Goal: Contribute content

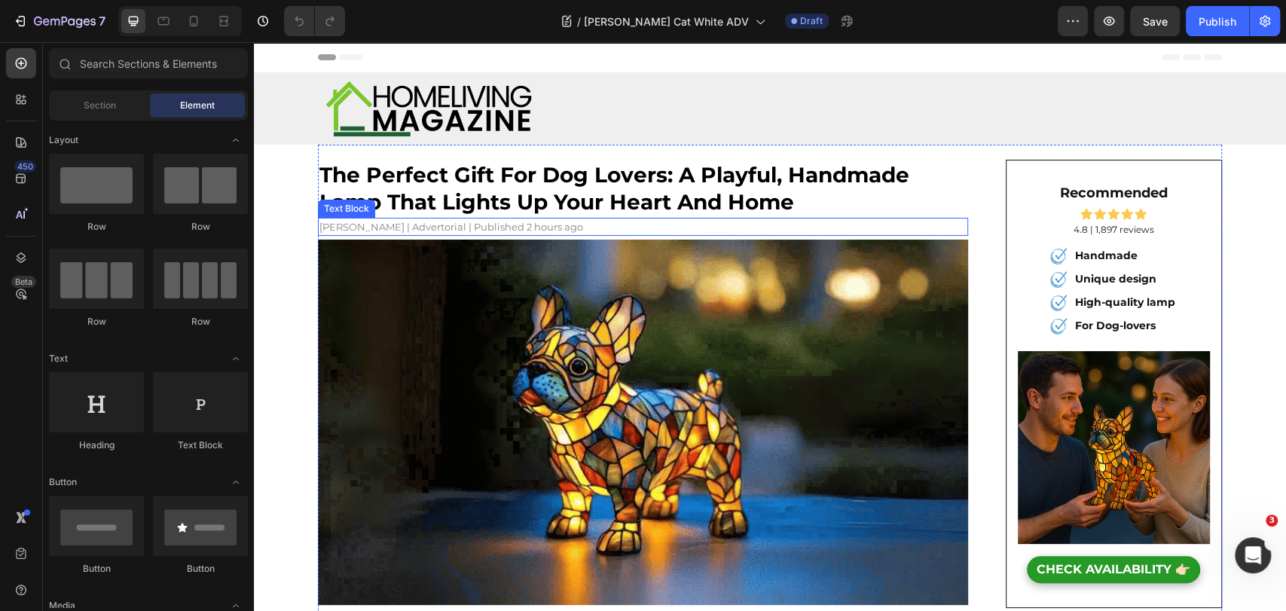
click at [465, 188] on h2 "the perfect gift for dog lovers: a playful, handmade lamp that lights up your h…" at bounding box center [643, 189] width 650 height 58
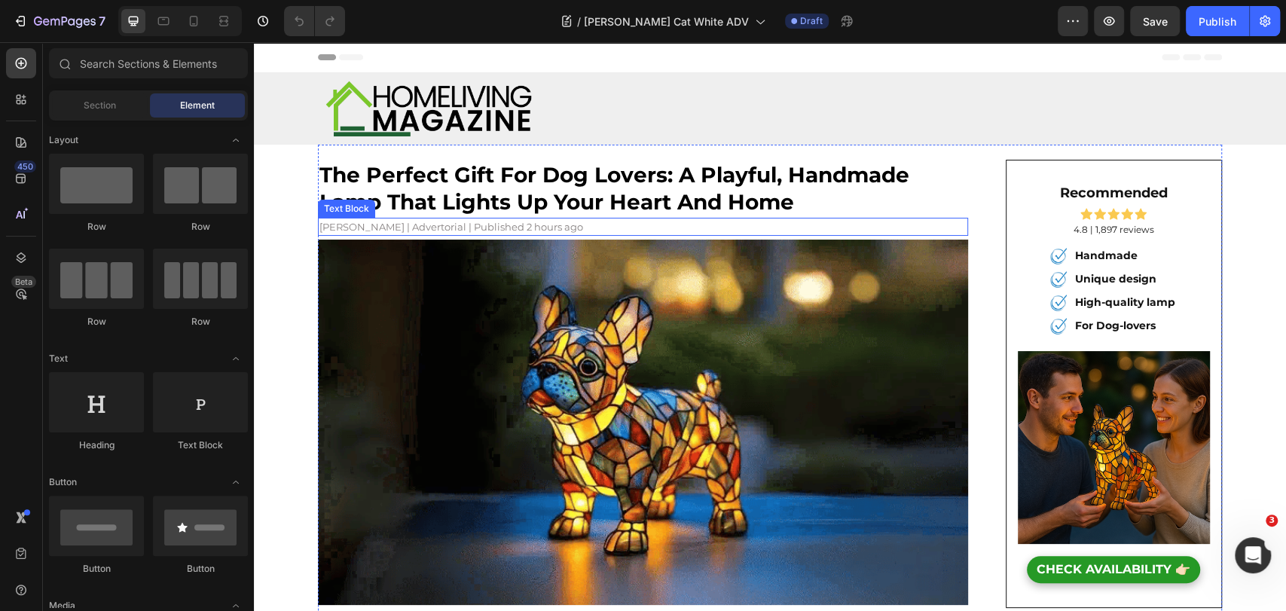
click at [465, 188] on h2 "the perfect gift for dog lovers: a playful, handmade lamp that lights up your h…" at bounding box center [643, 189] width 650 height 58
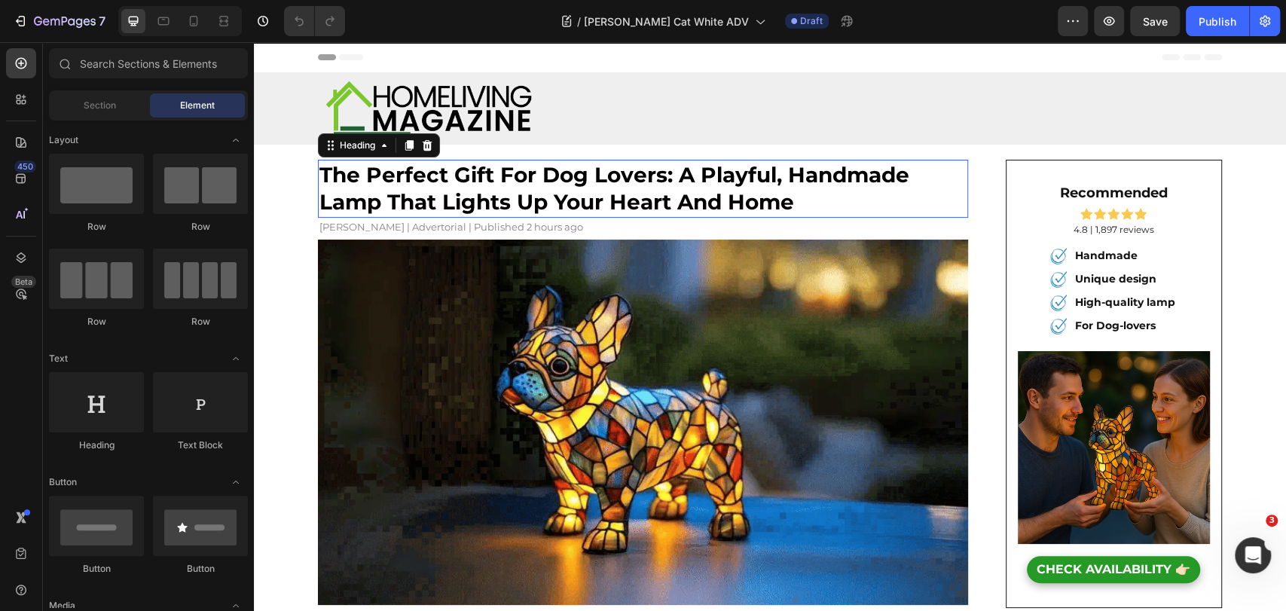
click at [465, 188] on p "the perfect gift for dog lovers: a playful, handmade lamp that lights up your h…" at bounding box center [642, 188] width 647 height 55
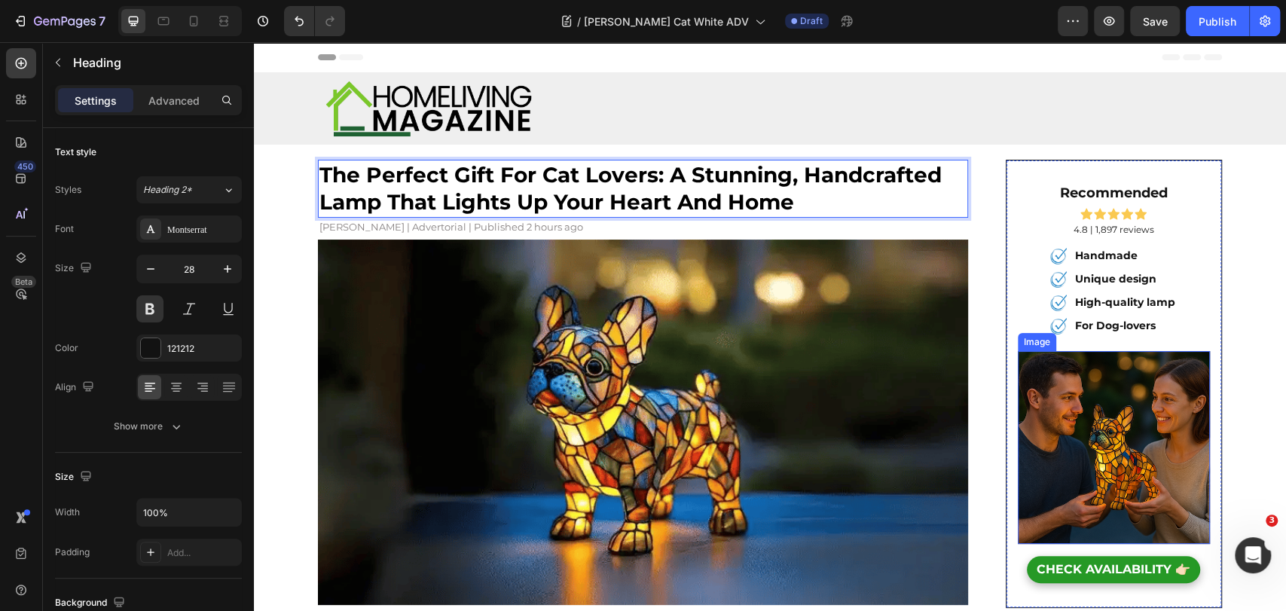
click at [1098, 463] on img at bounding box center [1114, 447] width 193 height 193
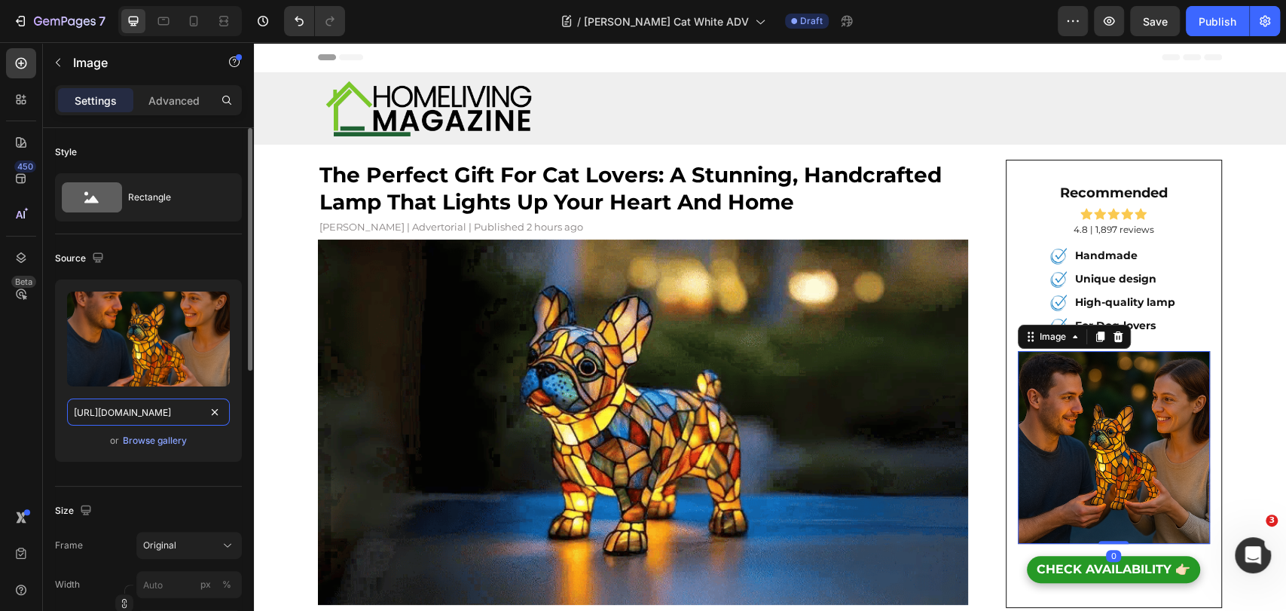
click at [103, 410] on input "[URL][DOMAIN_NAME]" at bounding box center [148, 412] width 163 height 27
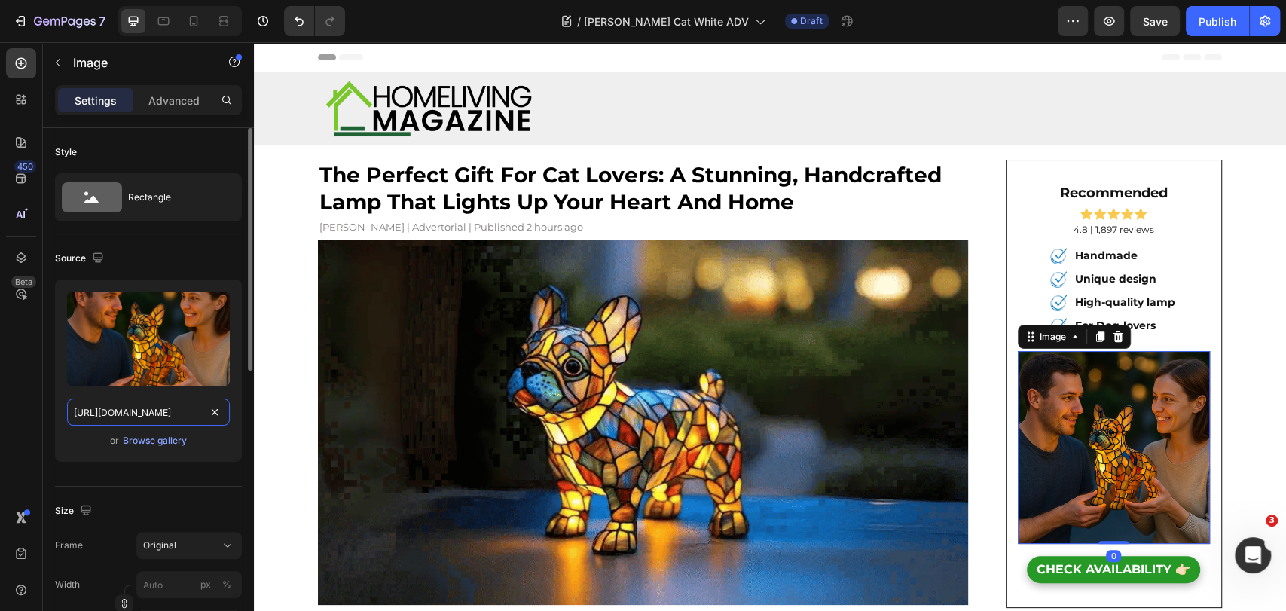
paste input "[DOMAIN_NAME][URL][DATE]"
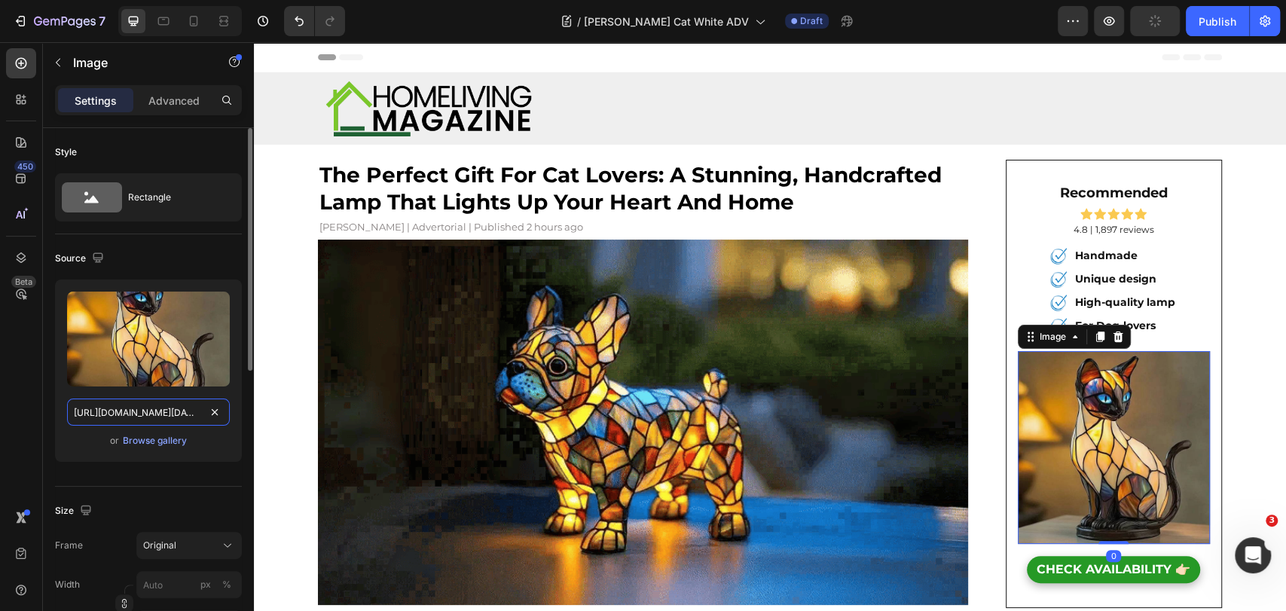
scroll to position [0, 658]
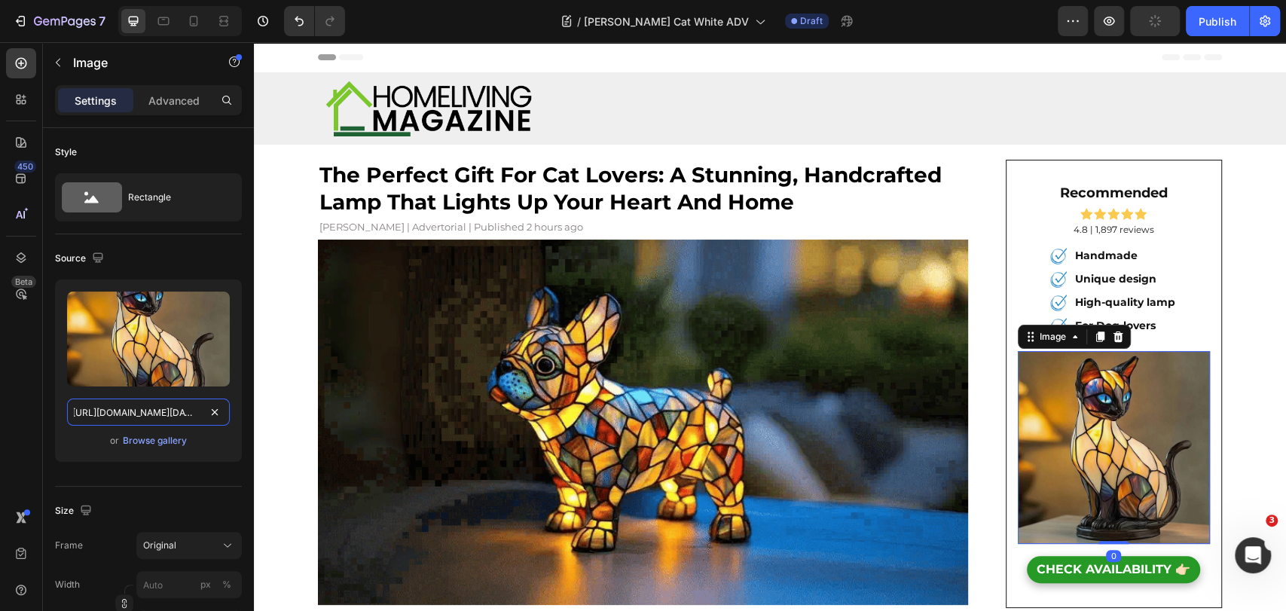
type input "[URL][DOMAIN_NAME][DATE]"
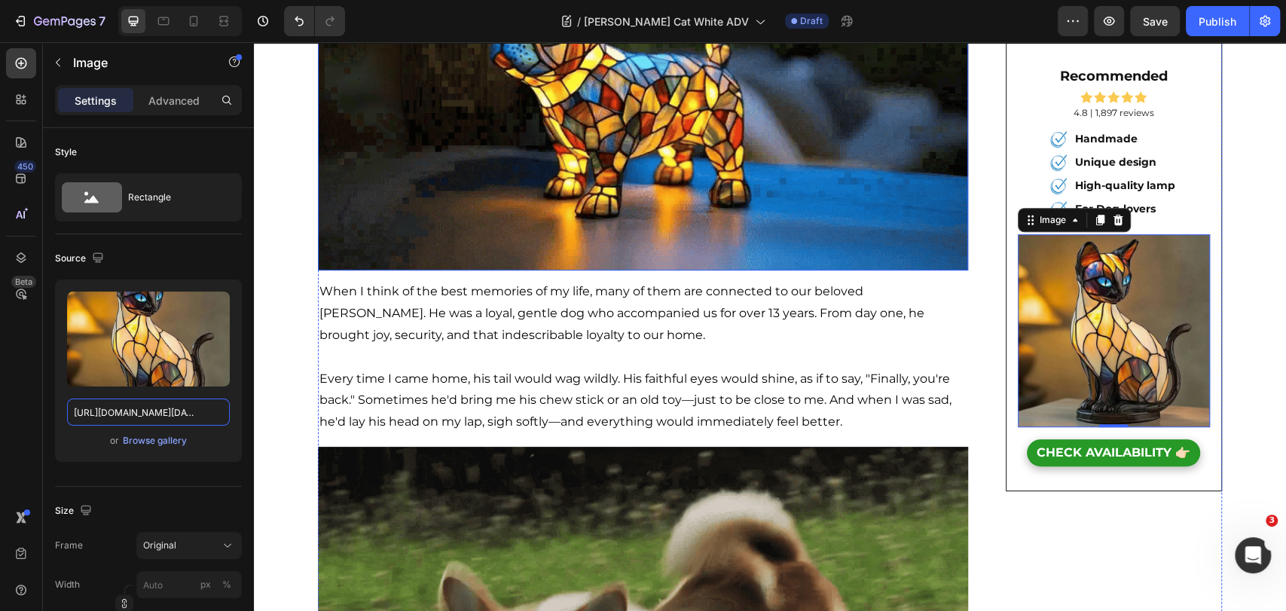
scroll to position [84, 0]
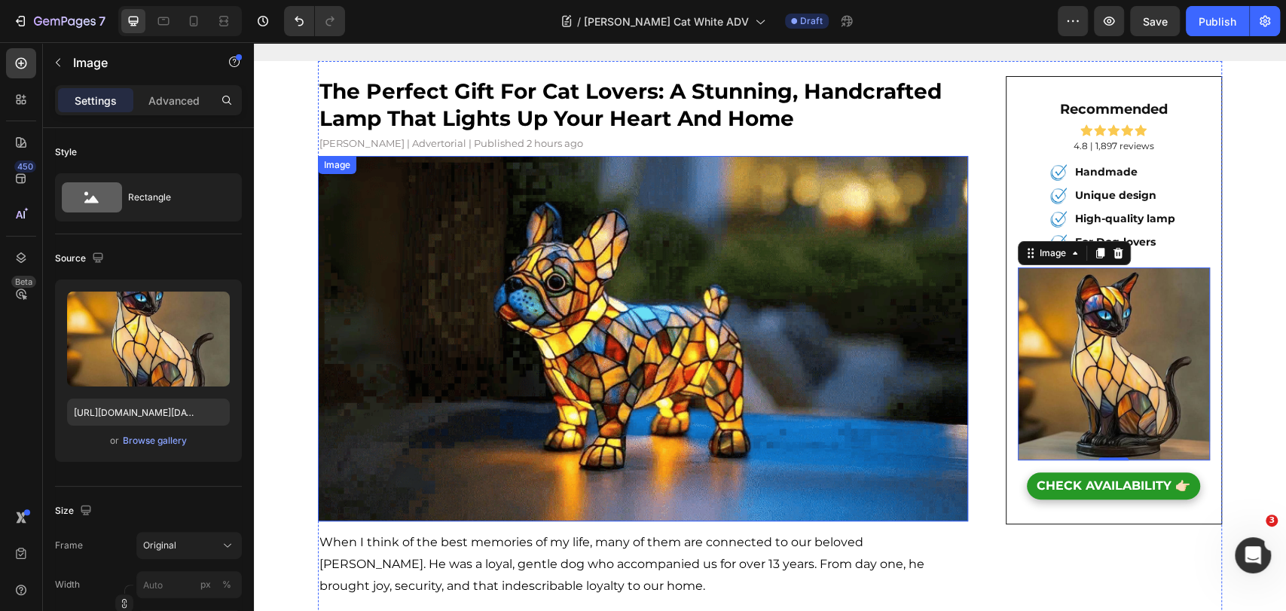
click at [591, 303] on img at bounding box center [643, 338] width 650 height 365
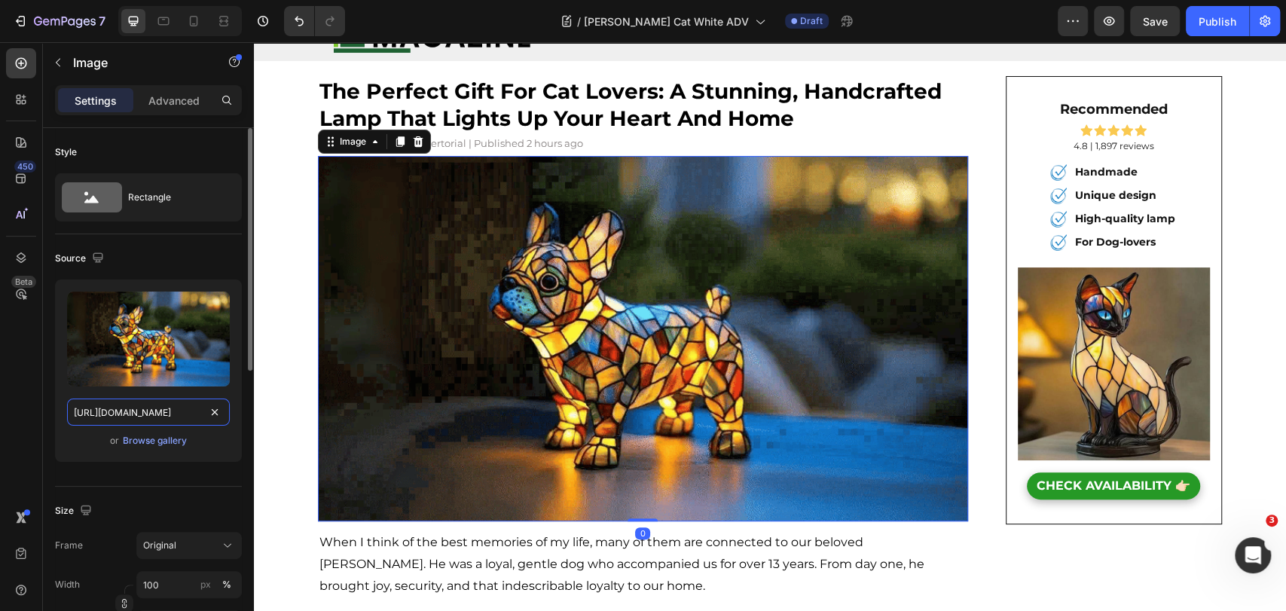
click at [157, 408] on input "[URL][DOMAIN_NAME]" at bounding box center [148, 412] width 163 height 27
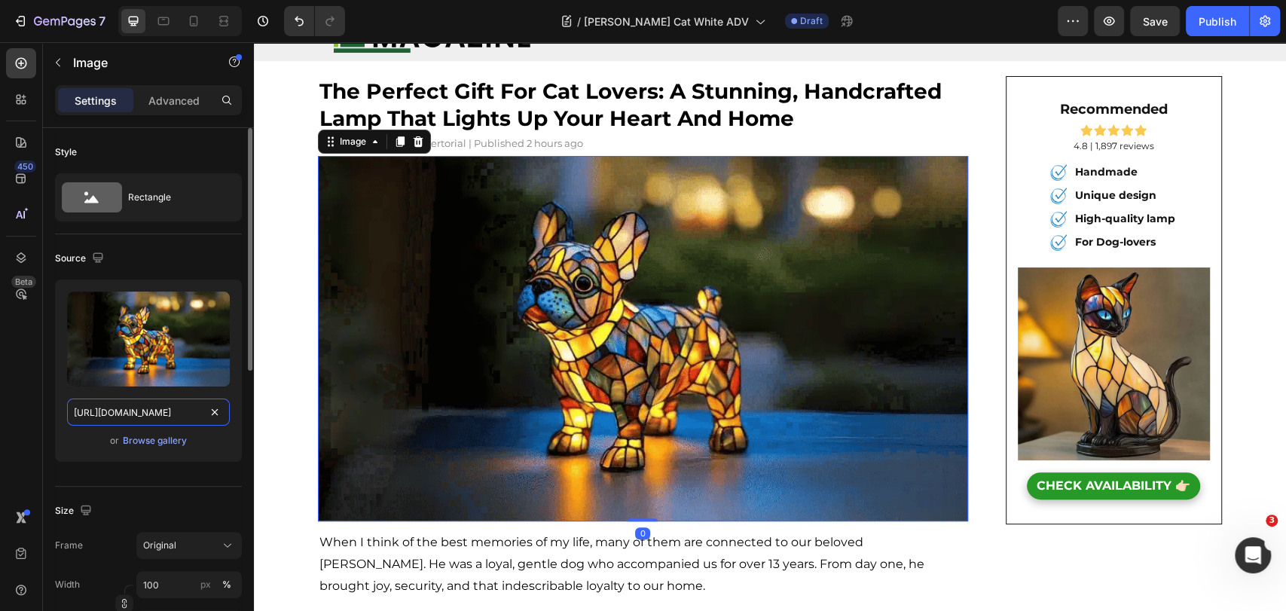
paste input "815/6889/1219/files/3a0bbb69-5200-474e-8b4f-bebb6d1c0708-ezgif.com-gif-to-webp-…"
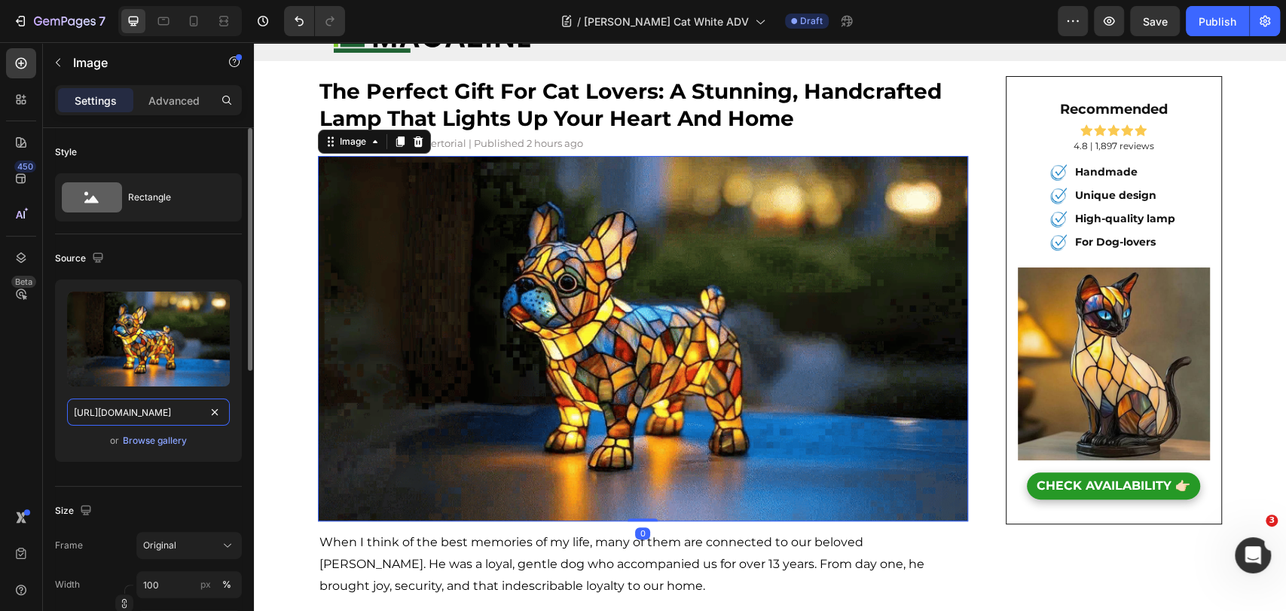
type input "[URL][DOMAIN_NAME]"
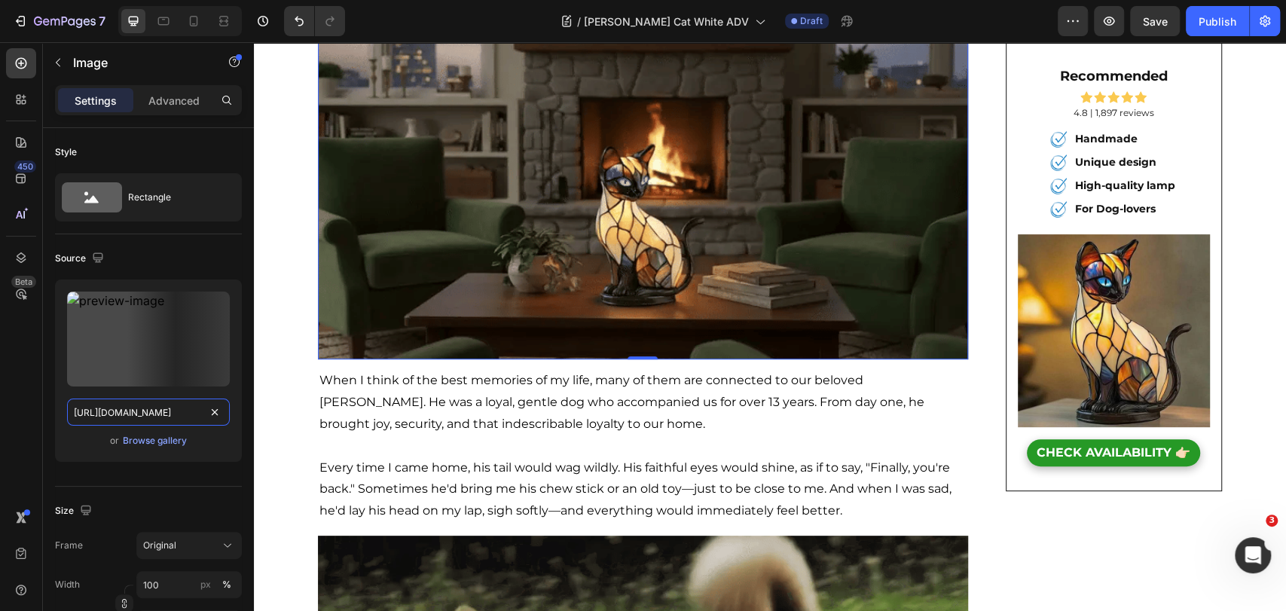
scroll to position [335, 0]
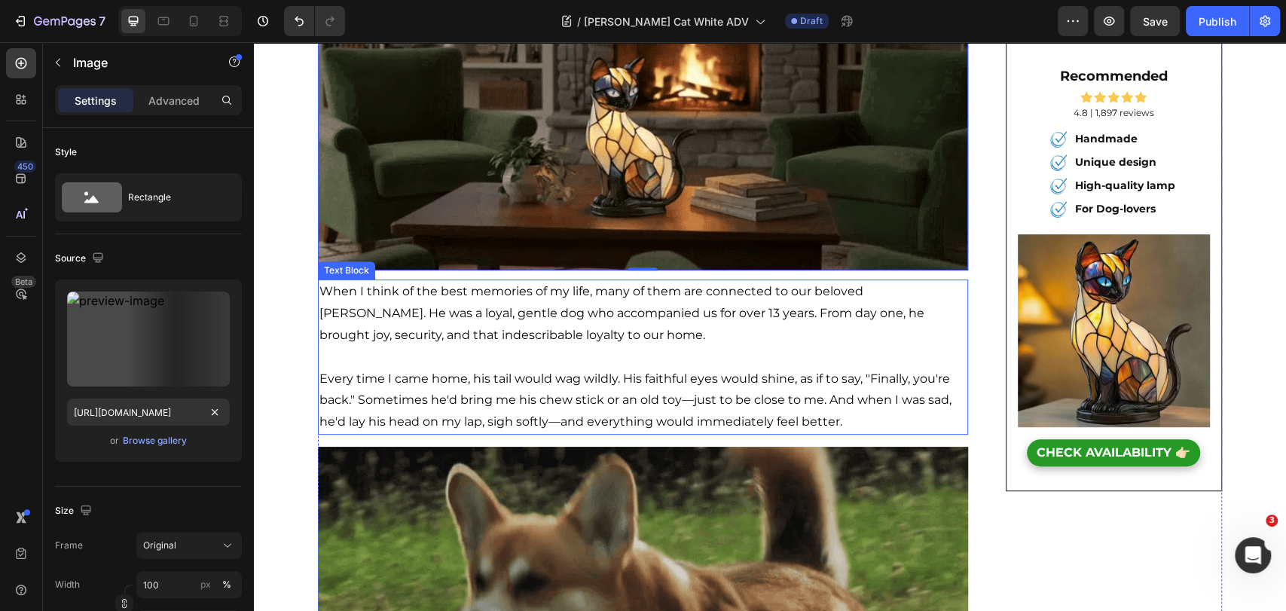
click at [499, 347] on p "When I think of the best memories of my life, many of them are connected to our…" at bounding box center [642, 324] width 647 height 87
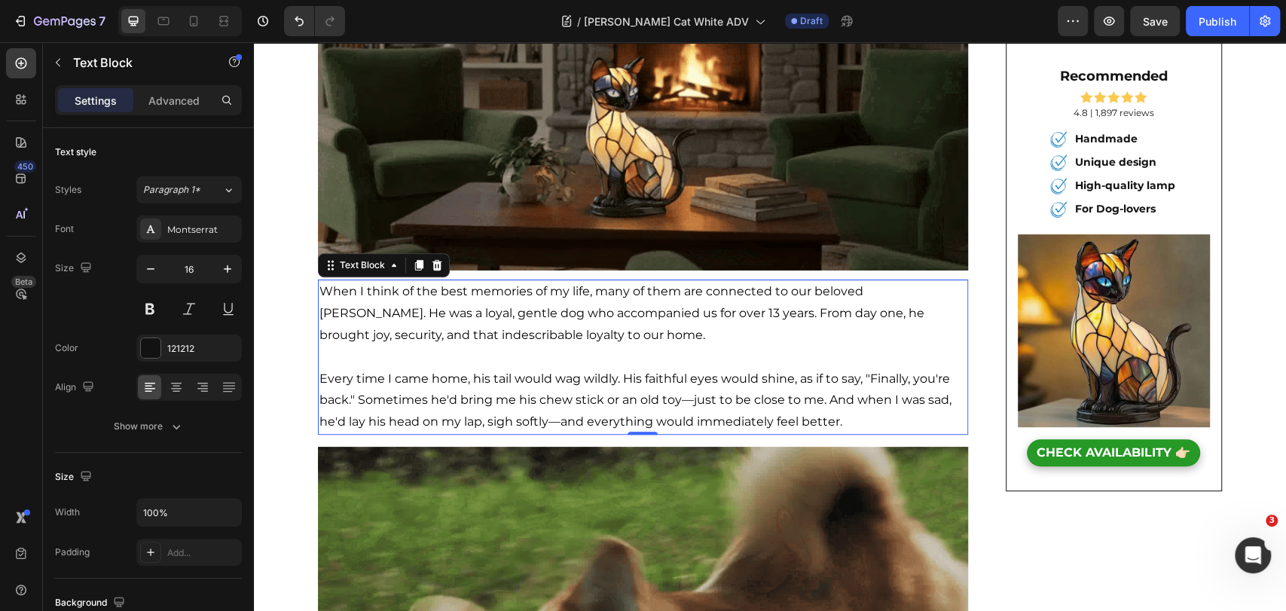
click at [515, 420] on span "Every time I came home, his tail would wag wildly. His faithful eyes would shin…" at bounding box center [635, 400] width 632 height 58
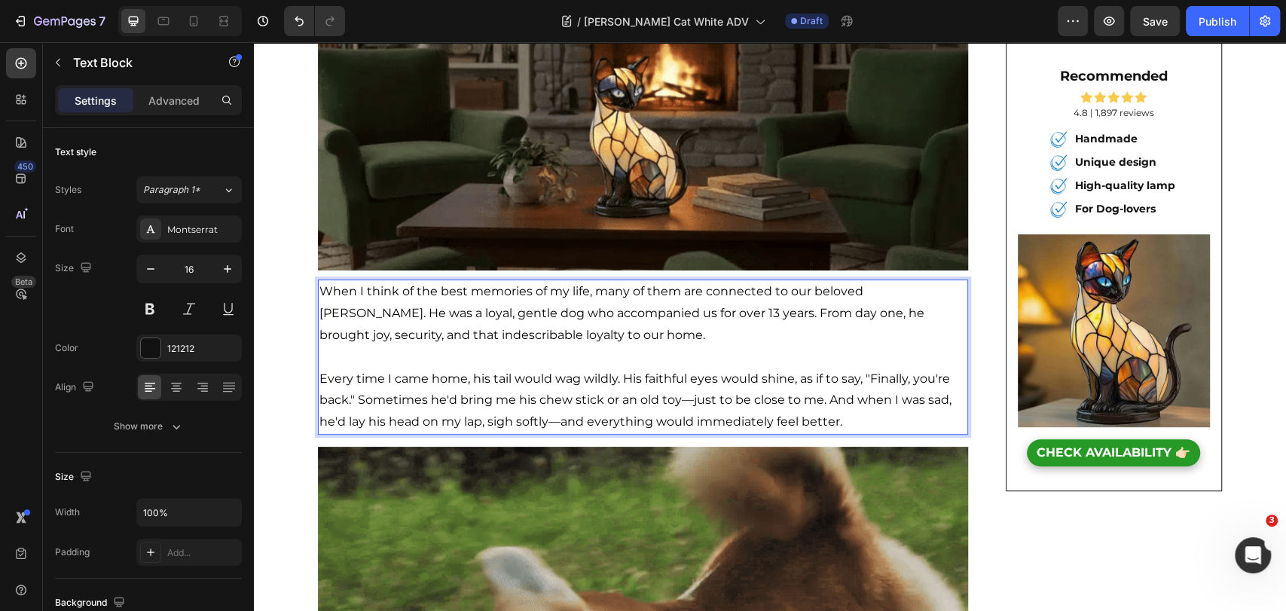
click at [606, 392] on span "Every time I came home, his tail would wag wildly. His faithful eyes would shin…" at bounding box center [635, 400] width 632 height 58
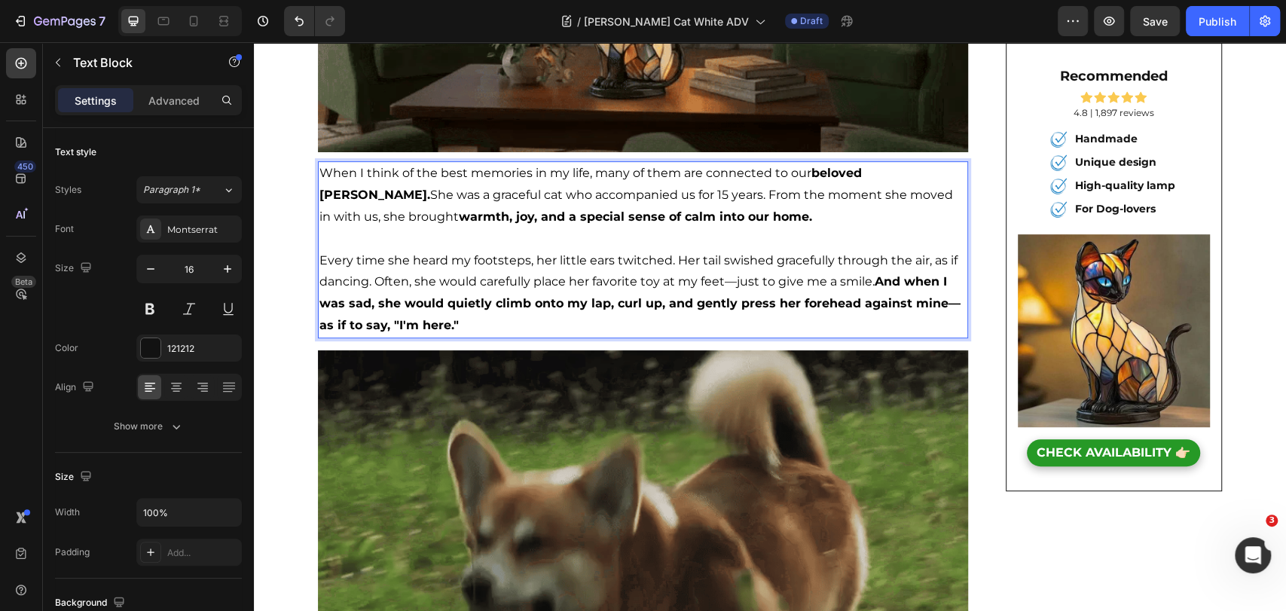
scroll to position [585, 0]
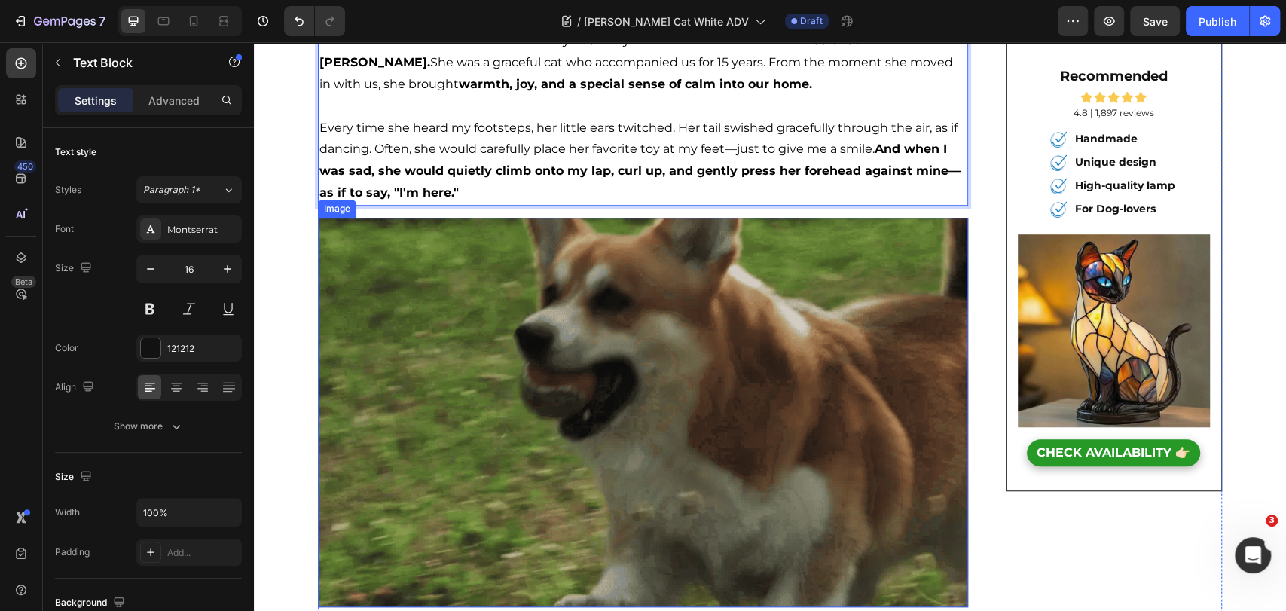
click at [573, 271] on img at bounding box center [643, 413] width 650 height 390
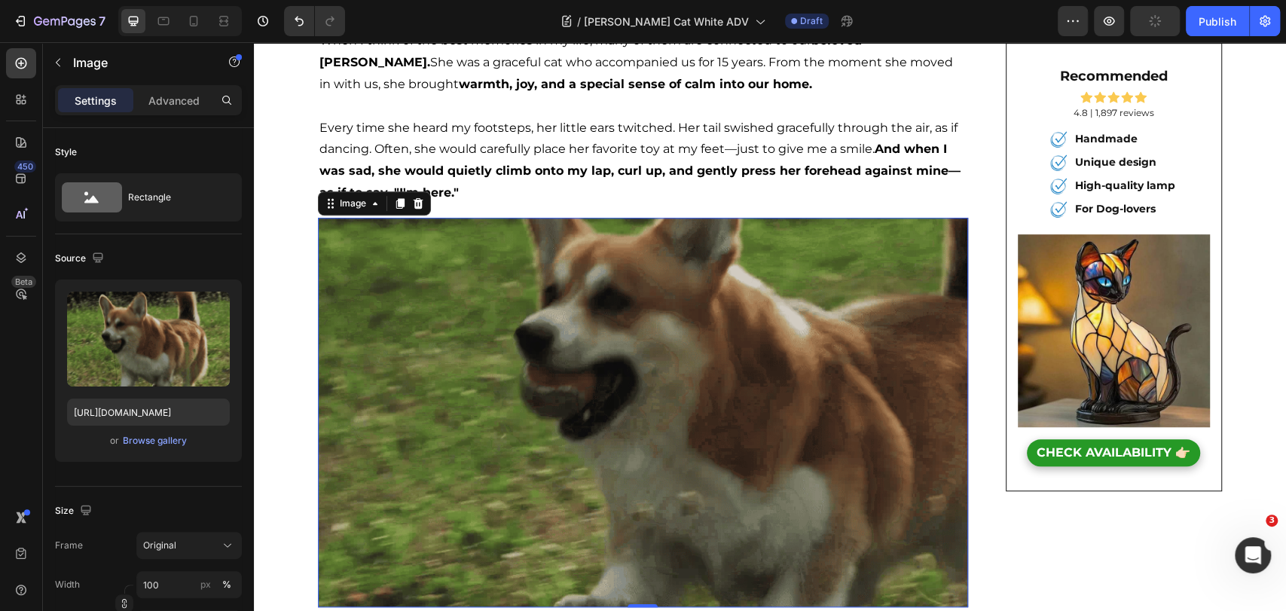
click at [602, 341] on img at bounding box center [643, 413] width 650 height 390
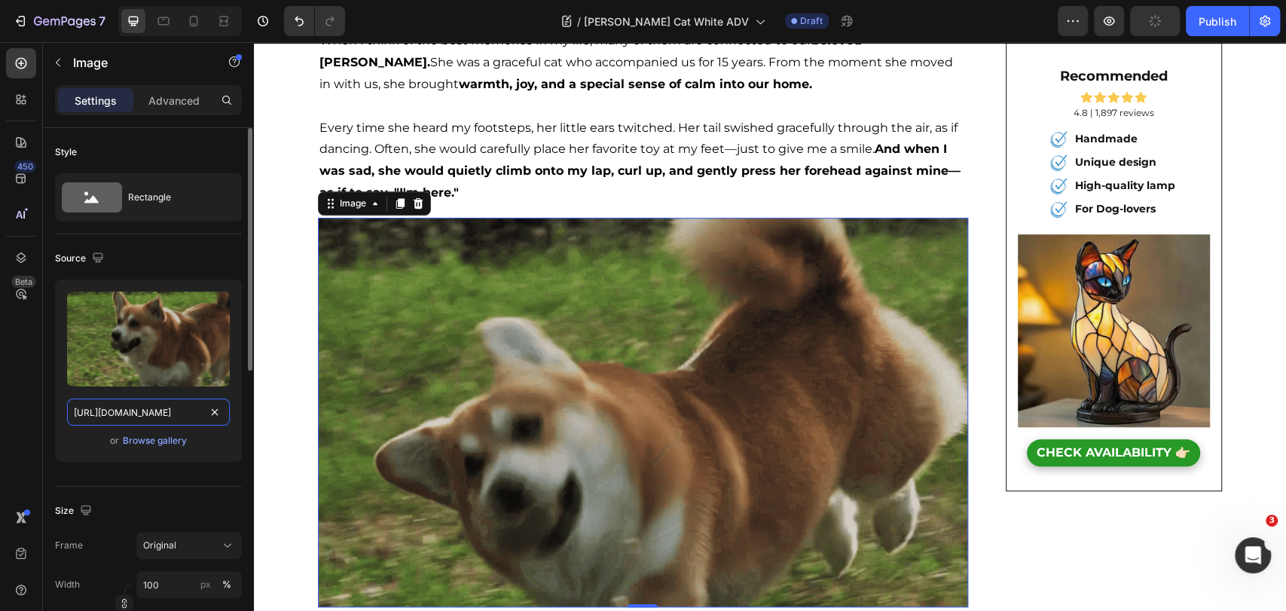
click at [144, 420] on input "[URL][DOMAIN_NAME]" at bounding box center [148, 412] width 163 height 27
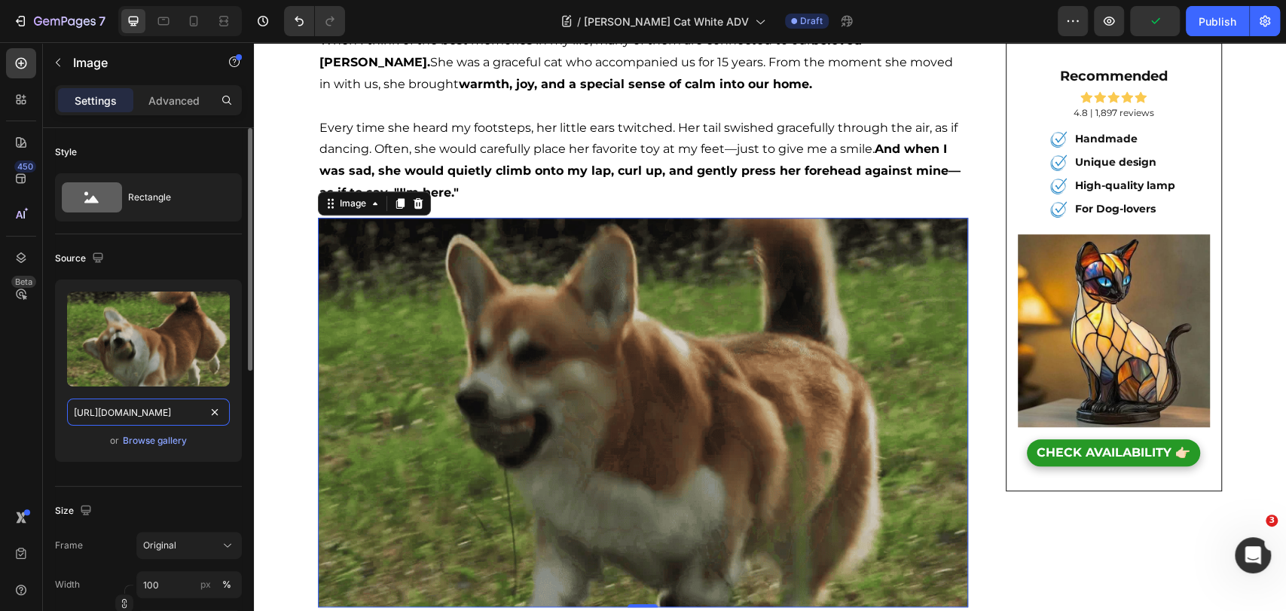
paste input "815/6889/1219/files/ADVERTORIALMAIN2-ezgif.com-gif-to-webp-converter_1500x1500.…"
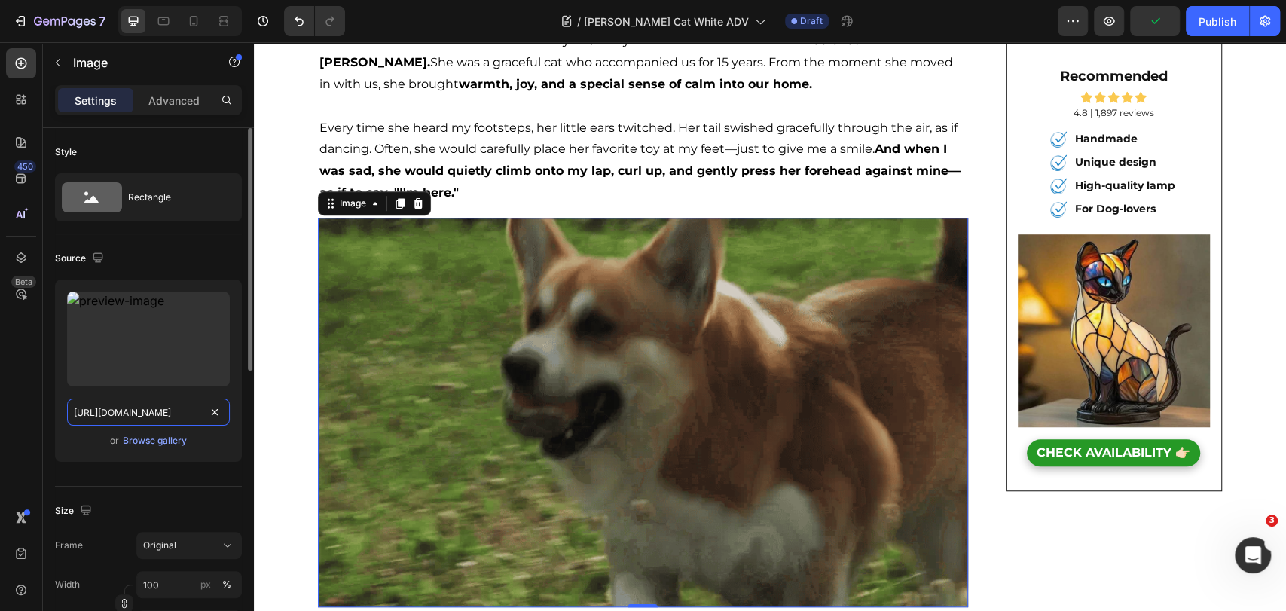
scroll to position [0, 488]
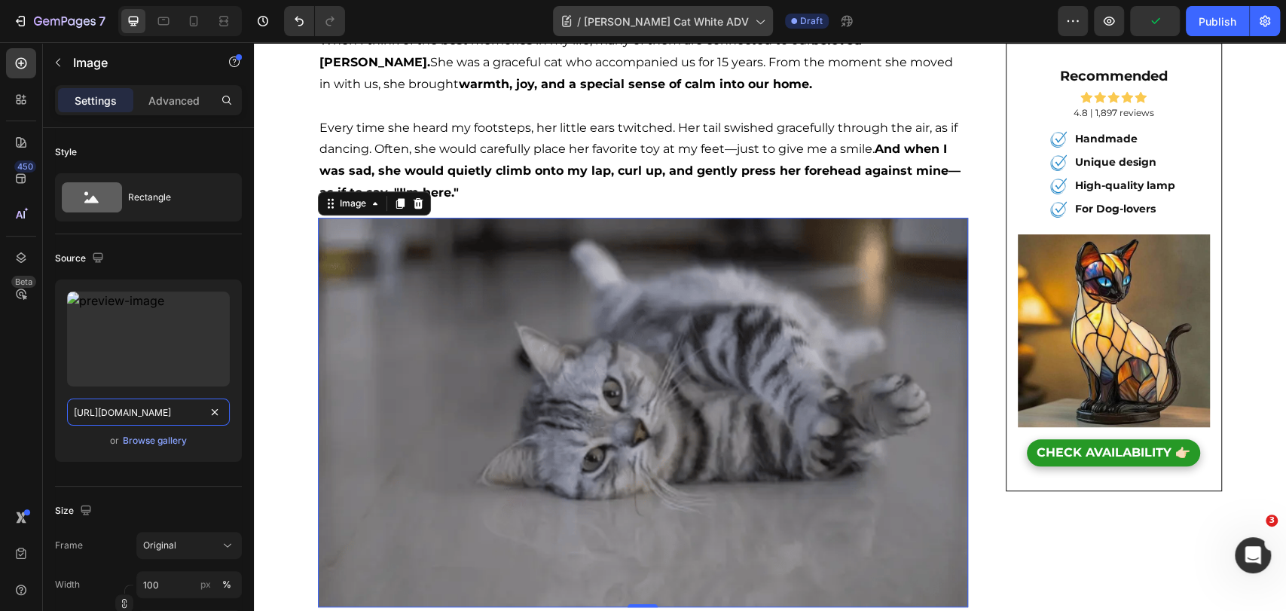
type input "[URL][DOMAIN_NAME]"
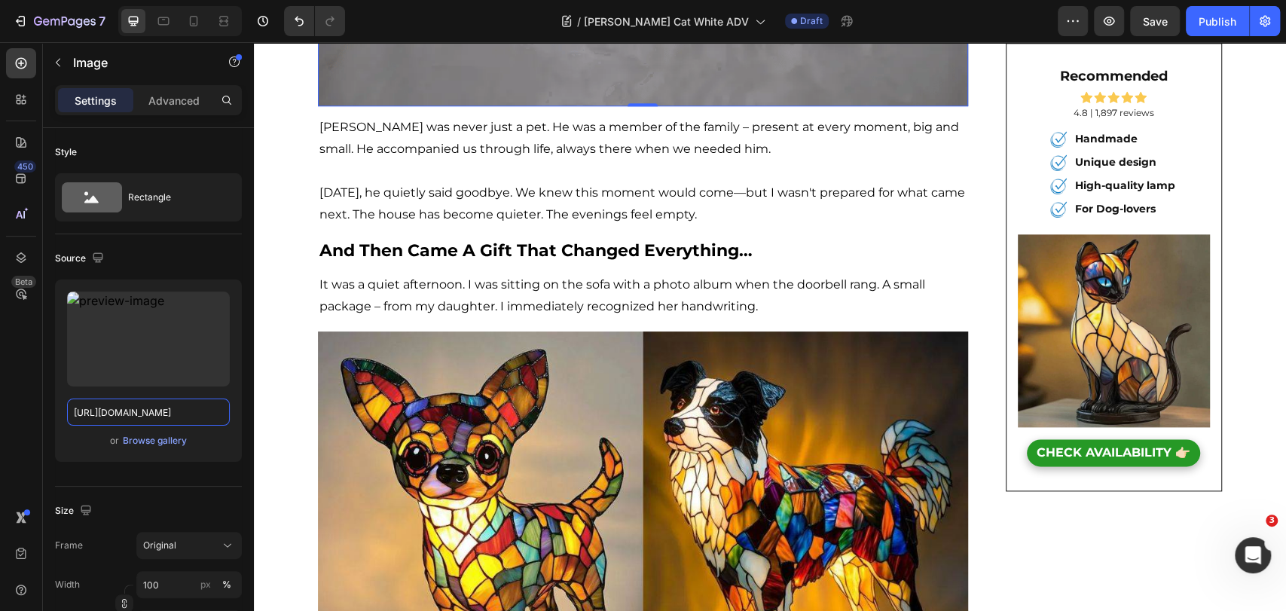
scroll to position [1088, 0]
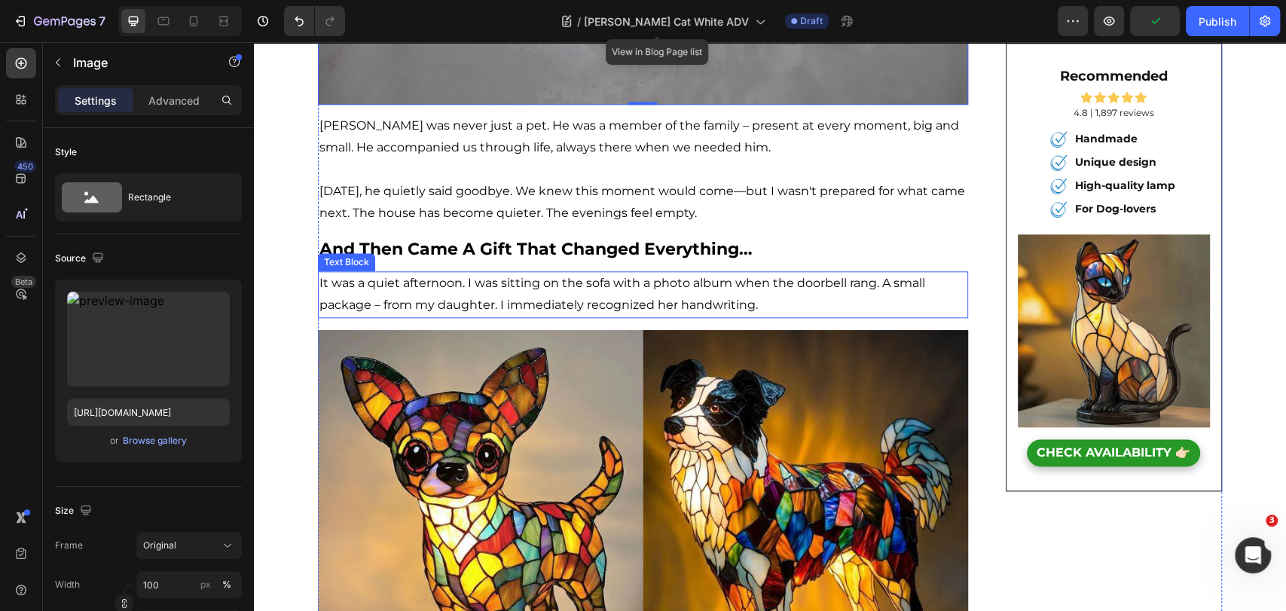
drag, startPoint x: 603, startPoint y: 273, endPoint x: 558, endPoint y: 165, distance: 117.8
click at [602, 279] on p "It was a quiet afternoon. I was sitting on the sofa with a photo album when the…" at bounding box center [642, 295] width 647 height 44
click at [558, 165] on p at bounding box center [642, 170] width 647 height 22
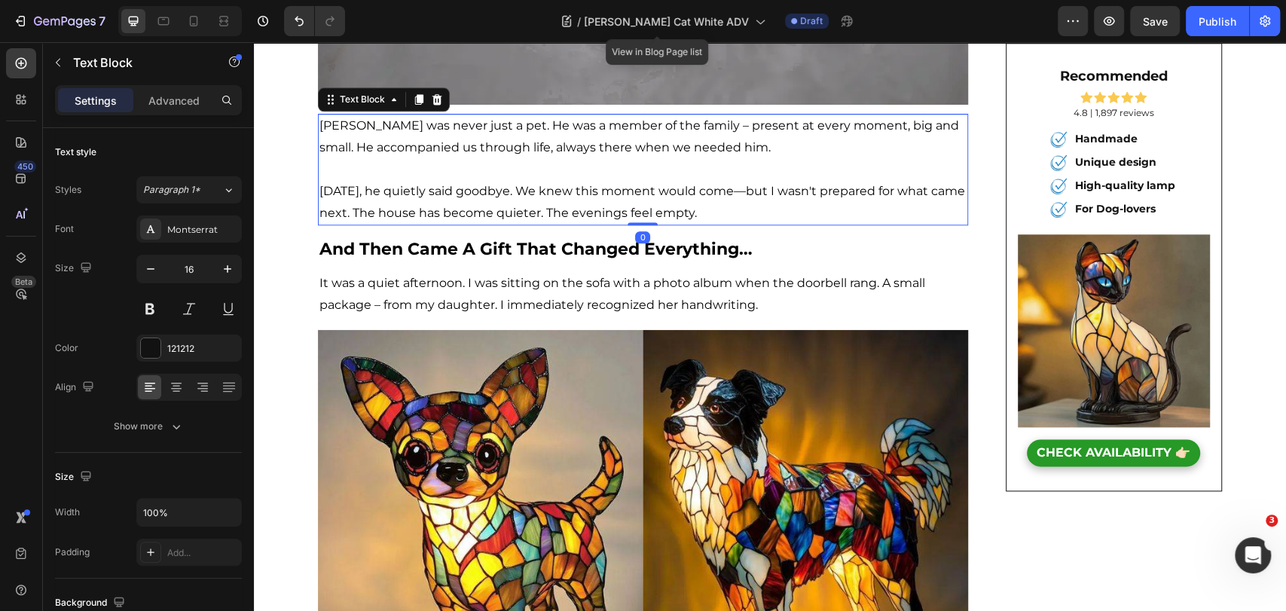
click at [559, 157] on p "[PERSON_NAME] was never just a pet. He was a member of the family – present at …" at bounding box center [642, 137] width 647 height 44
click at [561, 148] on span "[PERSON_NAME] was never just a pet. He was a member of the family – present at …" at bounding box center [639, 136] width 640 height 36
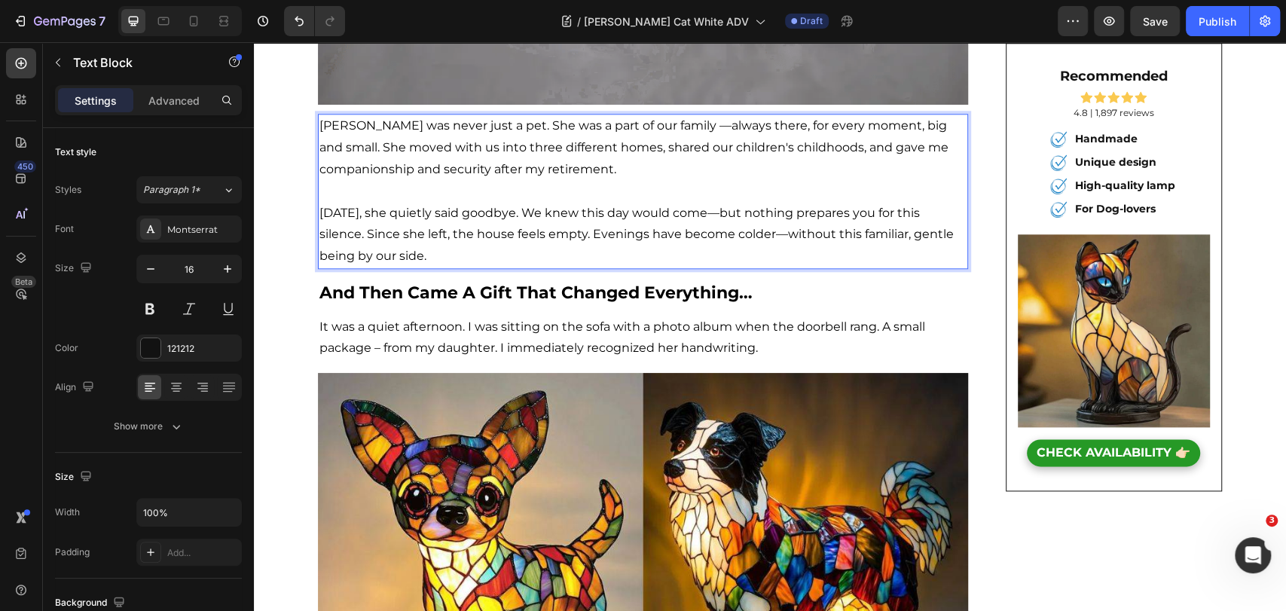
click at [658, 137] on p "[PERSON_NAME] was never just a pet. She was a part of our family —always there,…" at bounding box center [642, 147] width 647 height 65
drag, startPoint x: 469, startPoint y: 123, endPoint x: 646, endPoint y: 129, distance: 176.4
click at [646, 129] on span "[PERSON_NAME] was never just a pet. She was a part of our family —always there,…" at bounding box center [633, 147] width 629 height 58
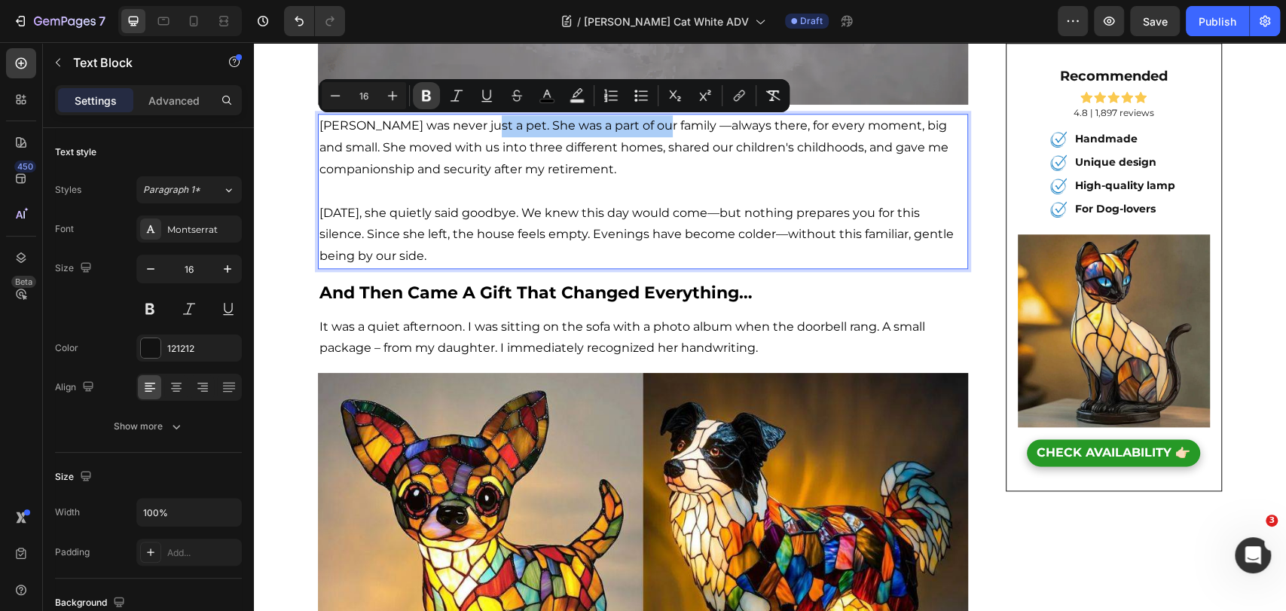
click at [422, 103] on icon "Editor contextual toolbar" at bounding box center [426, 95] width 15 height 15
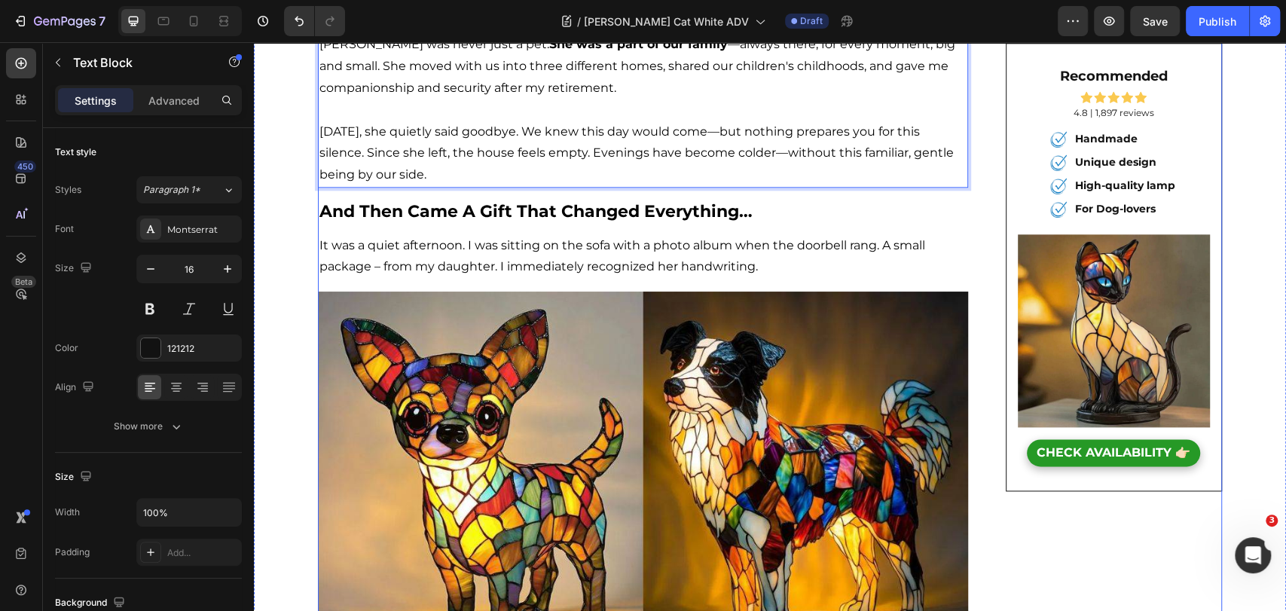
scroll to position [1172, 0]
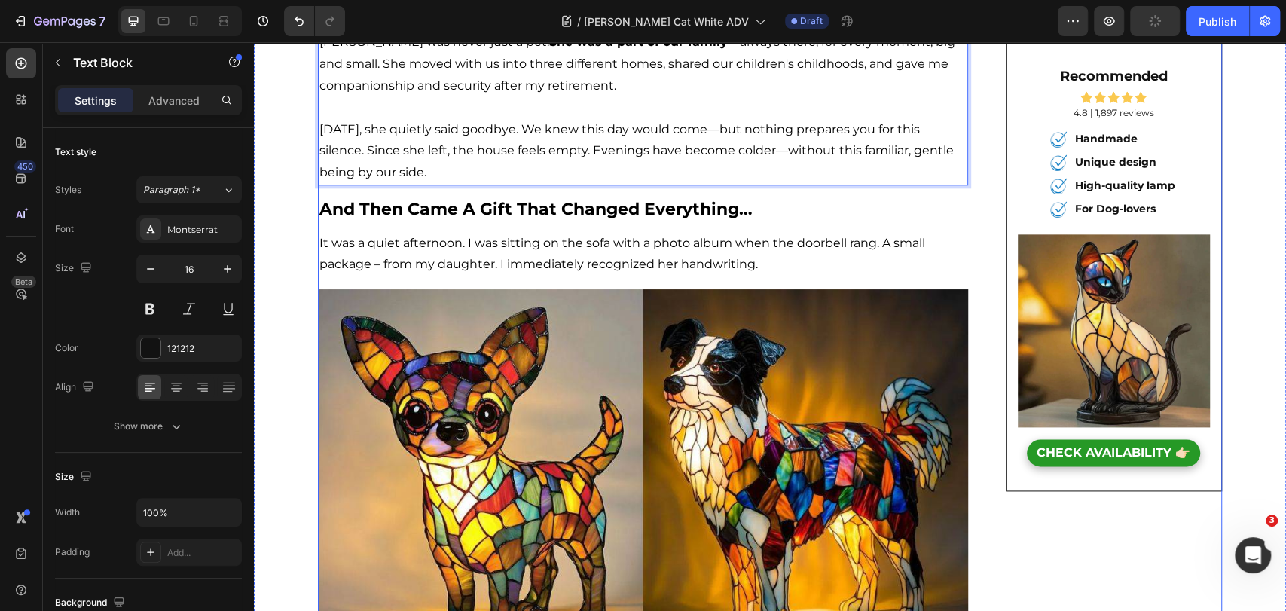
click at [575, 238] on span "It was a quiet afternoon. I was sitting on the sofa with a photo album when the…" at bounding box center [622, 254] width 606 height 36
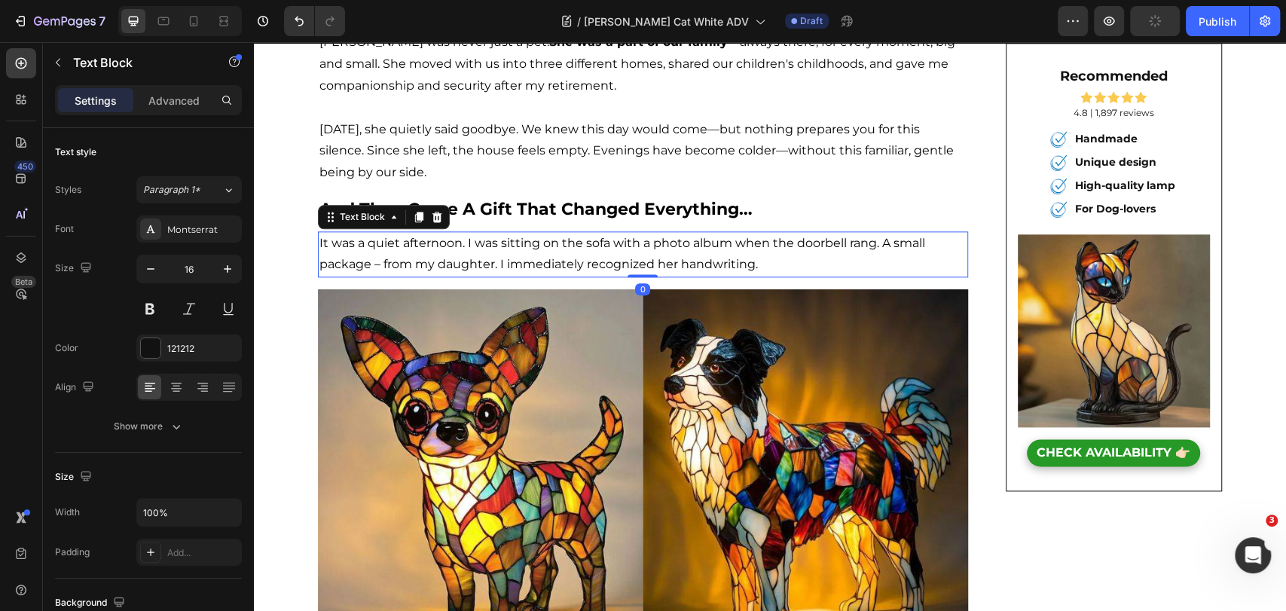
click at [575, 238] on span "It was a quiet afternoon. I was sitting on the sofa with a photo album when the…" at bounding box center [622, 254] width 606 height 36
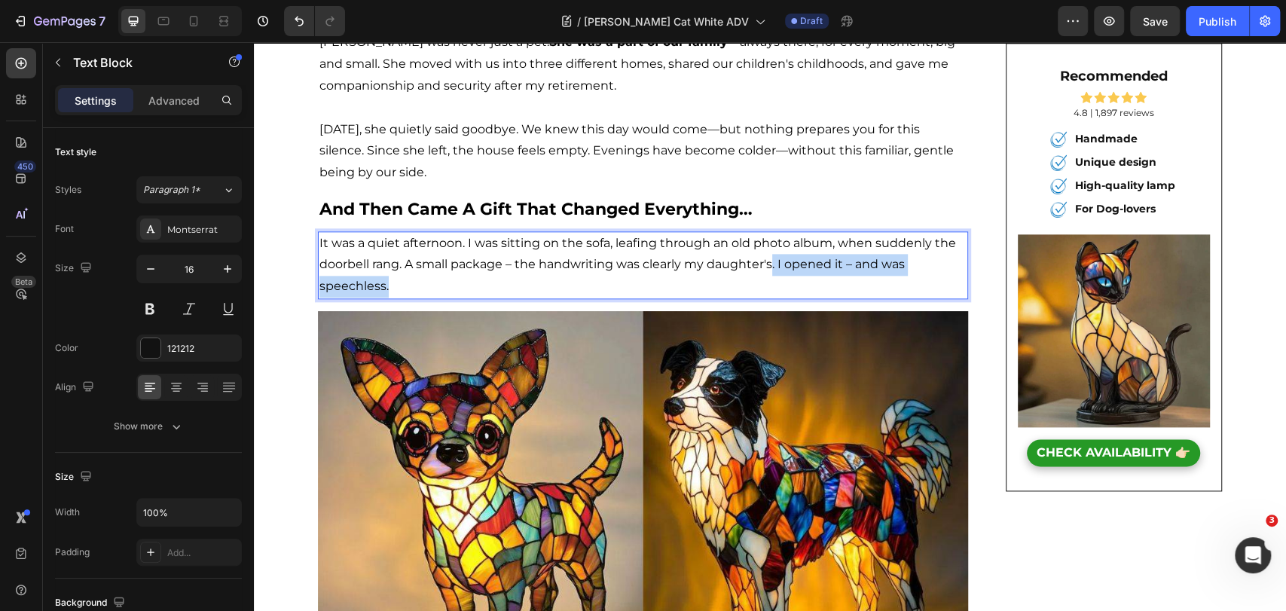
drag, startPoint x: 768, startPoint y: 264, endPoint x: 816, endPoint y: 289, distance: 54.3
click at [816, 289] on p "It was a quiet afternoon. I was sitting on the sofa, leafing through an old pho…" at bounding box center [642, 265] width 647 height 65
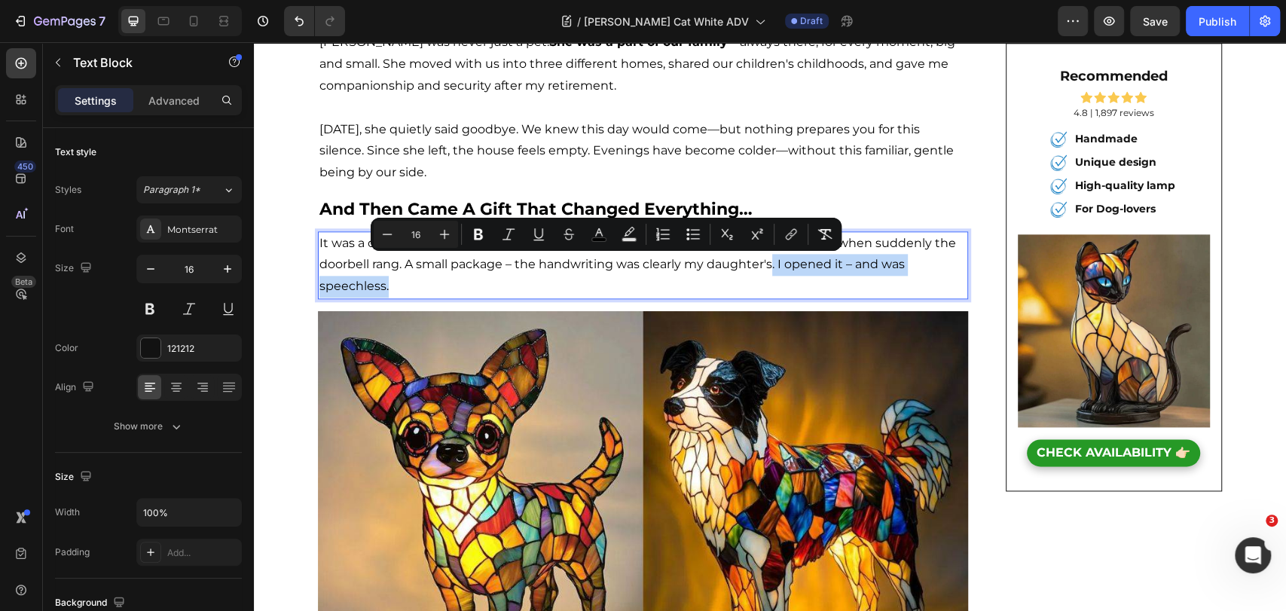
click at [793, 280] on p "It was a quiet afternoon. I was sitting on the sofa, leafing through an old pho…" at bounding box center [642, 265] width 647 height 65
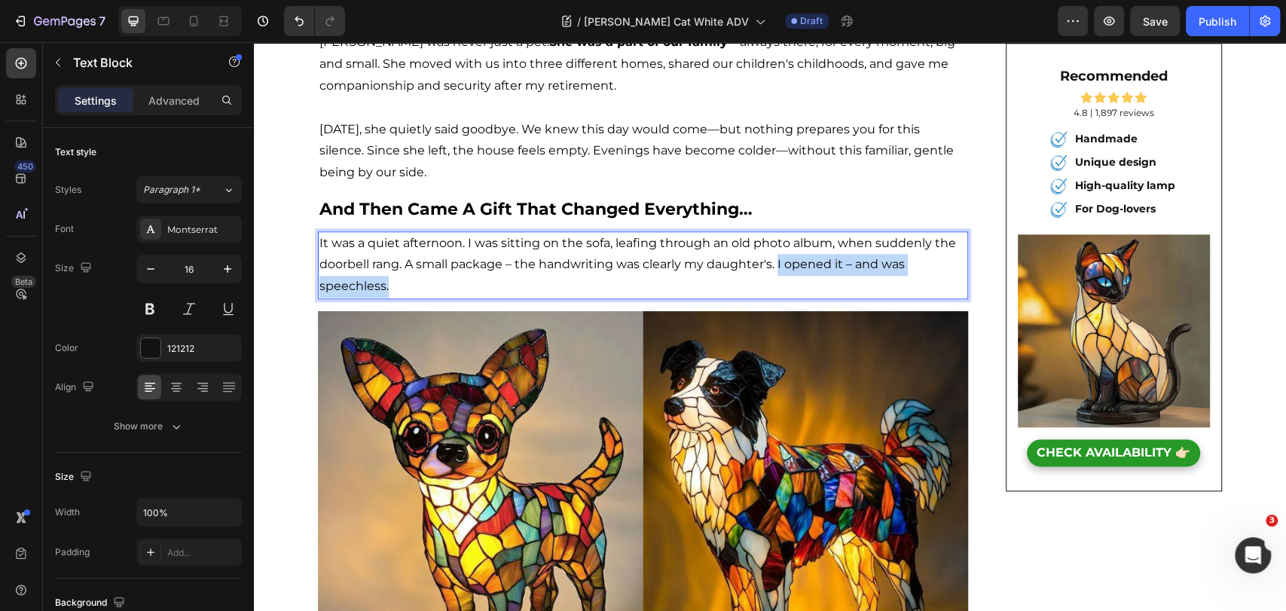
drag, startPoint x: 772, startPoint y: 264, endPoint x: 759, endPoint y: 255, distance: 15.3
click at [820, 281] on p "It was a quiet afternoon. I was sitting on the sofa, leafing through an old pho…" at bounding box center [642, 265] width 647 height 65
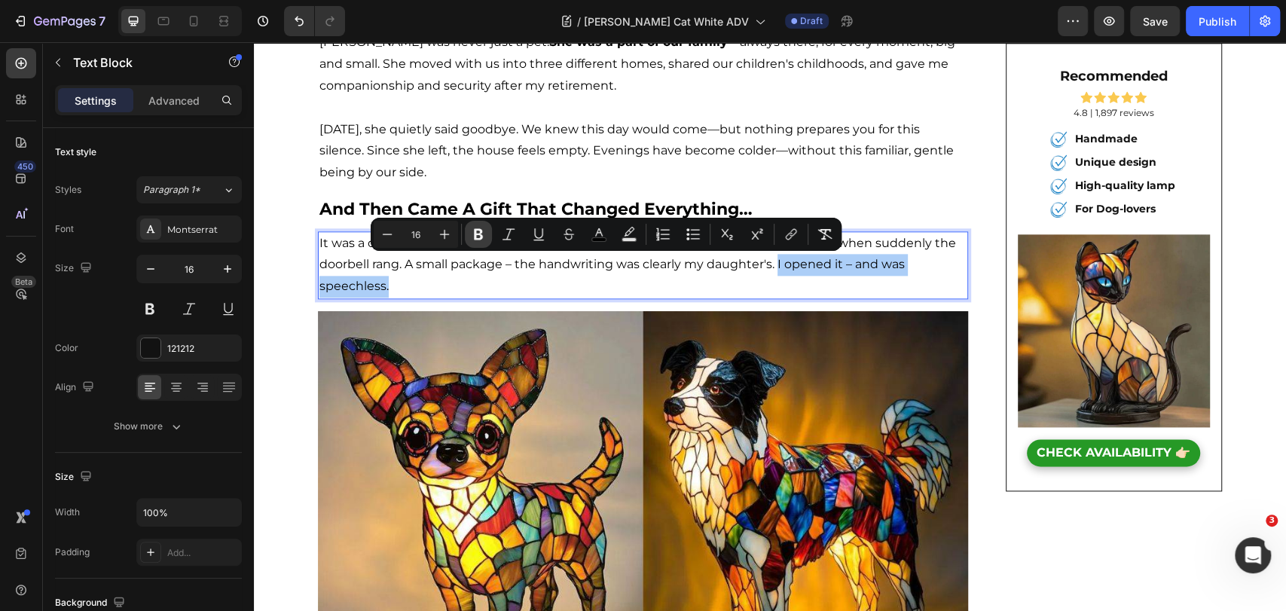
click at [471, 237] on icon "Editor contextual toolbar" at bounding box center [478, 234] width 15 height 15
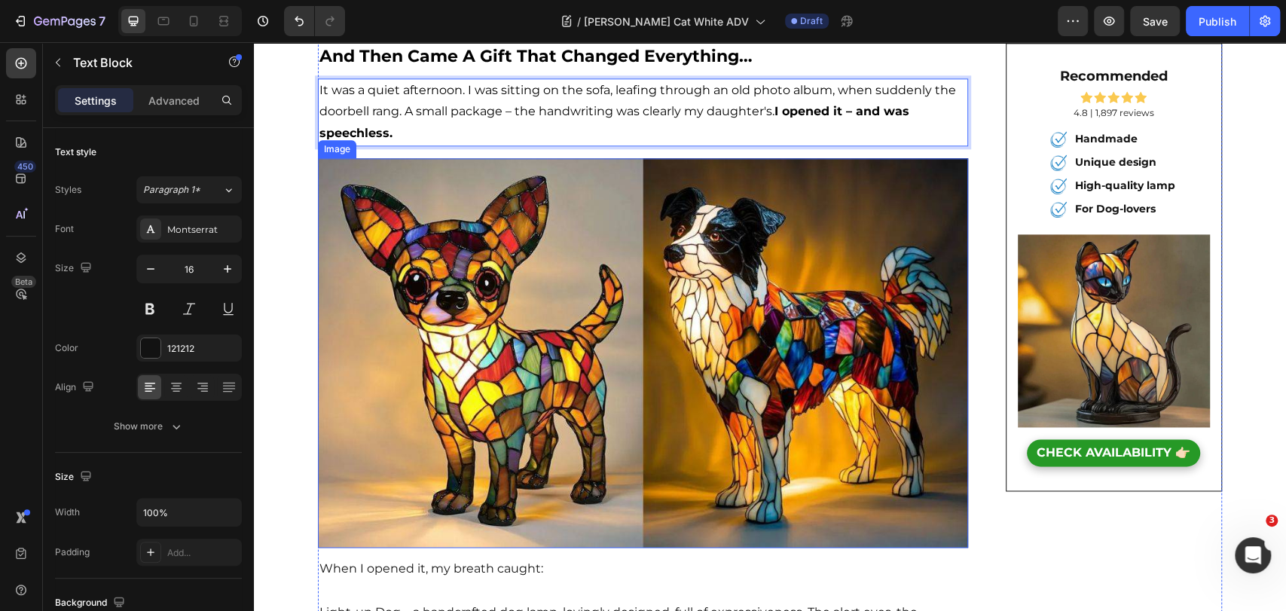
scroll to position [1339, 0]
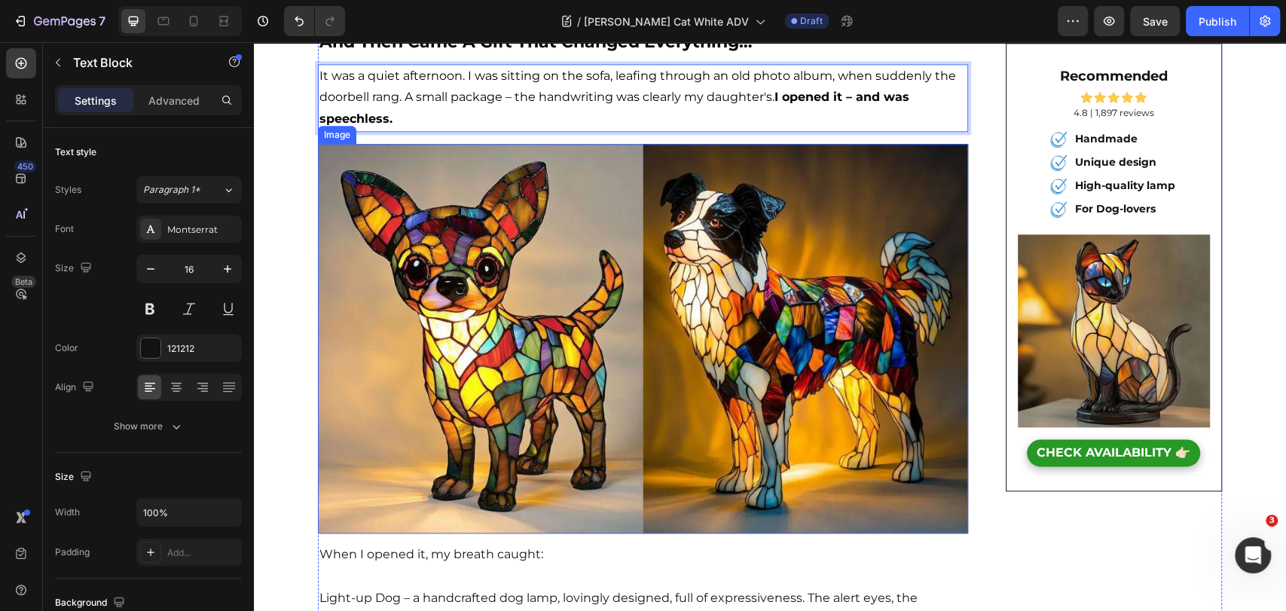
click at [524, 368] on img at bounding box center [643, 339] width 650 height 390
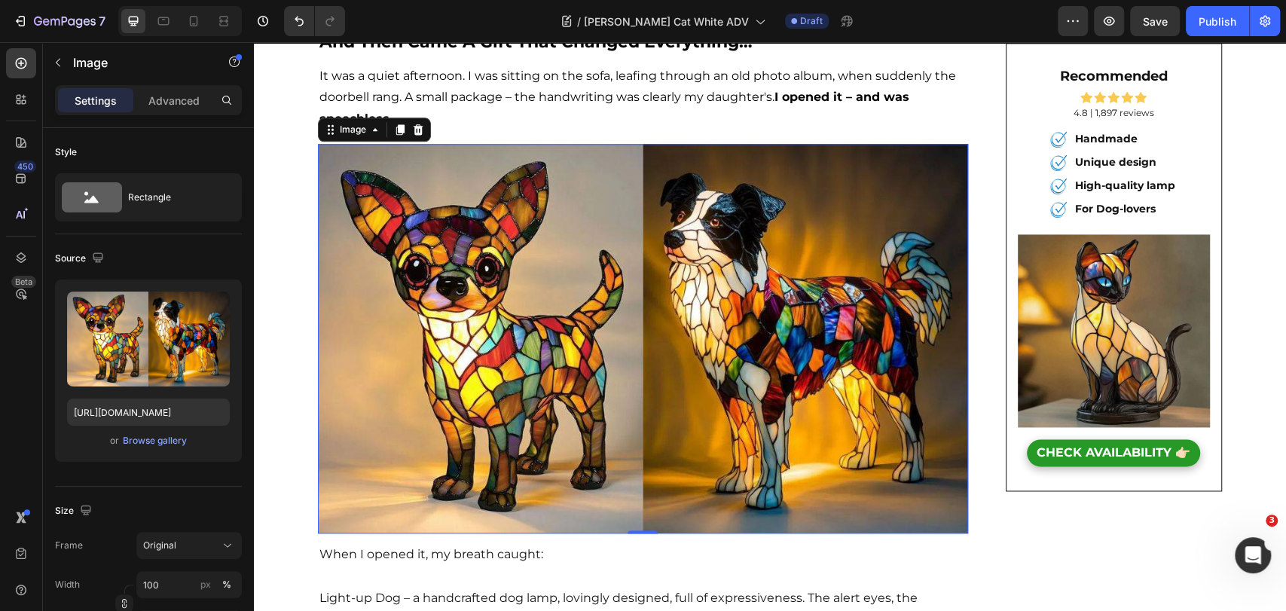
click at [625, 273] on img at bounding box center [643, 339] width 650 height 390
click at [160, 406] on input "[URL][DOMAIN_NAME]" at bounding box center [148, 412] width 163 height 27
paste input "370680c8-d12a-4e93-be4c-c83560cecd67/-/format/auto/-/preview/1500x1500/-/qualit…"
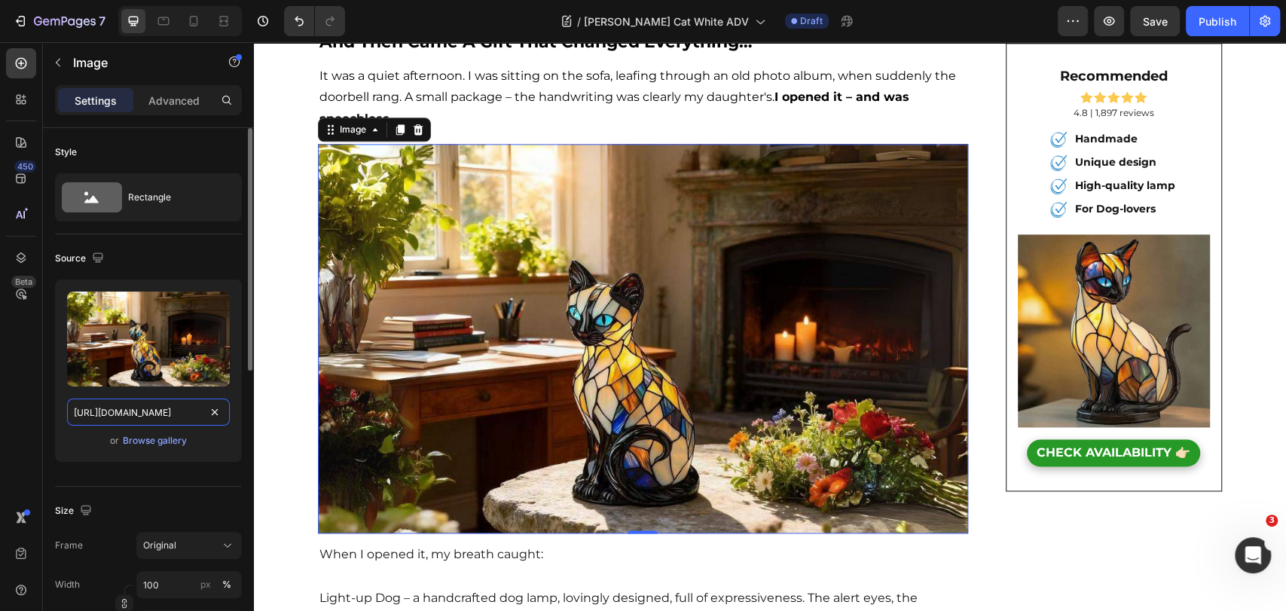
scroll to position [0, 405]
type input "[URL][DOMAIN_NAME]"
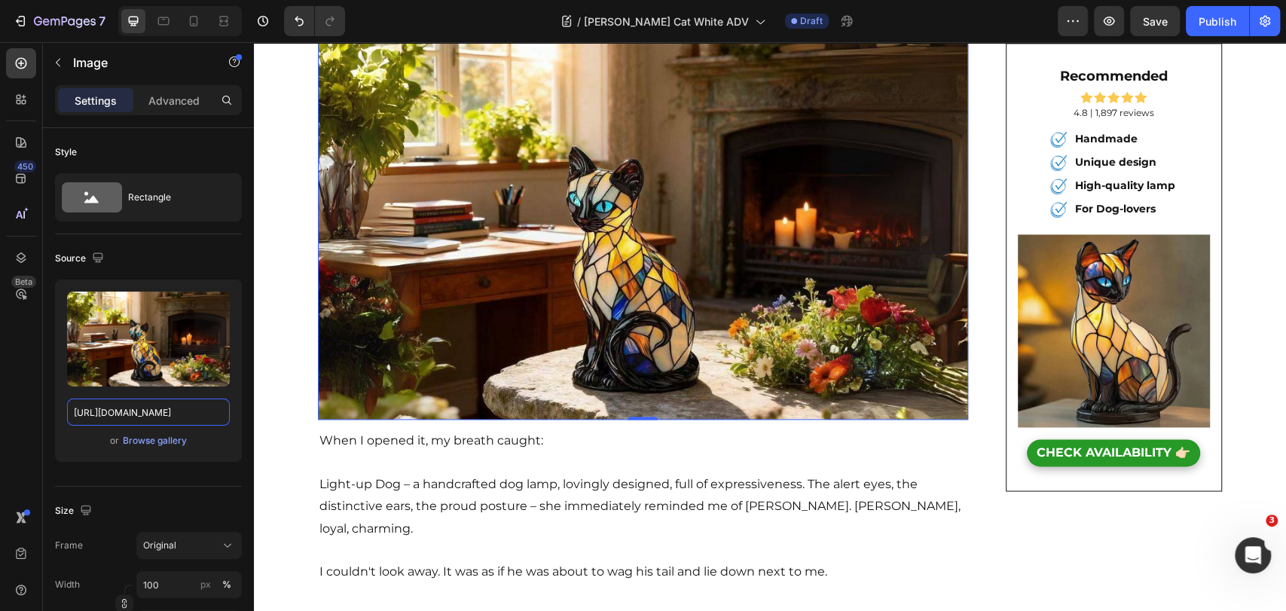
scroll to position [1674, 0]
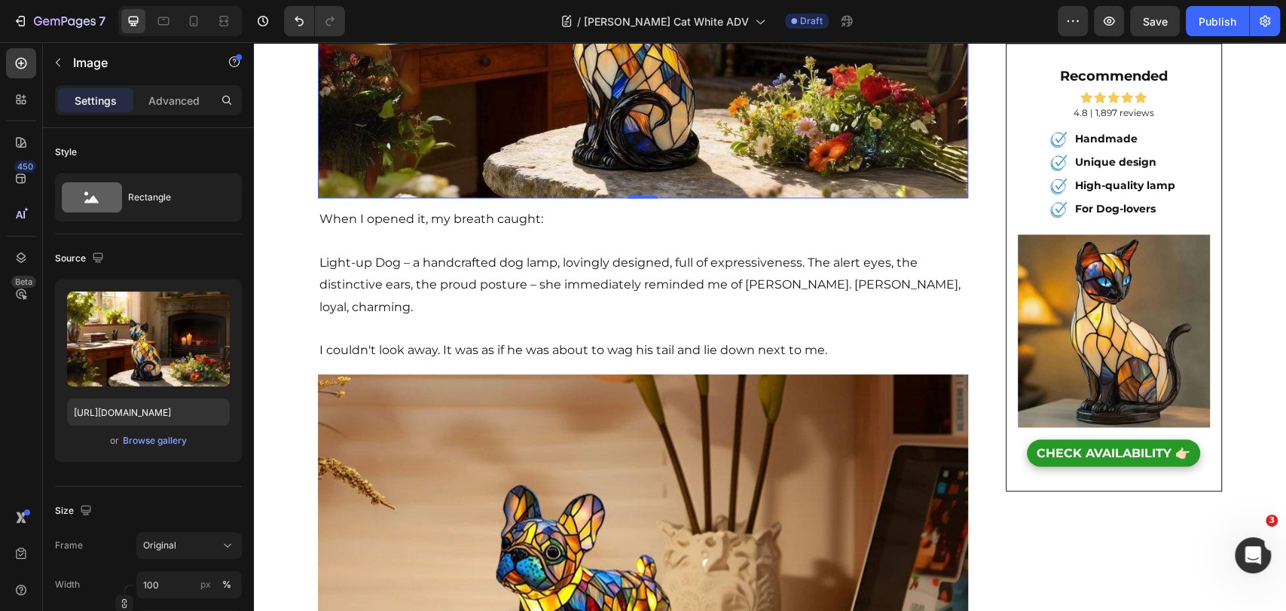
click at [458, 374] on img at bounding box center [643, 569] width 650 height 390
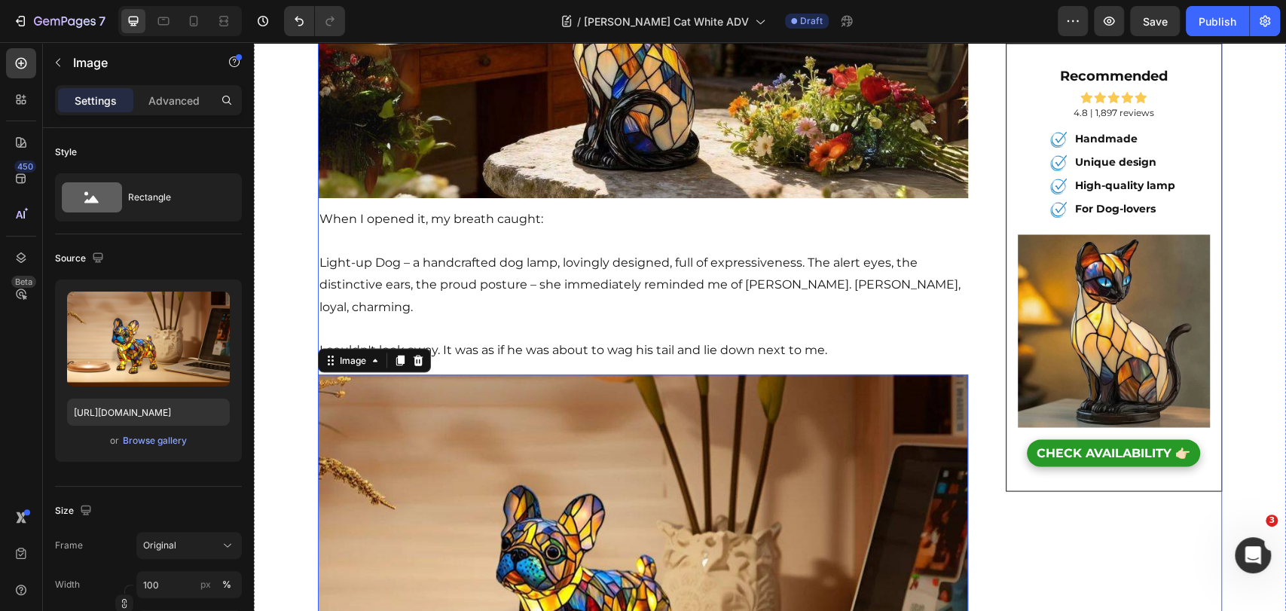
click at [466, 294] on p "Light-up Dog – a handcrafted dog lamp, lovingly designed, full of expressivenes…" at bounding box center [642, 284] width 647 height 65
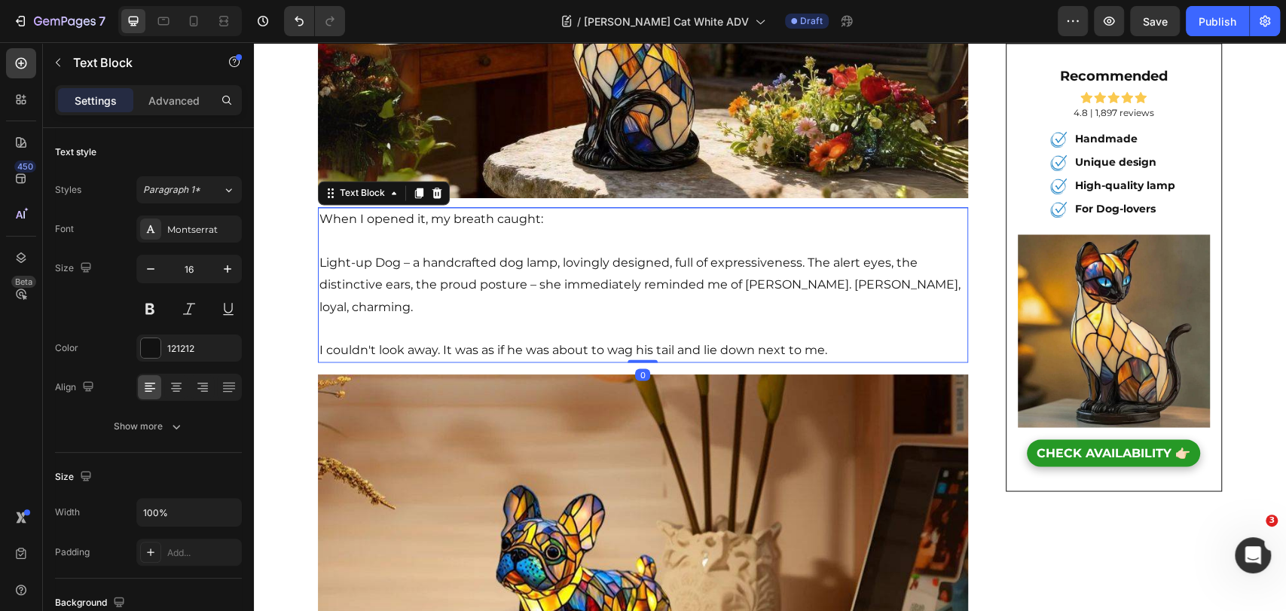
click at [470, 271] on p "Light-up Dog – a handcrafted dog lamp, lovingly designed, full of expressivenes…" at bounding box center [642, 284] width 647 height 65
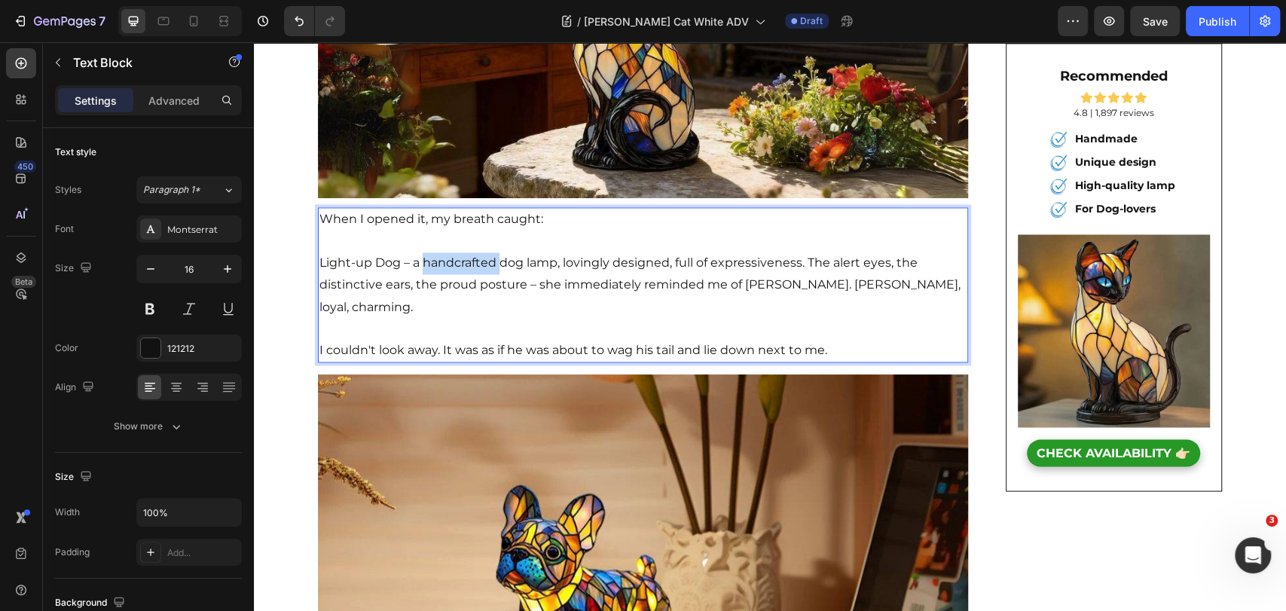
click at [470, 271] on p "Light-up Dog – a handcrafted dog lamp, lovingly designed, full of expressivenes…" at bounding box center [642, 284] width 647 height 65
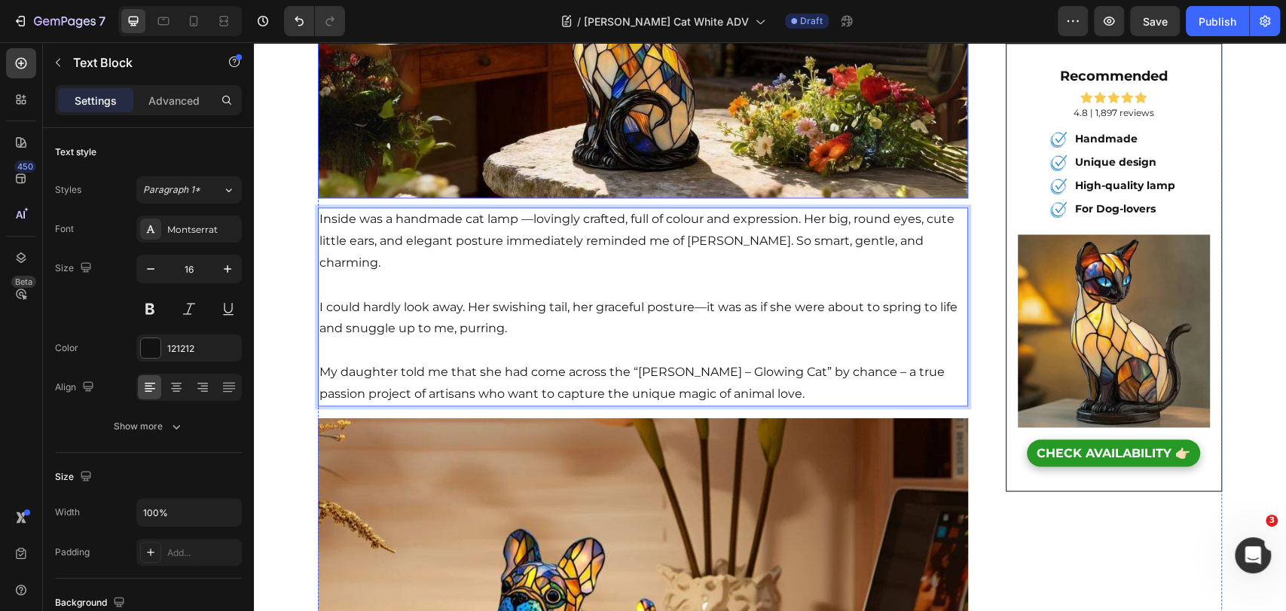
click at [399, 365] on p "My daughter told me that she had come across the “[PERSON_NAME] – Glowing Cat” …" at bounding box center [642, 383] width 647 height 44
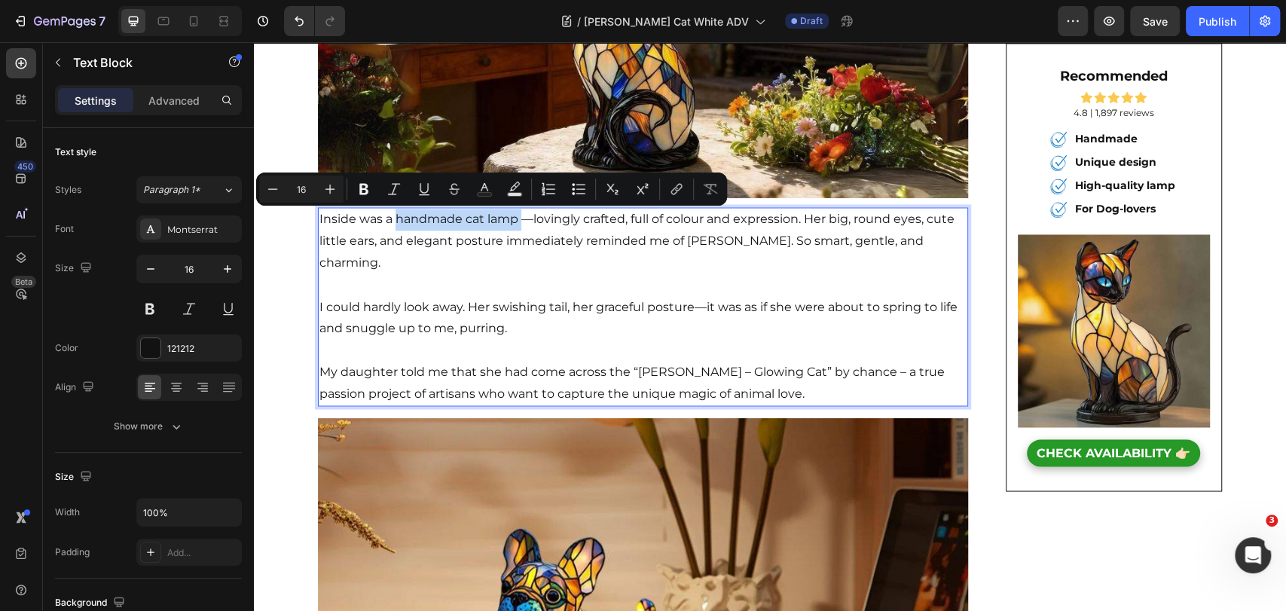
drag, startPoint x: 390, startPoint y: 218, endPoint x: 515, endPoint y: 222, distance: 124.3
click at [515, 222] on p "Inside was a handmade cat lamp —lovingly crafted, full of colour and expression…" at bounding box center [642, 241] width 647 height 65
click at [362, 196] on icon "Editor contextual toolbar" at bounding box center [363, 189] width 15 height 15
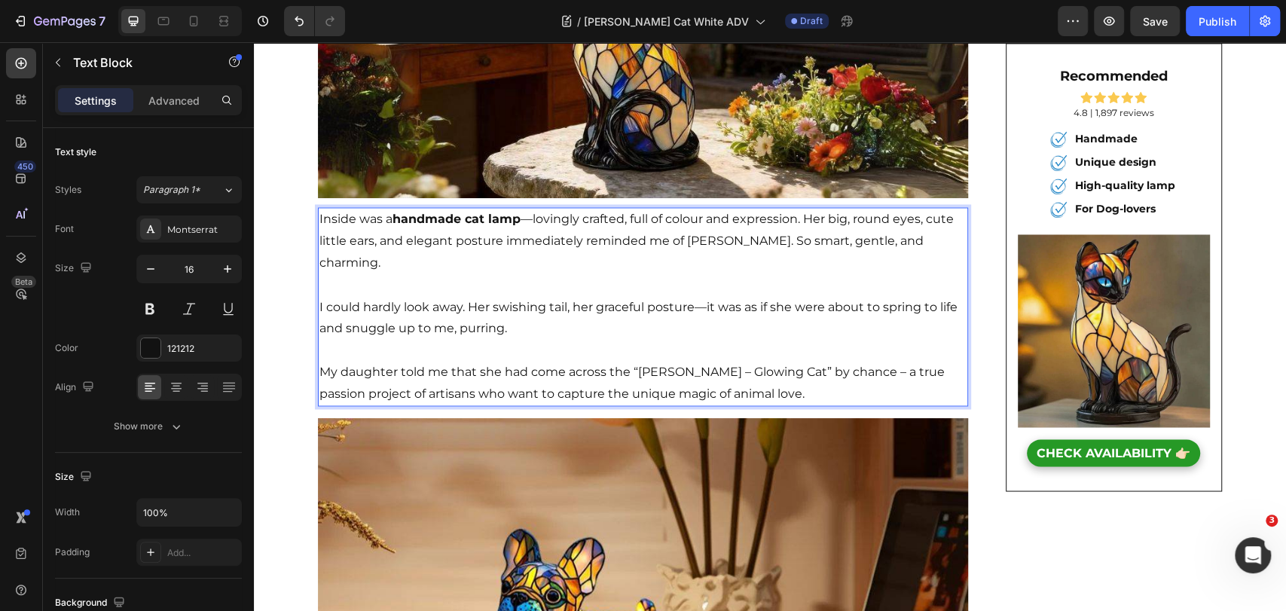
click at [853, 363] on p "My daughter told me that she had come across the “[PERSON_NAME] – Glowing Cat” …" at bounding box center [642, 383] width 647 height 44
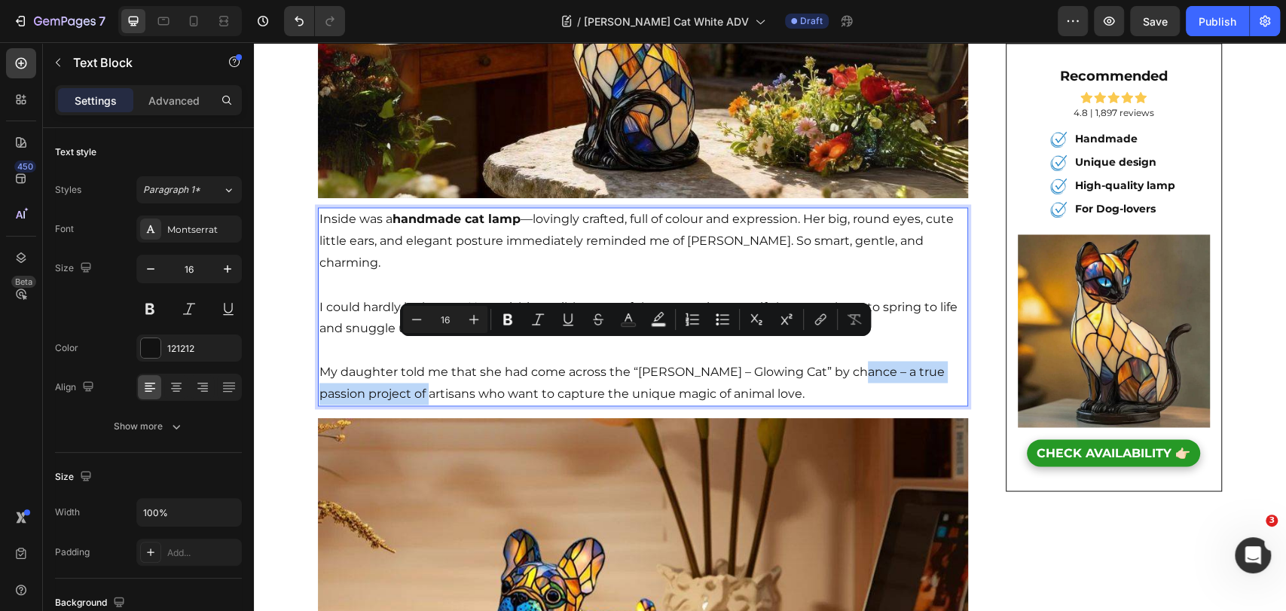
drag, startPoint x: 839, startPoint y: 348, endPoint x: 376, endPoint y: 345, distance: 462.6
click at [377, 375] on p "My daughter told me that she had come across the “[PERSON_NAME] – Glowing Cat” …" at bounding box center [642, 383] width 647 height 44
click at [519, 325] on button "Bold" at bounding box center [507, 319] width 27 height 27
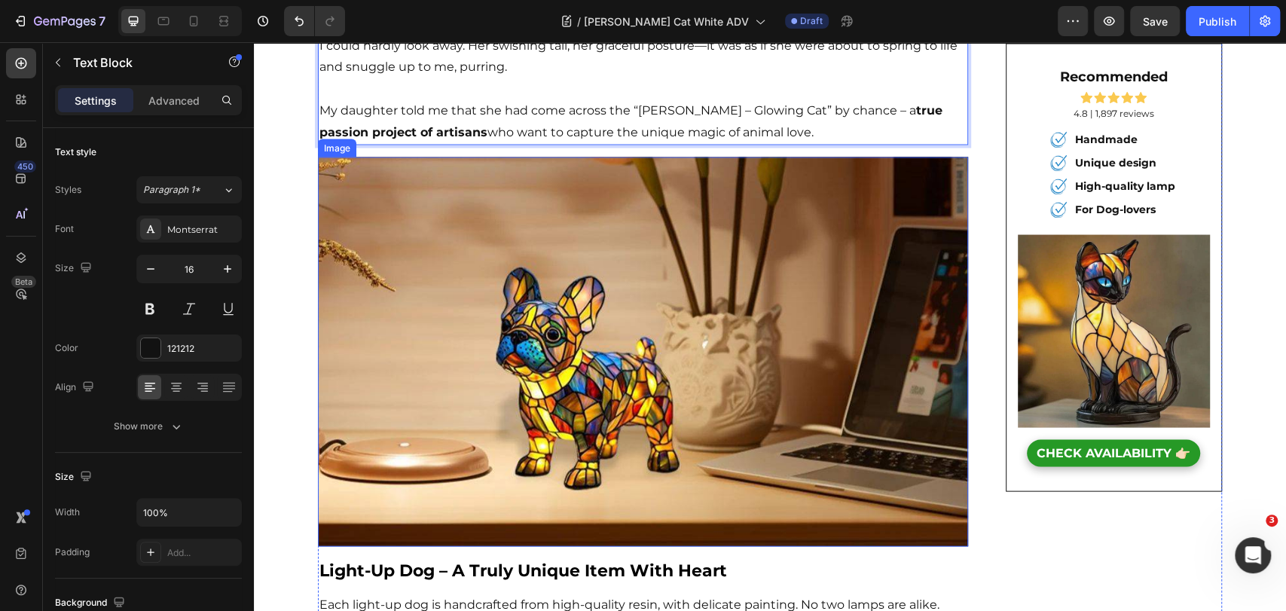
scroll to position [1925, 0]
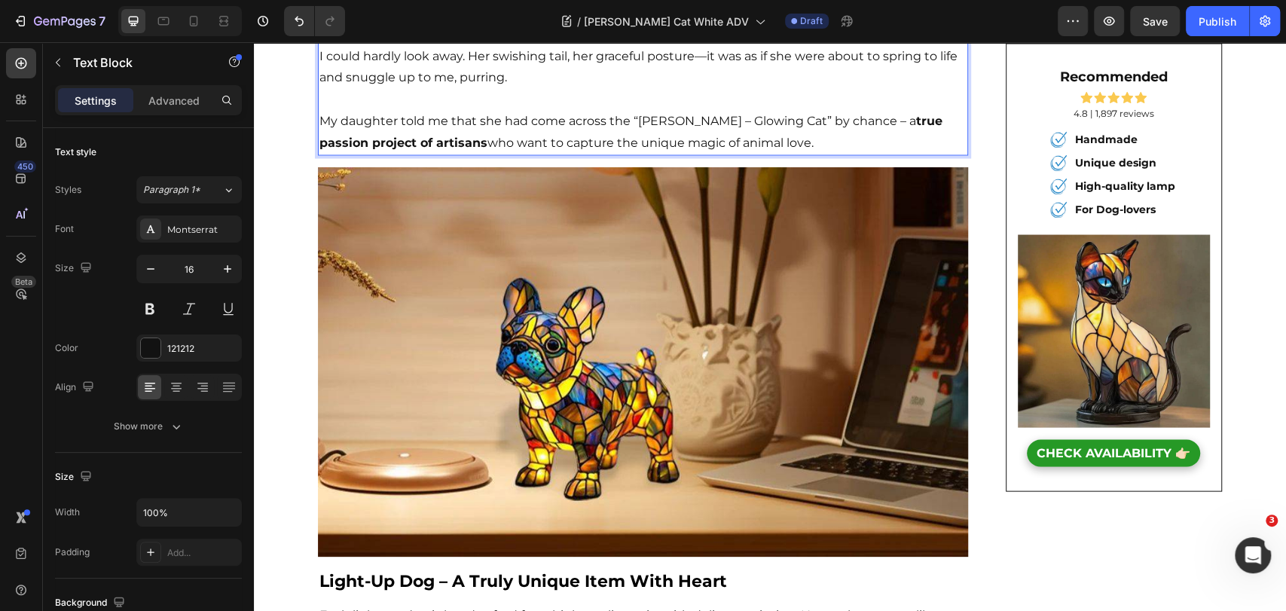
click at [540, 344] on img at bounding box center [643, 362] width 650 height 390
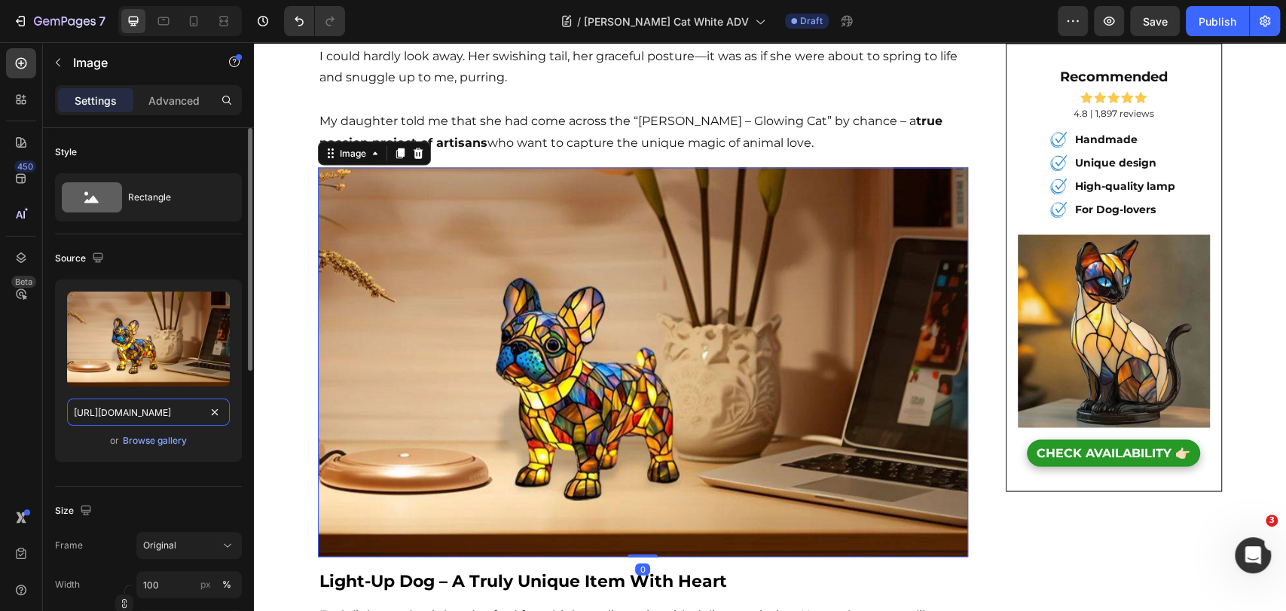
click at [173, 410] on input "[URL][DOMAIN_NAME]" at bounding box center [148, 412] width 163 height 27
paste input "4a161bff-3e2a-446d-9018-51a4decfb0d5/-/format/auto/-/preview/1500x1500/-/qualit…"
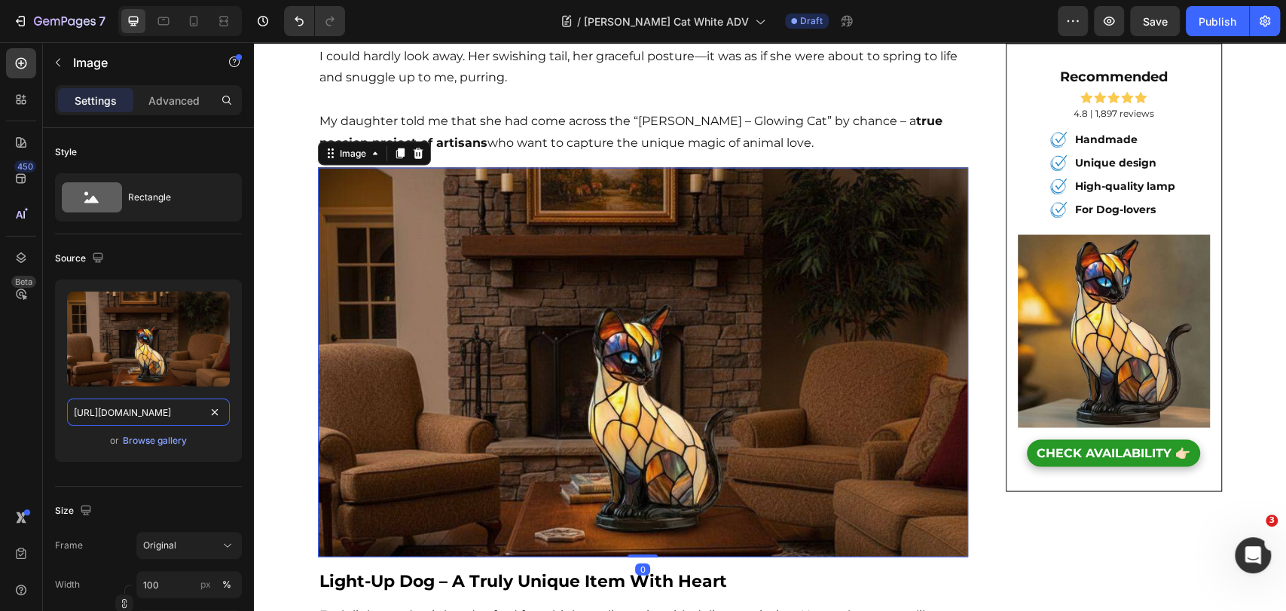
scroll to position [2344, 0]
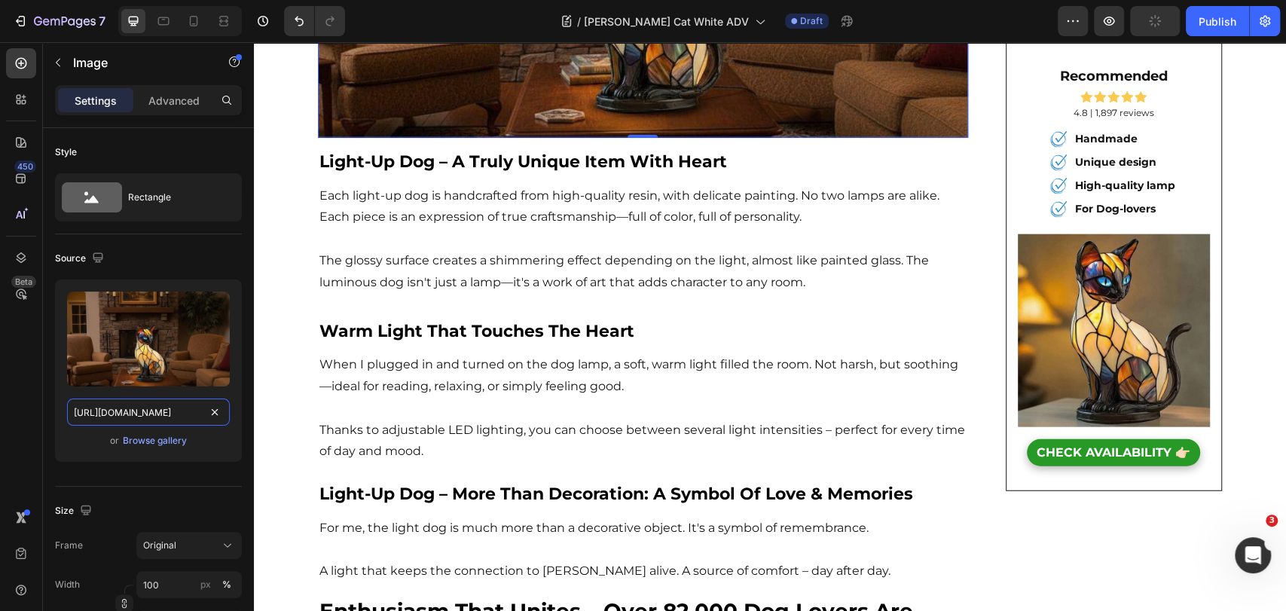
type input "[URL][DOMAIN_NAME]"
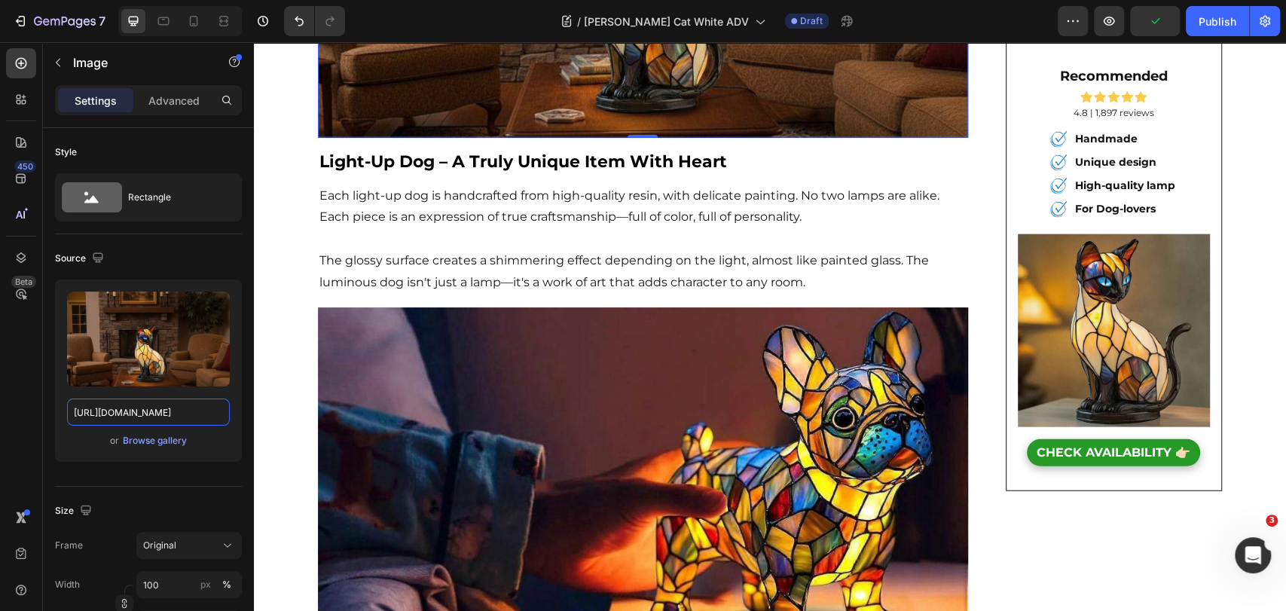
scroll to position [0, 0]
click at [545, 151] on strong "light-up dog – a truly unique item with heart" at bounding box center [523, 161] width 408 height 20
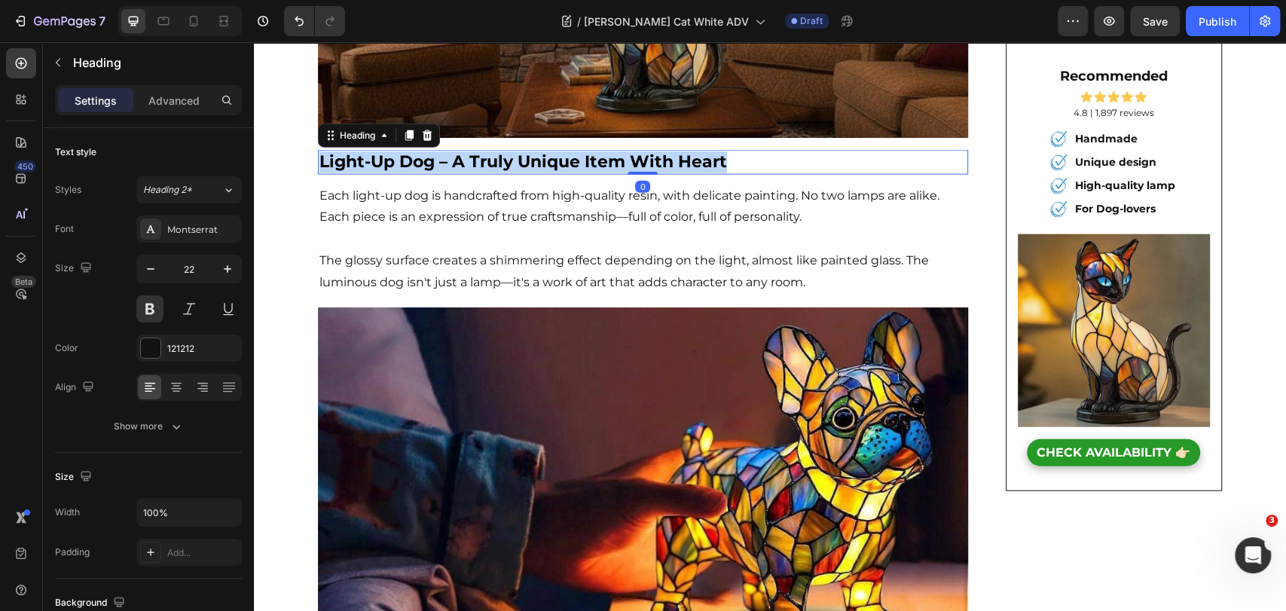
click at [545, 151] on strong "light-up dog – a truly unique item with heart" at bounding box center [523, 161] width 408 height 20
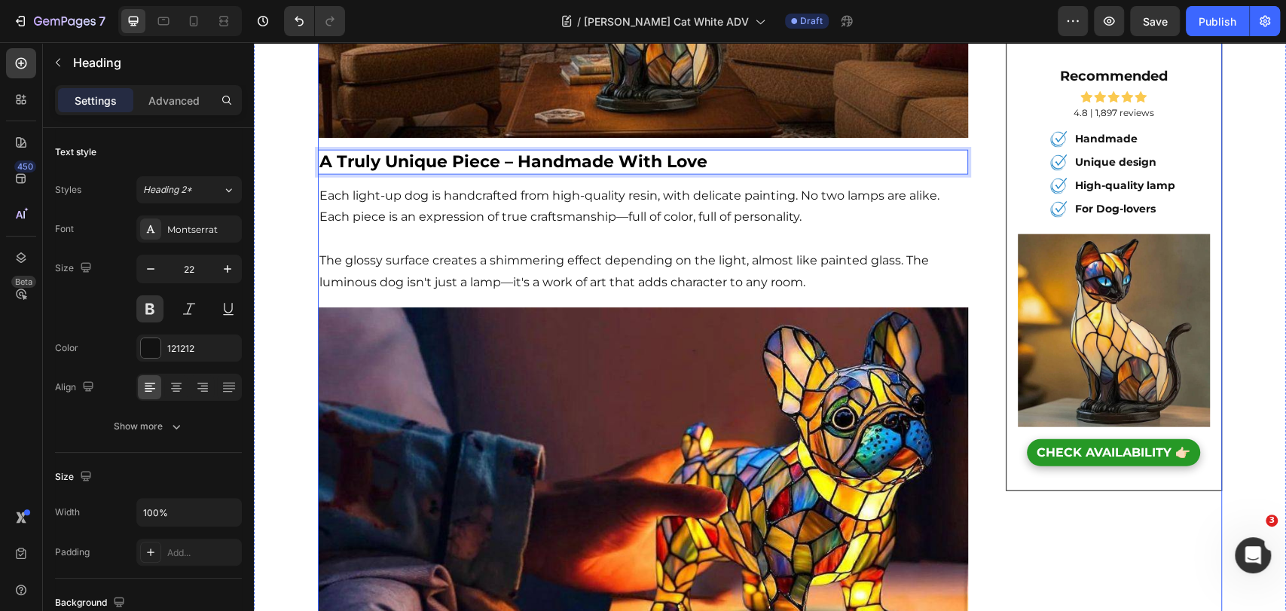
click at [555, 268] on p "The glossy surface creates a shimmering effect depending on the light, almost l…" at bounding box center [642, 272] width 647 height 44
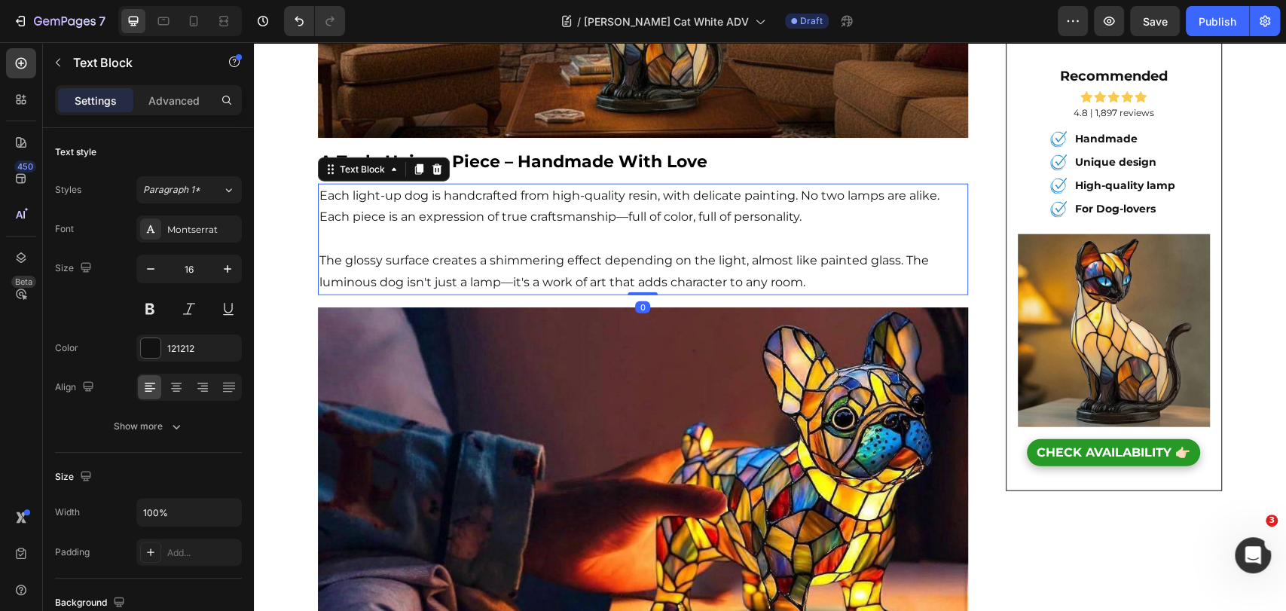
click at [557, 261] on p "The glossy surface creates a shimmering effect depending on the light, almost l…" at bounding box center [642, 272] width 647 height 44
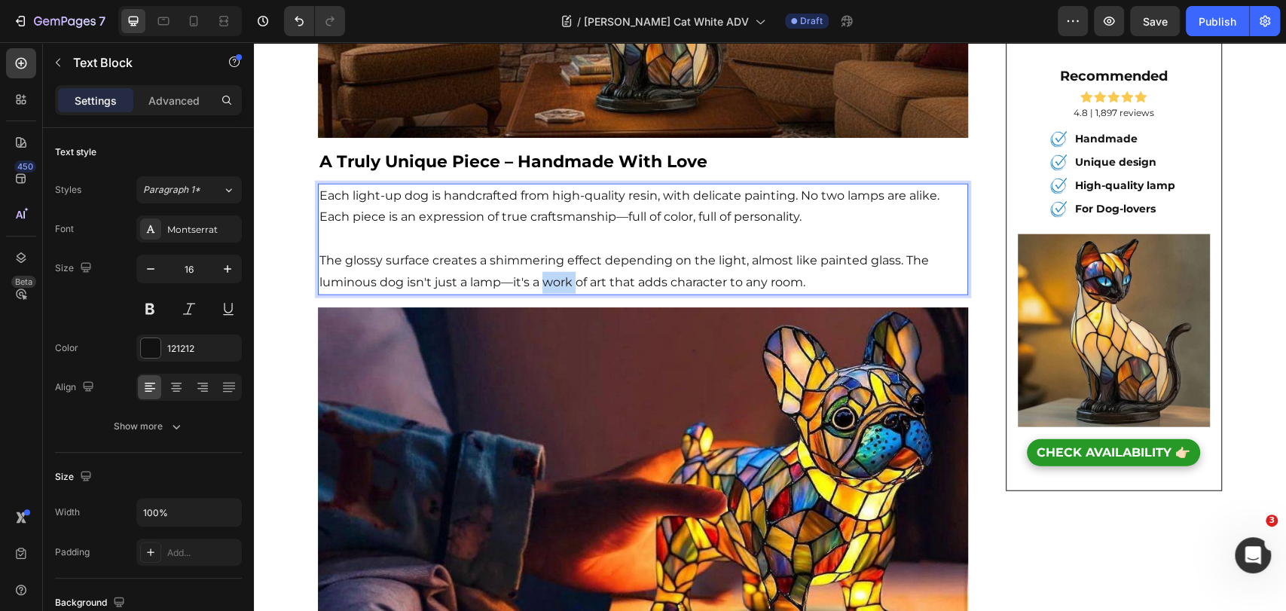
click at [557, 261] on p "The glossy surface creates a shimmering effect depending on the light, almost l…" at bounding box center [642, 272] width 647 height 44
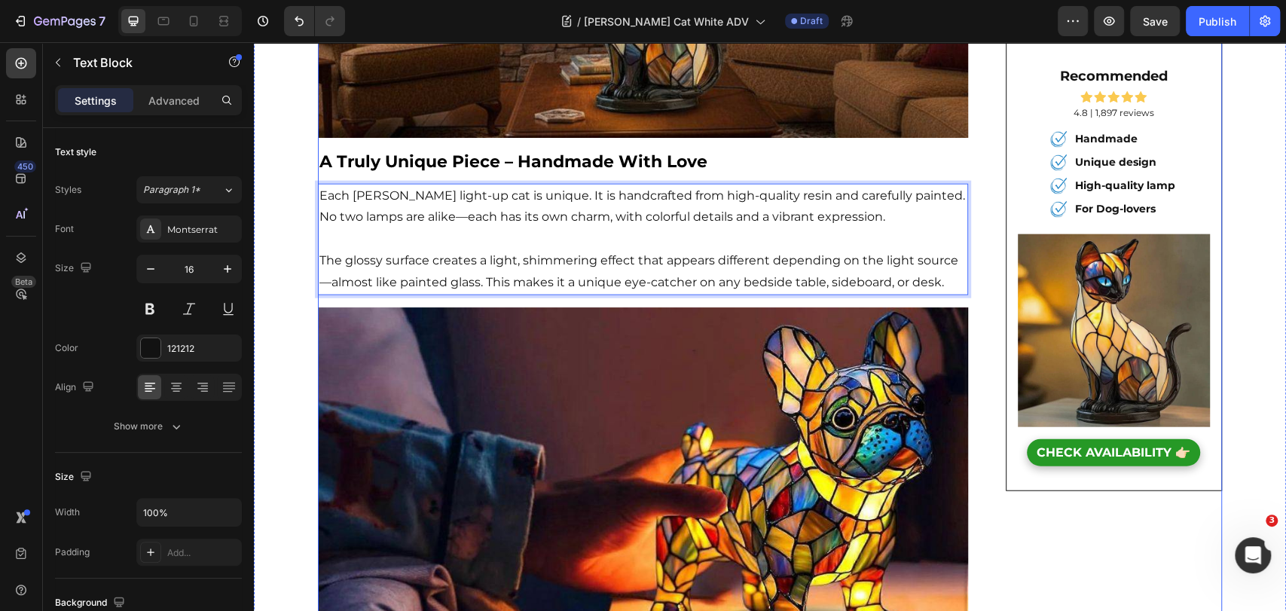
scroll to position [2762, 0]
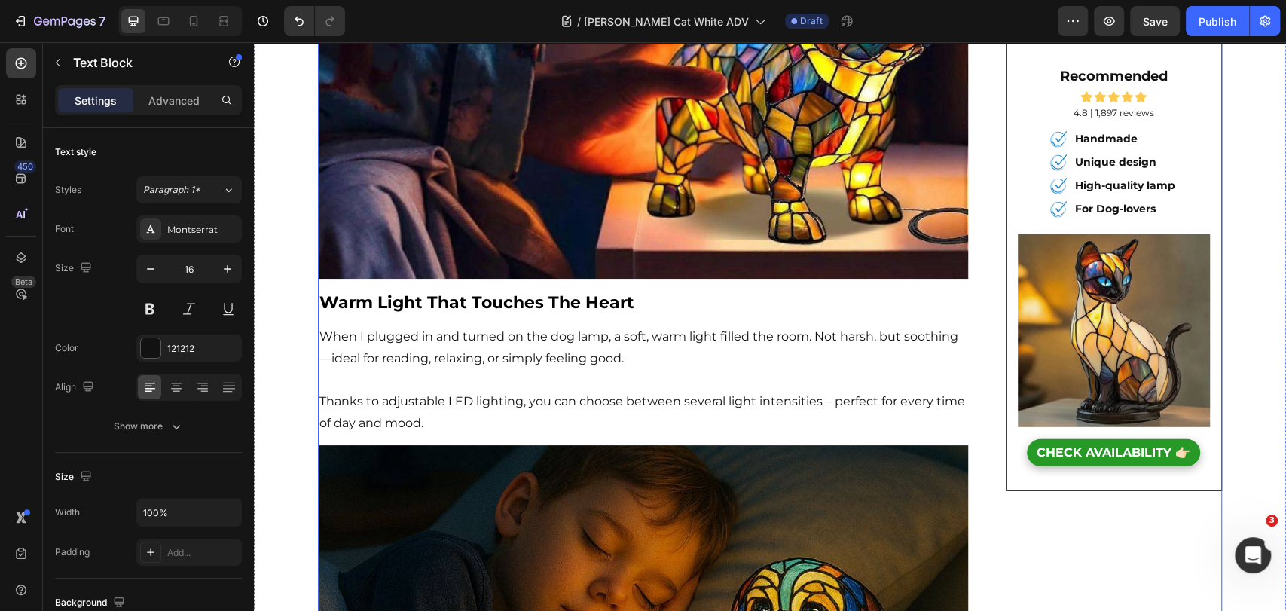
click at [548, 134] on img at bounding box center [643, 84] width 650 height 390
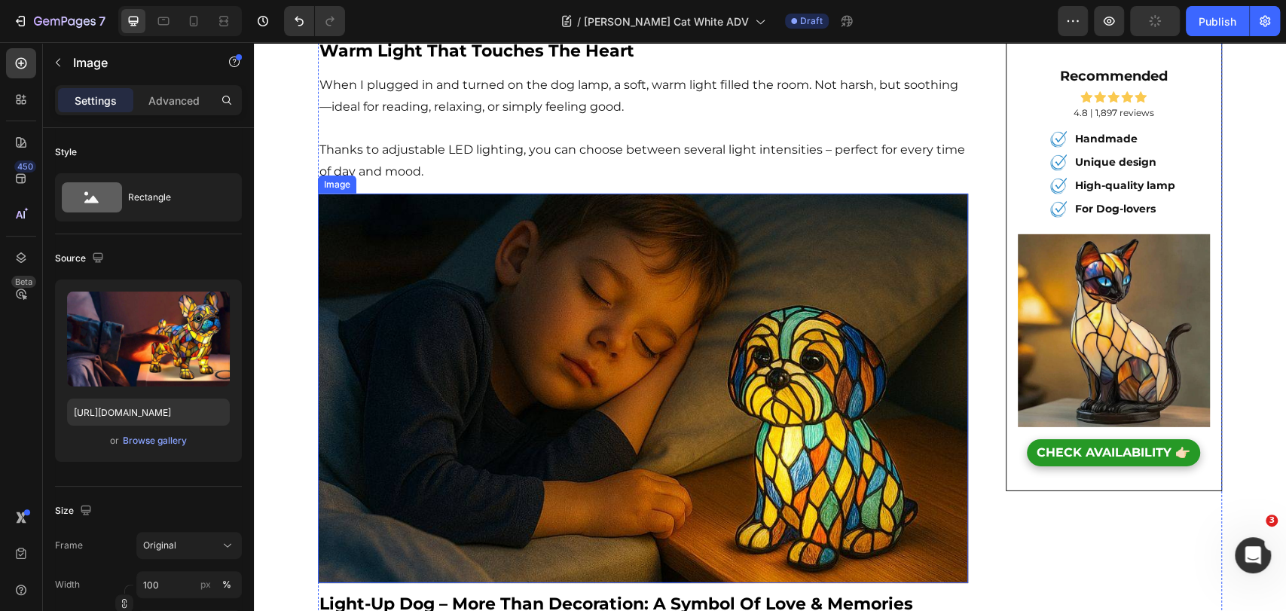
click at [554, 369] on img at bounding box center [643, 389] width 650 height 390
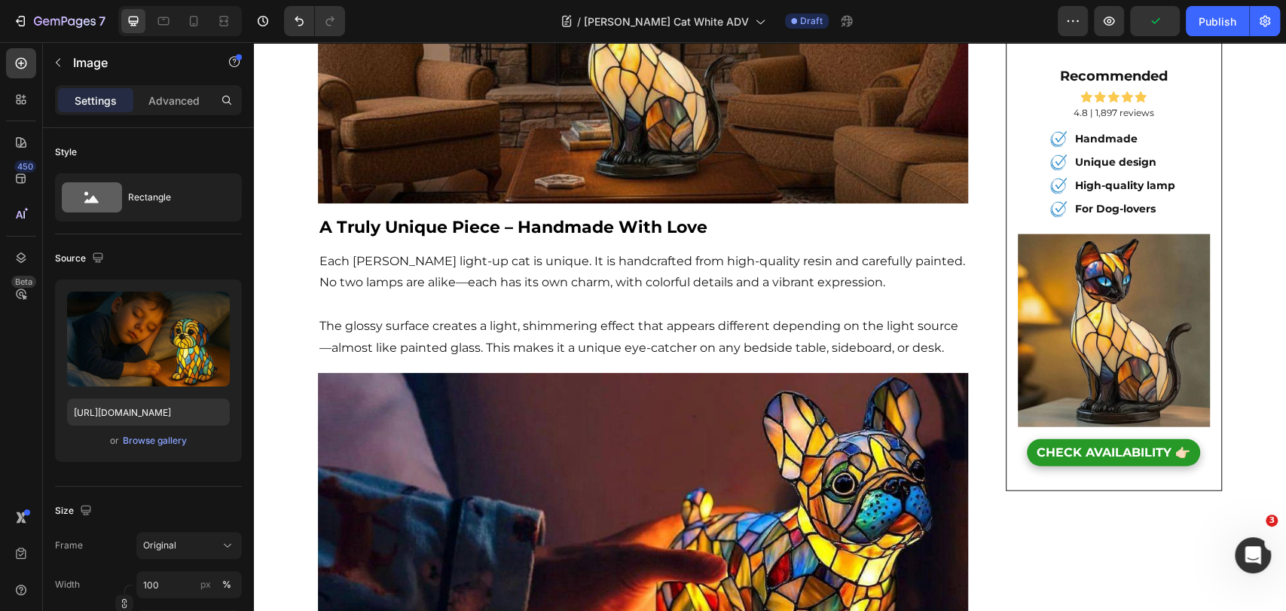
scroll to position [2260, 0]
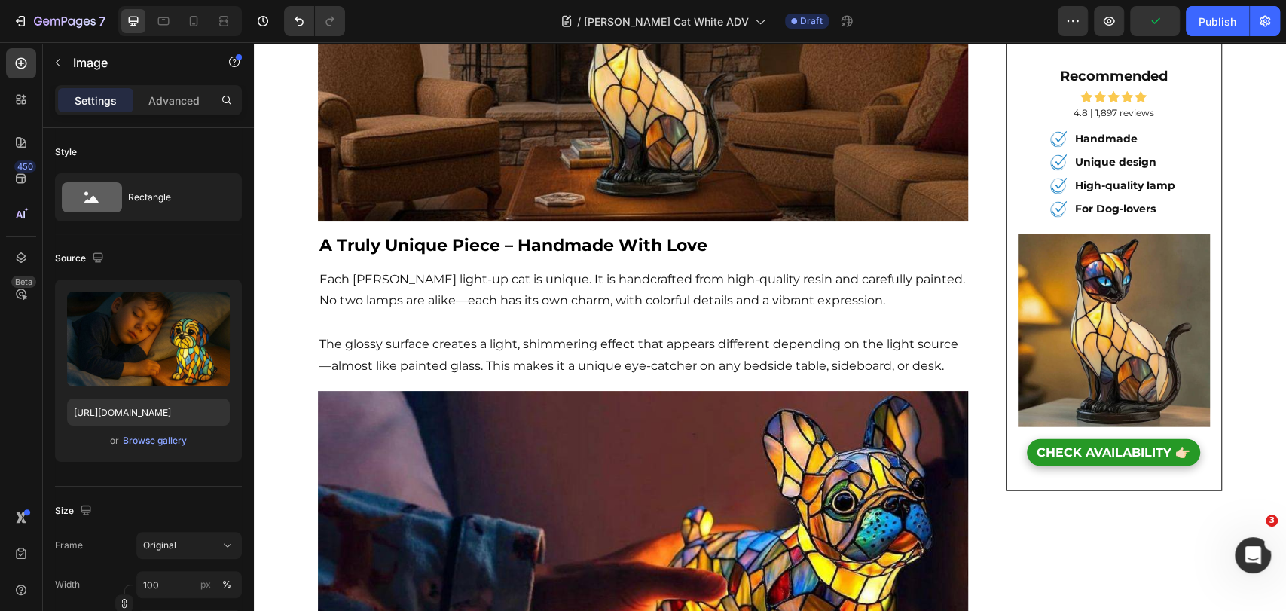
click at [585, 402] on img at bounding box center [643, 586] width 650 height 390
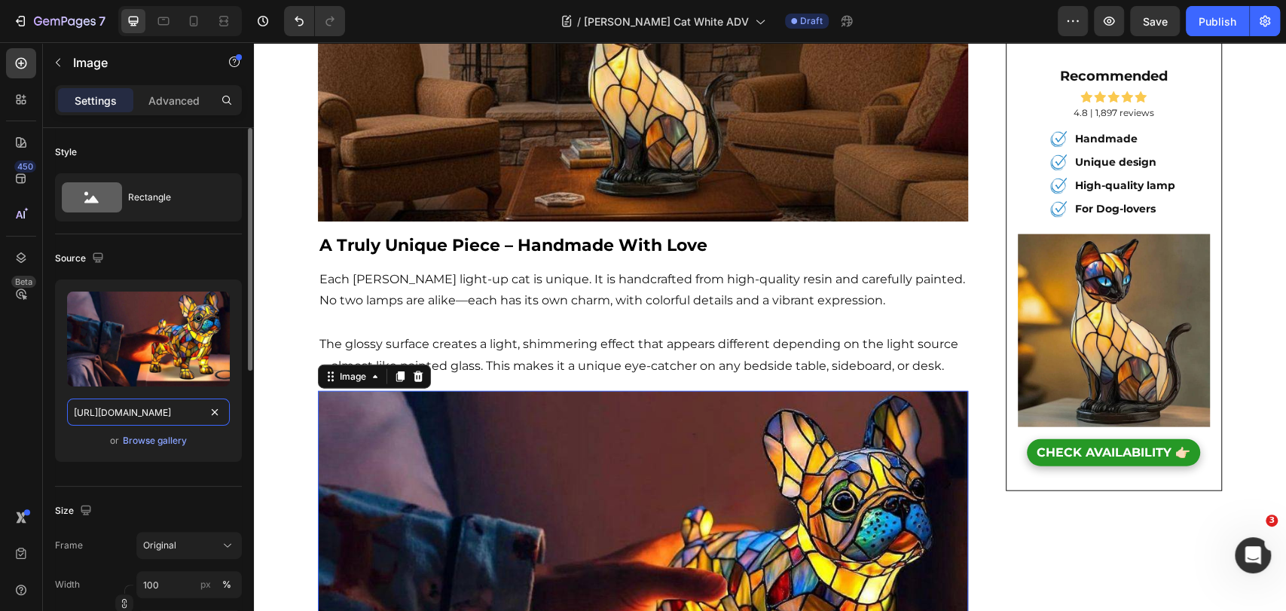
click at [103, 418] on input "[URL][DOMAIN_NAME]" at bounding box center [148, 412] width 163 height 27
paste input "5f13cc17-1463-4490-bf34-6500cd0619b7/-/format/auto/-/preview/1500x1500/-/qualit…"
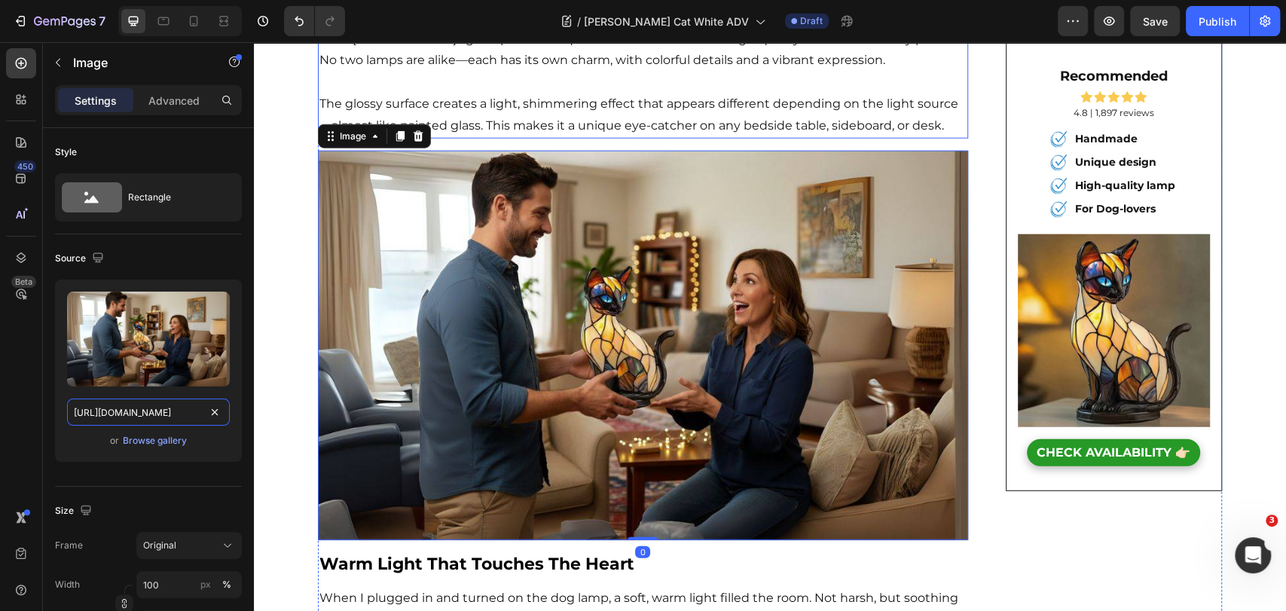
scroll to position [2762, 0]
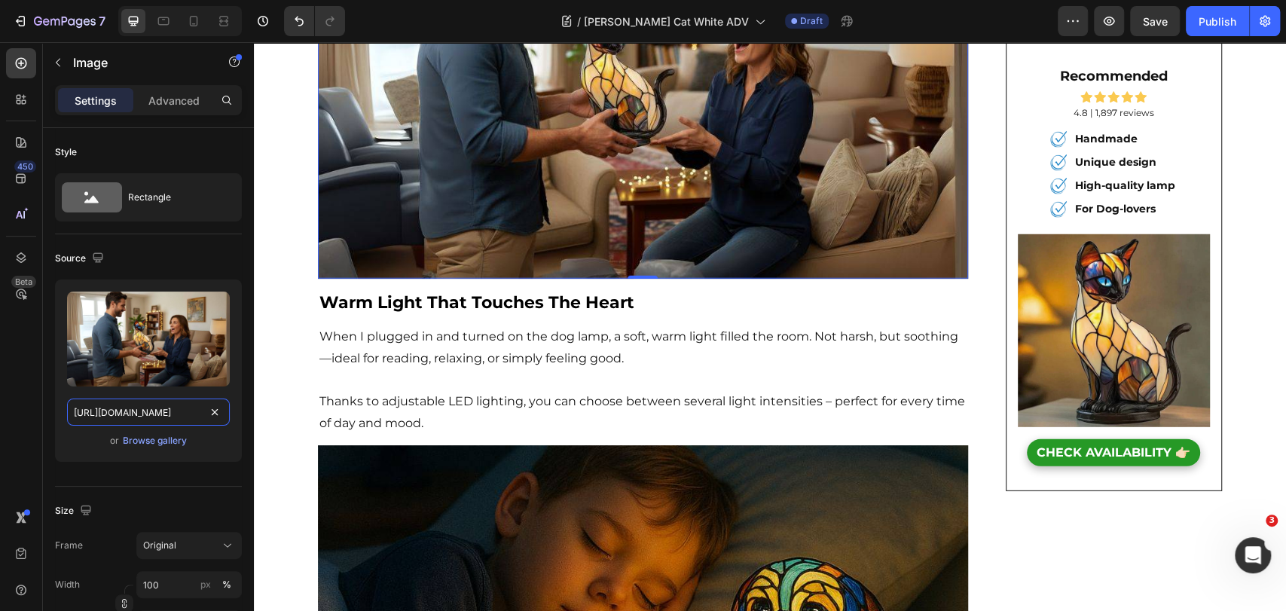
type input "[URL][DOMAIN_NAME]"
click at [496, 292] on strong "warm light that touches the heart" at bounding box center [476, 302] width 315 height 20
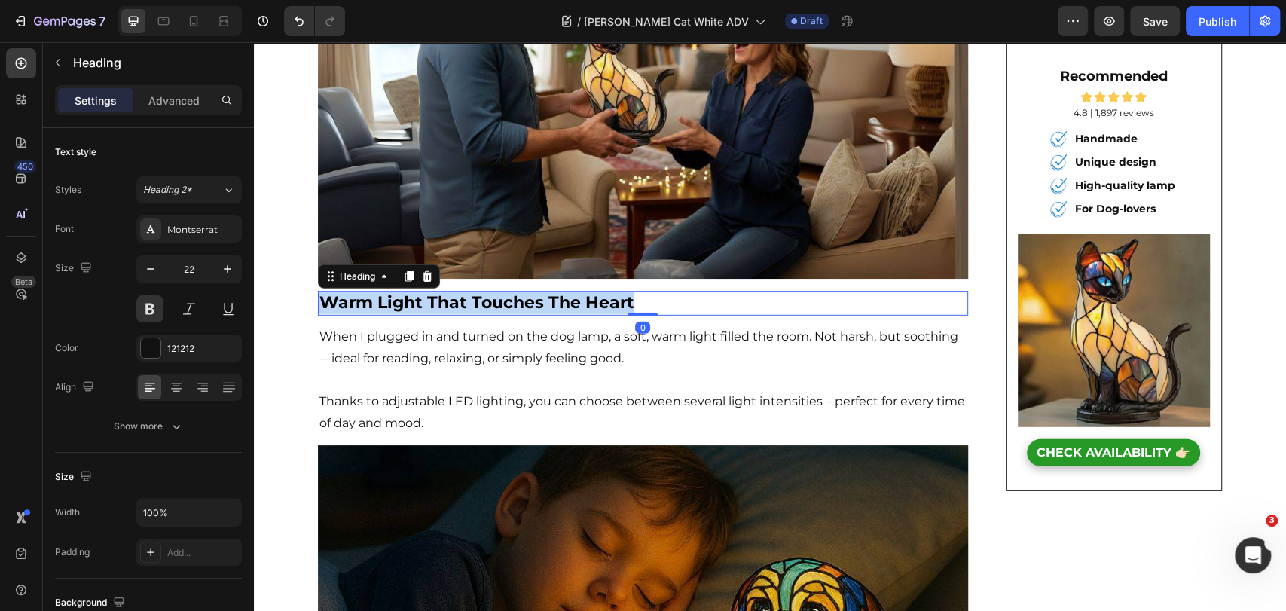
click at [496, 292] on strong "warm light that touches the heart" at bounding box center [476, 302] width 315 height 20
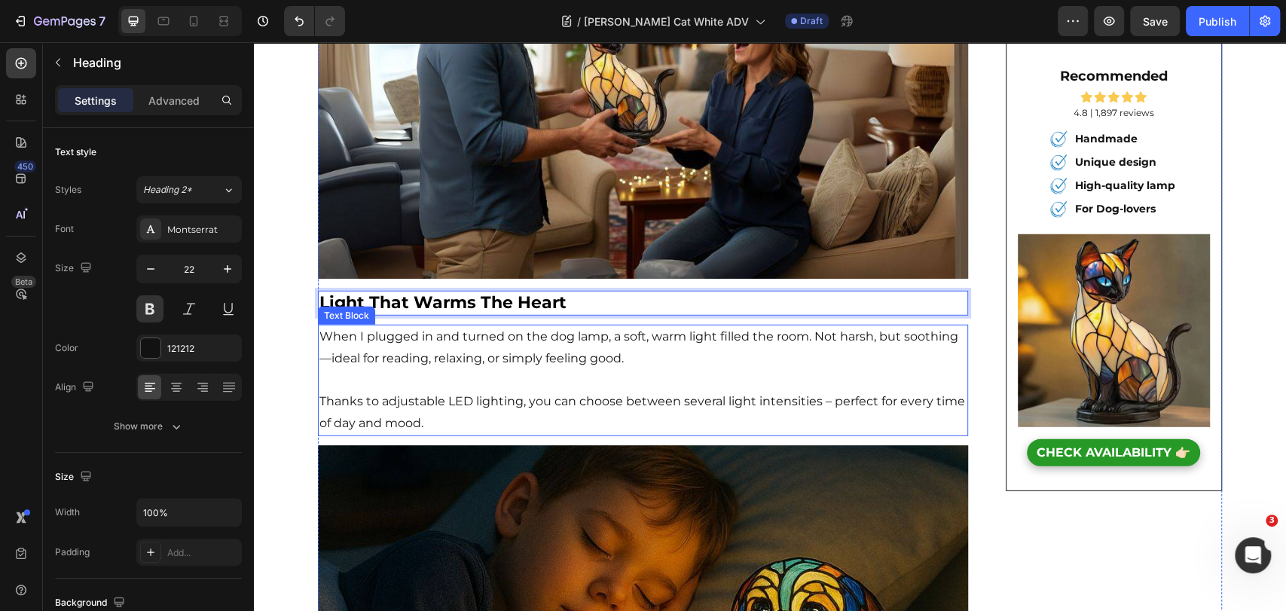
click at [561, 329] on p "When I plugged in and turned on the dog lamp, a soft, warm light filled the roo…" at bounding box center [642, 348] width 647 height 44
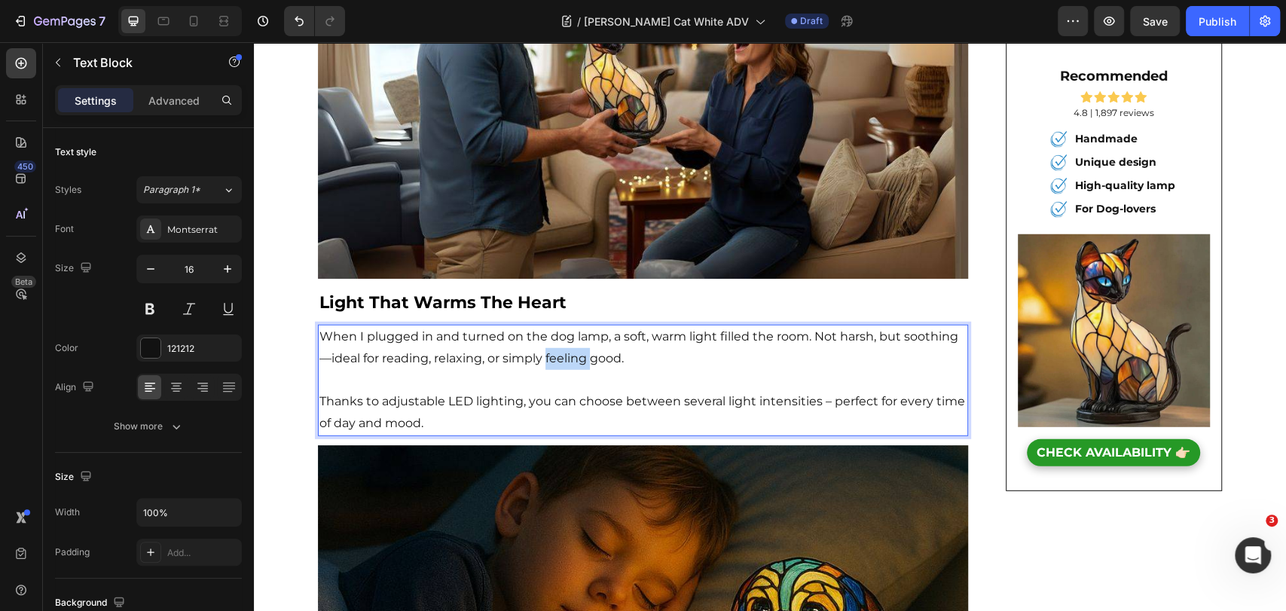
click at [561, 329] on p "When I plugged in and turned on the dog lamp, a soft, warm light filled the roo…" at bounding box center [642, 348] width 647 height 44
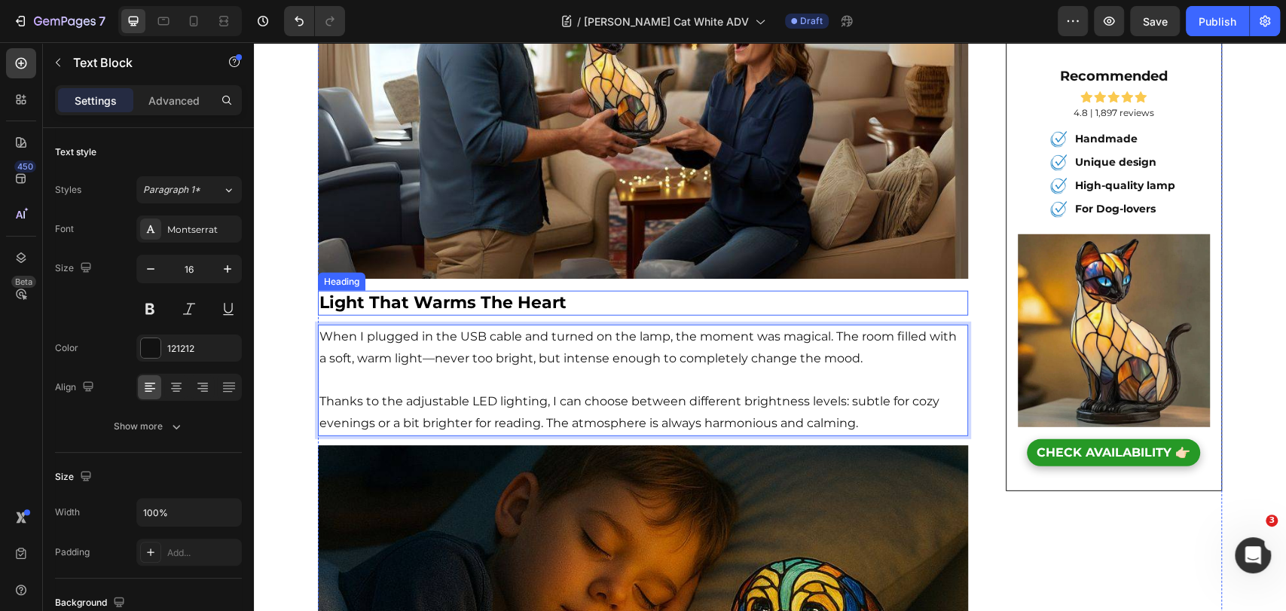
scroll to position [3097, 0]
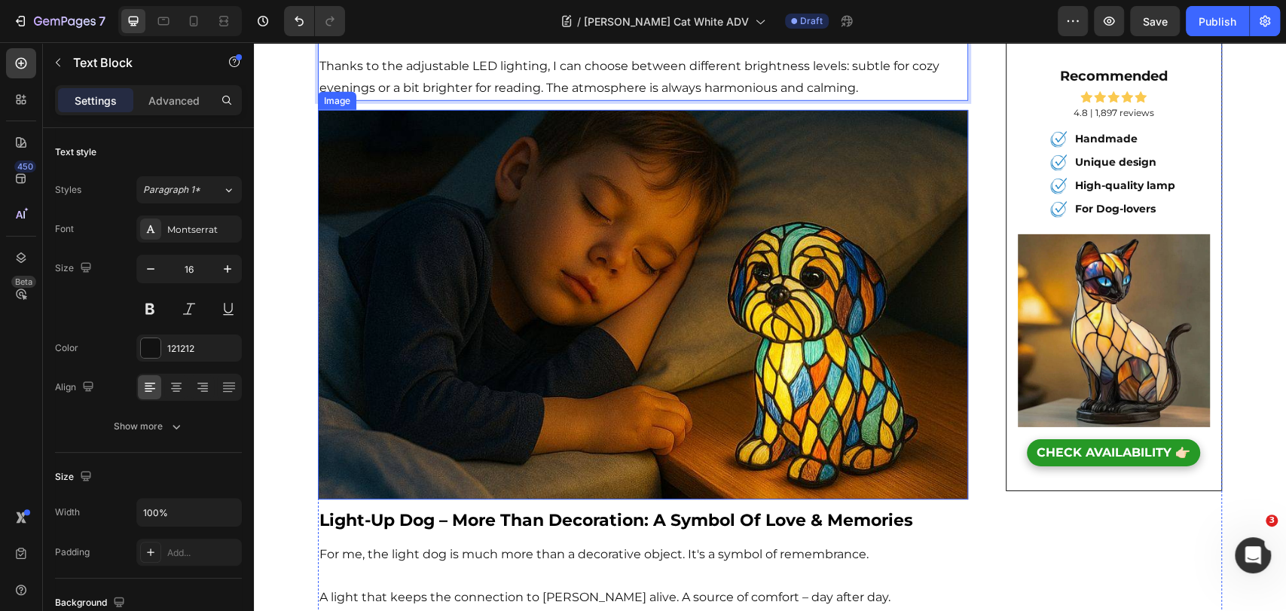
click at [633, 292] on img at bounding box center [643, 305] width 650 height 390
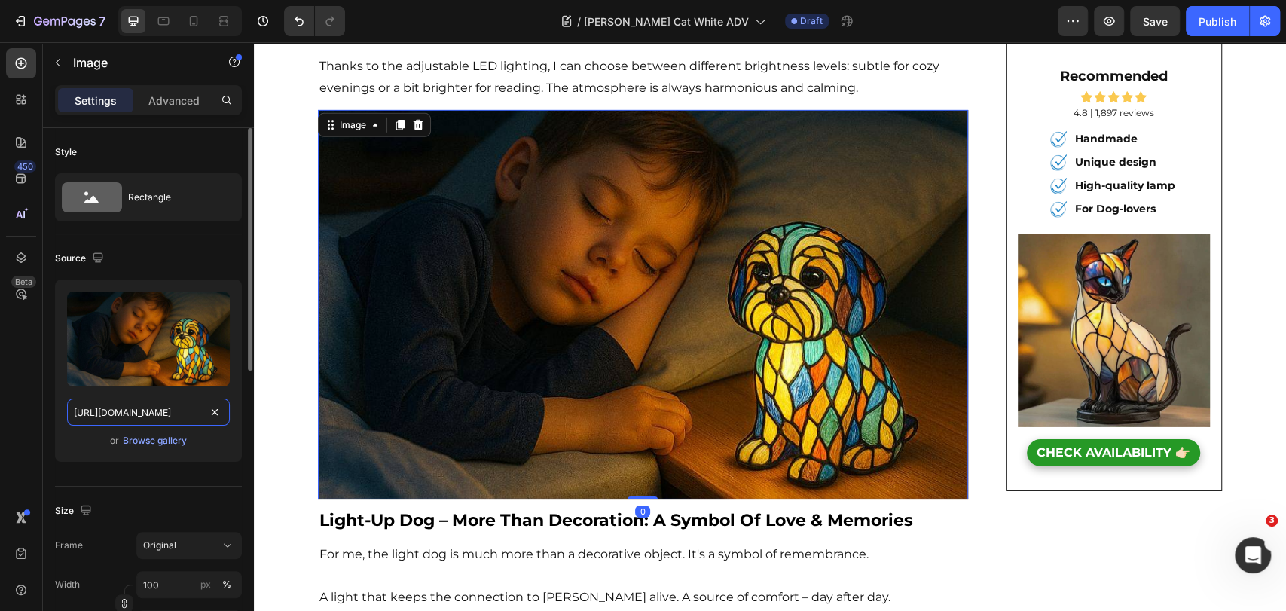
click at [153, 417] on input "[URL][DOMAIN_NAME]" at bounding box center [148, 412] width 163 height 27
paste input "4df745c8-d6d9-4918-84d0-8ce12a566907/-/format/auto/-/preview/1500x1500/-/qualit…"
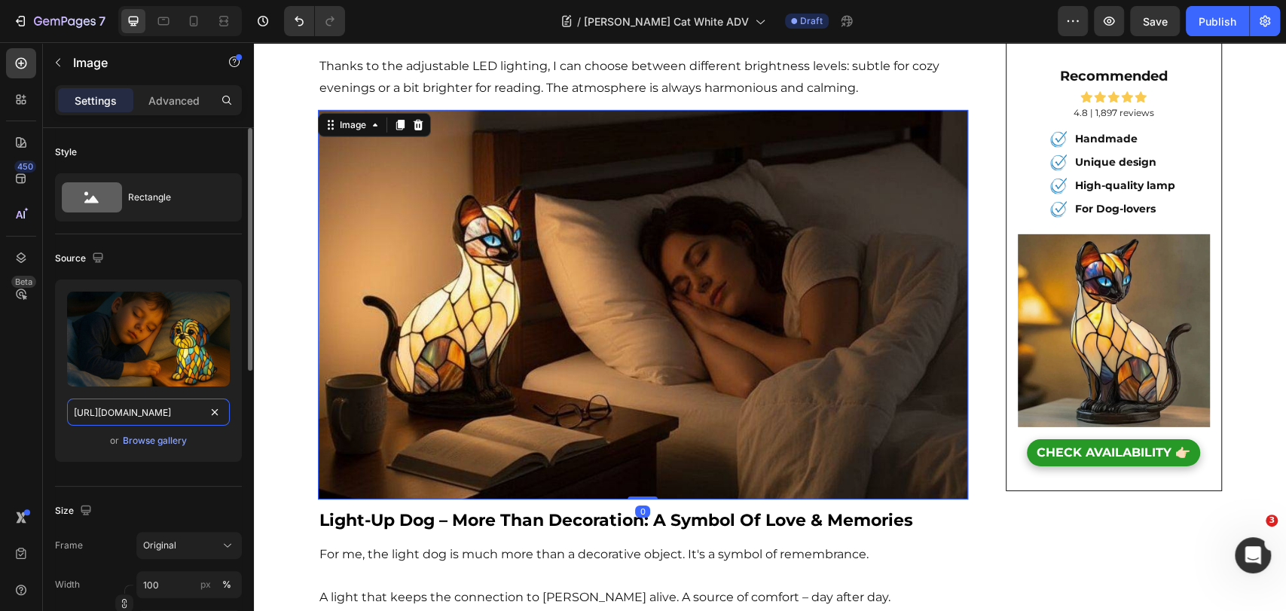
scroll to position [0, 404]
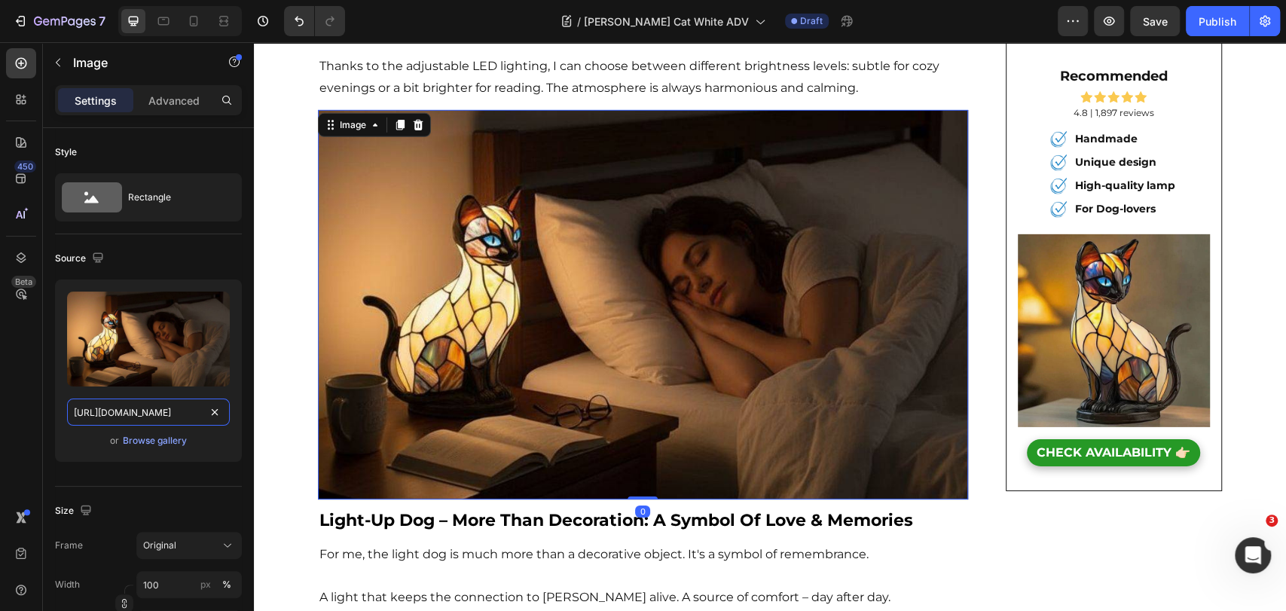
type input "[URL][DOMAIN_NAME]"
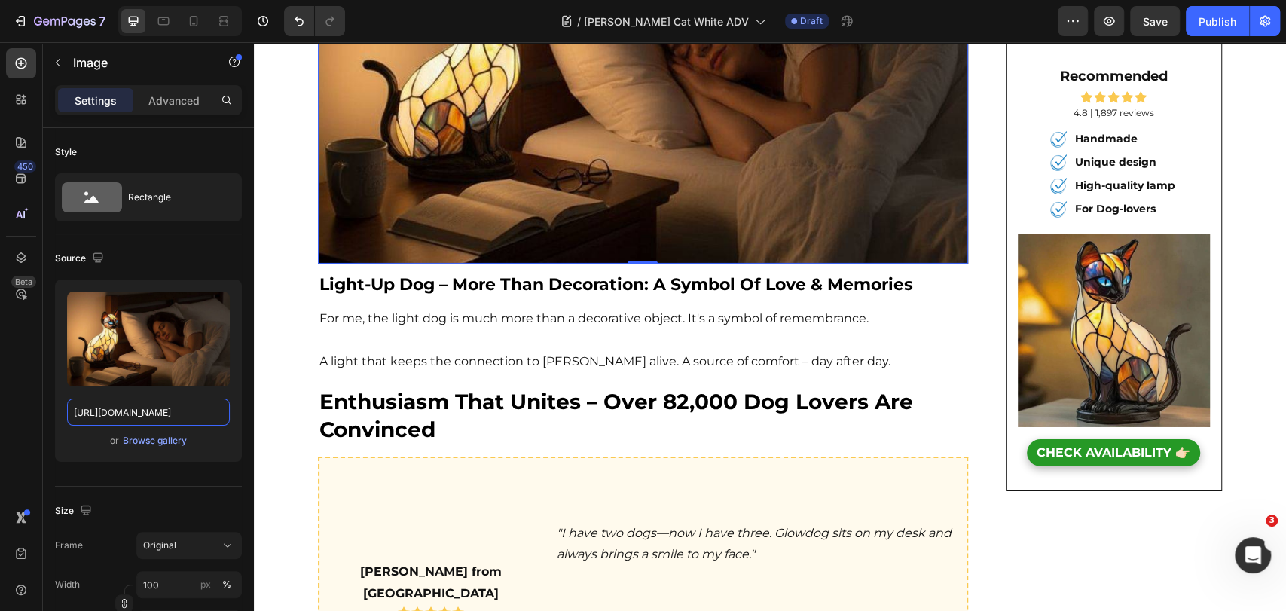
scroll to position [3348, 0]
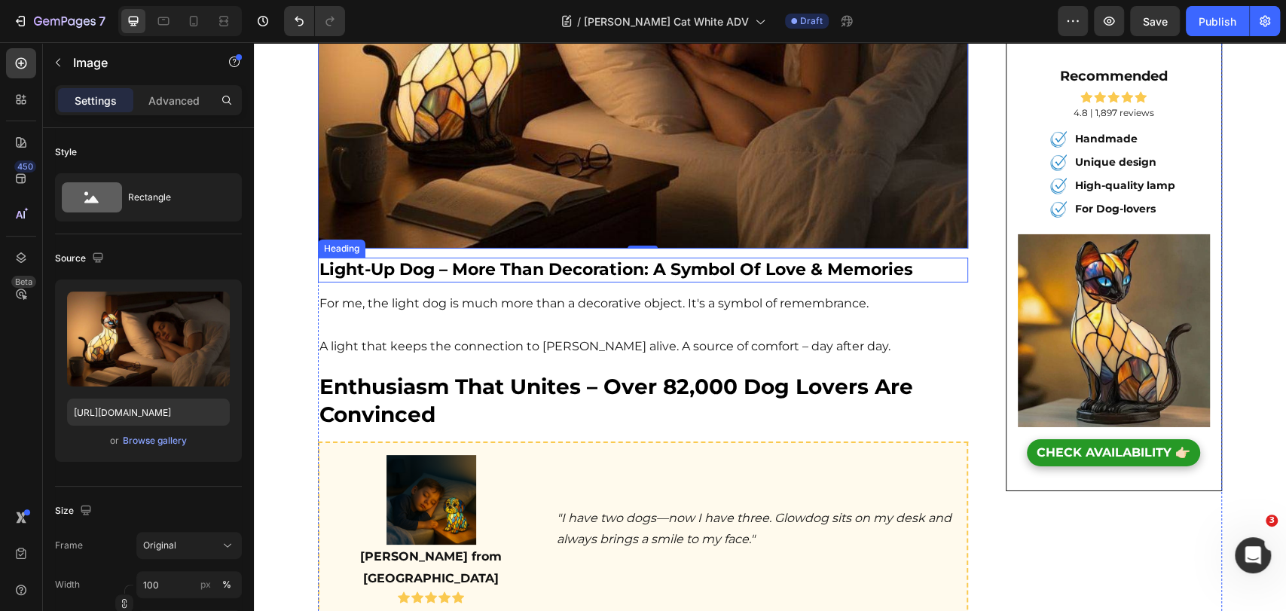
click at [483, 259] on span "light-up dog – more than decoration: a symbol of love & memories" at bounding box center [616, 269] width 594 height 20
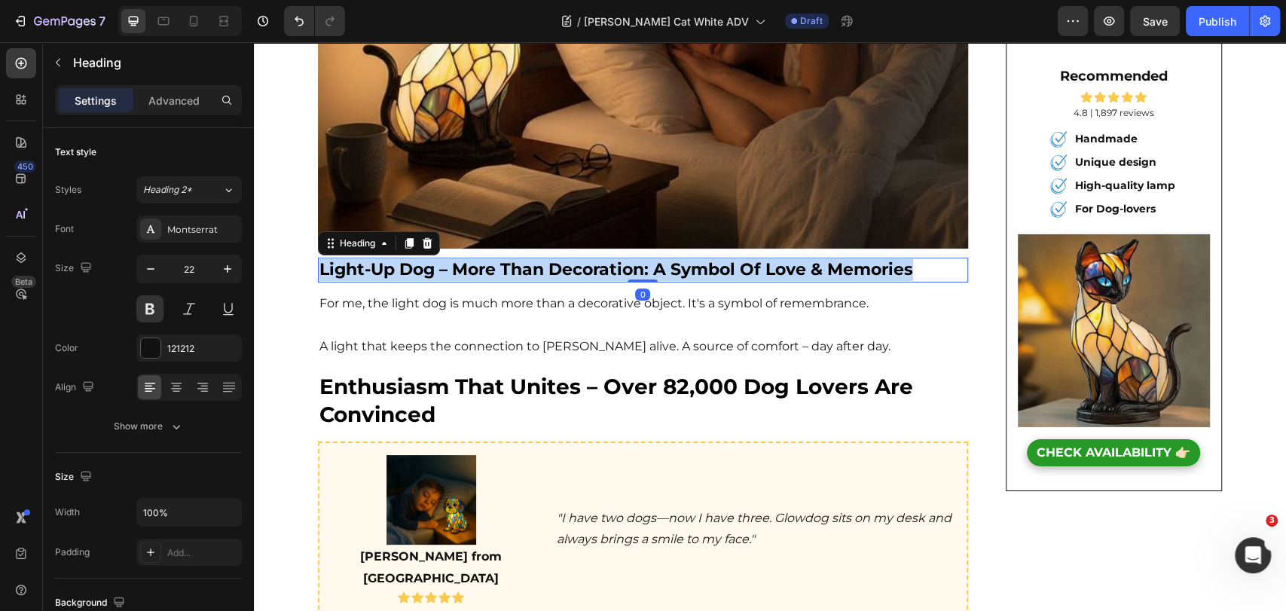
click at [483, 259] on span "light-up dog – more than decoration: a symbol of love & memories" at bounding box center [616, 269] width 594 height 20
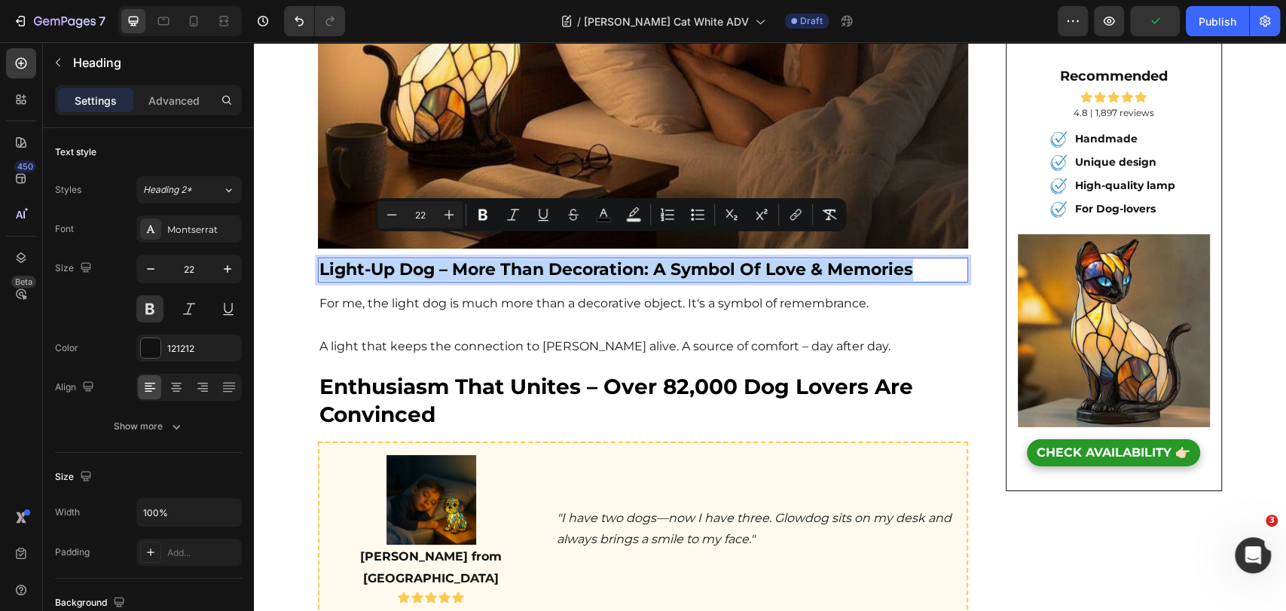
click at [489, 259] on span "light-up dog – more than decoration: a symbol of love & memories" at bounding box center [616, 269] width 594 height 20
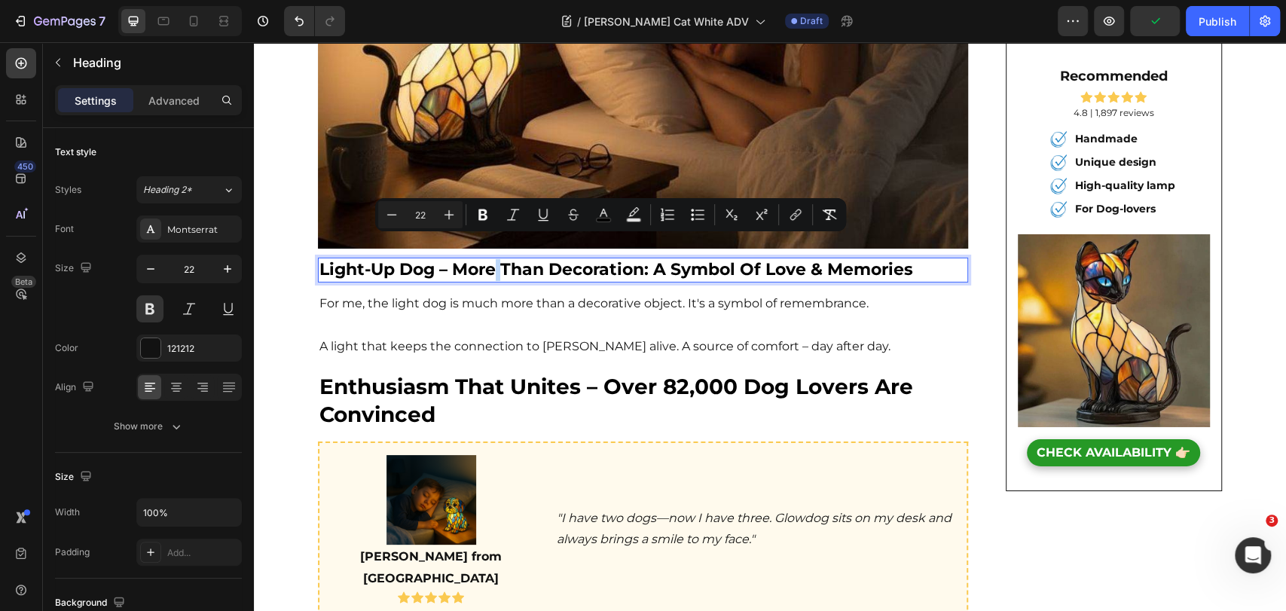
click at [489, 259] on span "light-up dog – more than decoration: a symbol of love & memories" at bounding box center [616, 269] width 594 height 20
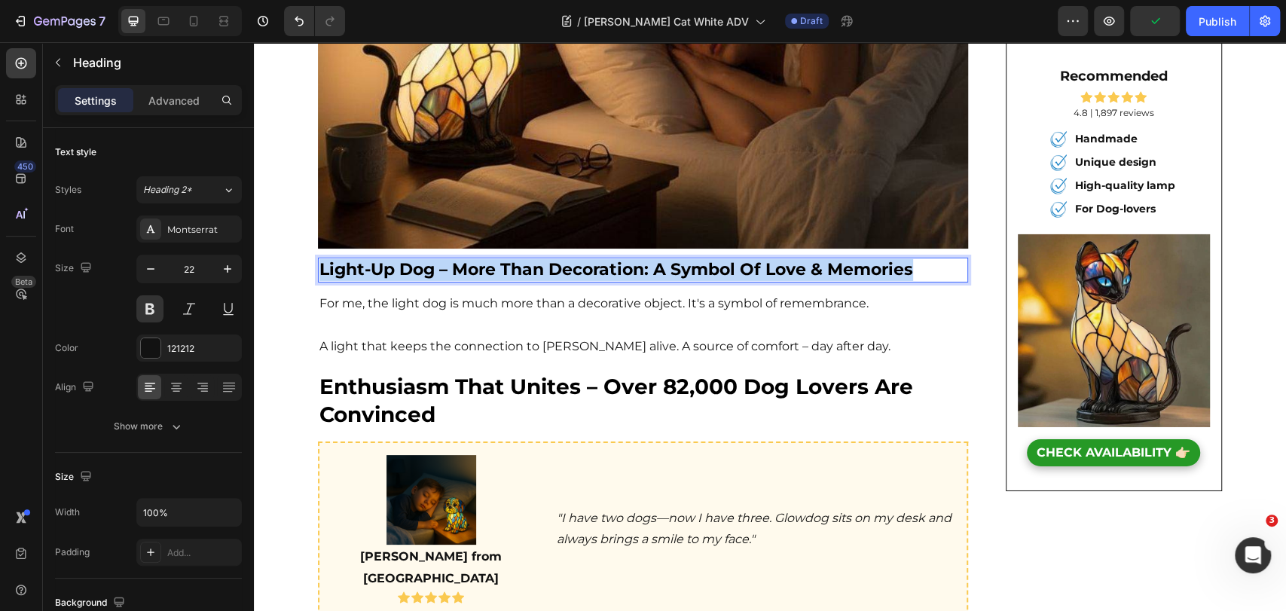
click at [489, 259] on span "light-up dog – more than decoration: a symbol of love & memories" at bounding box center [616, 269] width 594 height 20
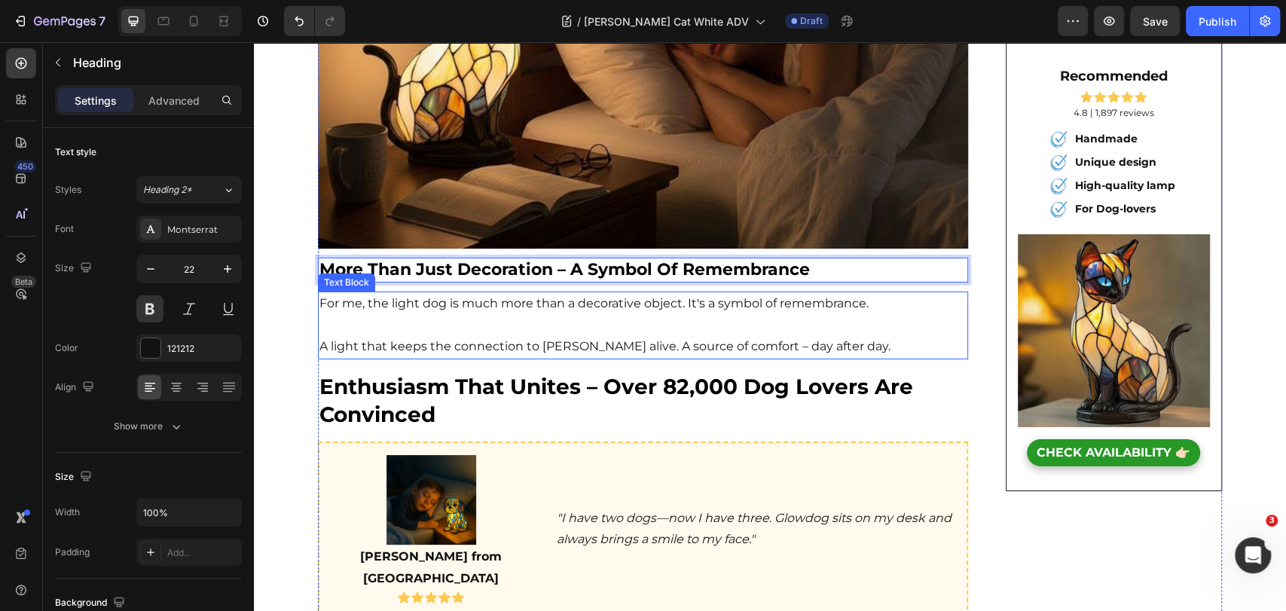
click at [628, 336] on p "A light that keeps the connection to [PERSON_NAME] alive. A source of comfort –…" at bounding box center [642, 347] width 647 height 22
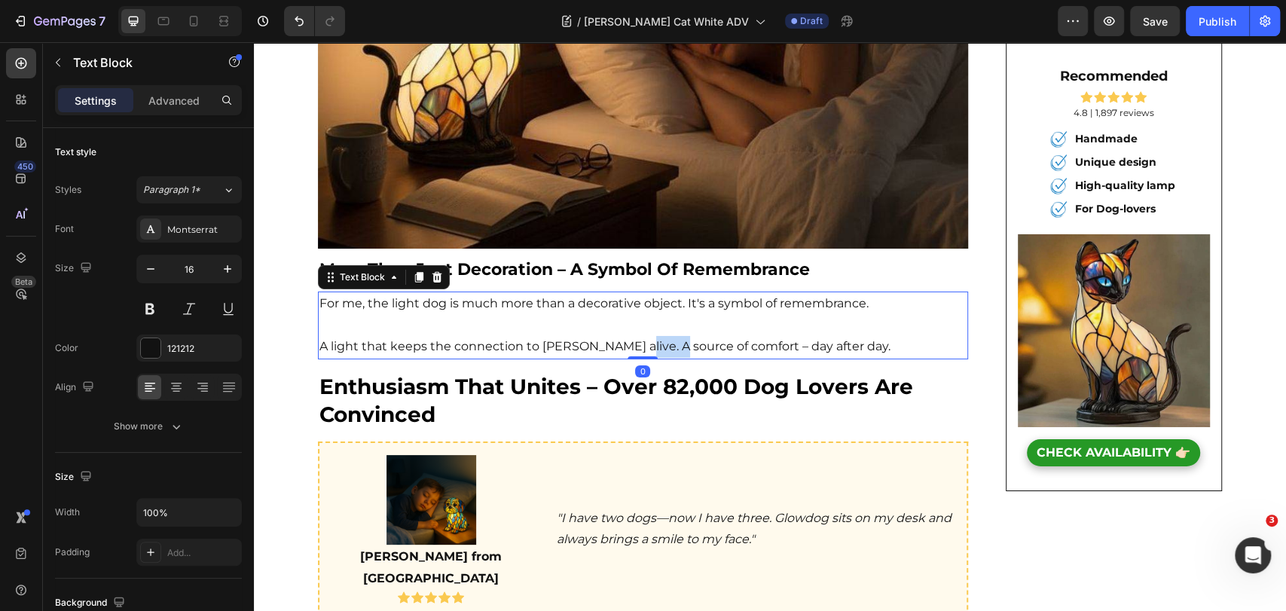
click at [628, 336] on p "A light that keeps the connection to [PERSON_NAME] alive. A source of comfort –…" at bounding box center [642, 347] width 647 height 22
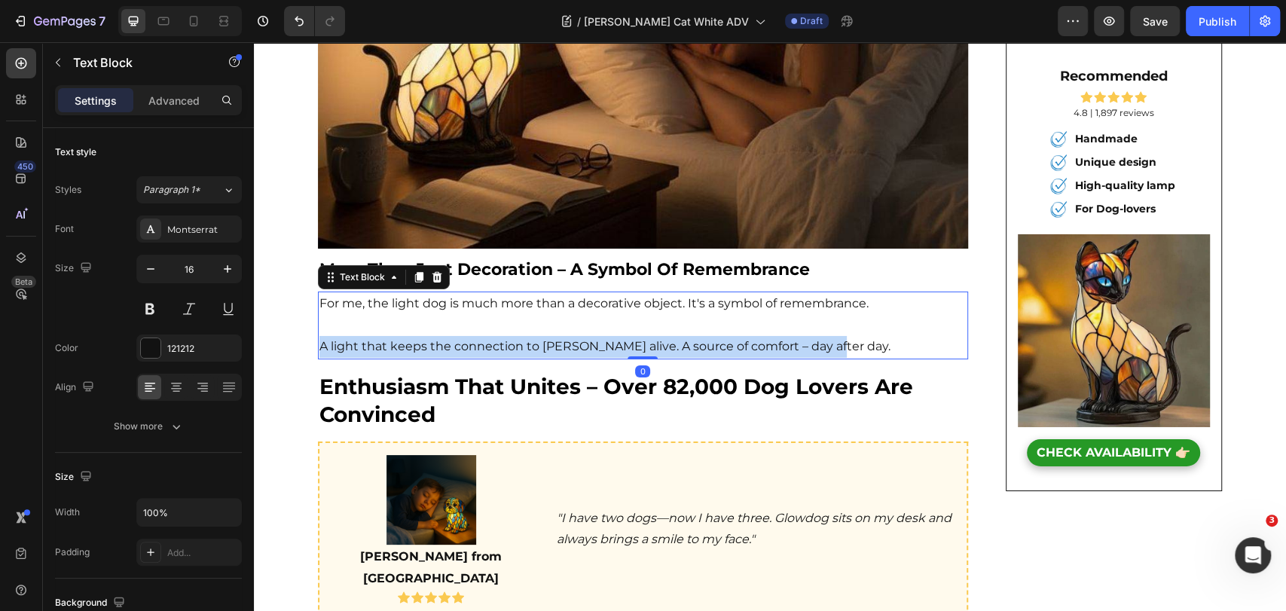
click at [628, 336] on p "A light that keeps the connection to [PERSON_NAME] alive. A source of comfort –…" at bounding box center [642, 347] width 647 height 22
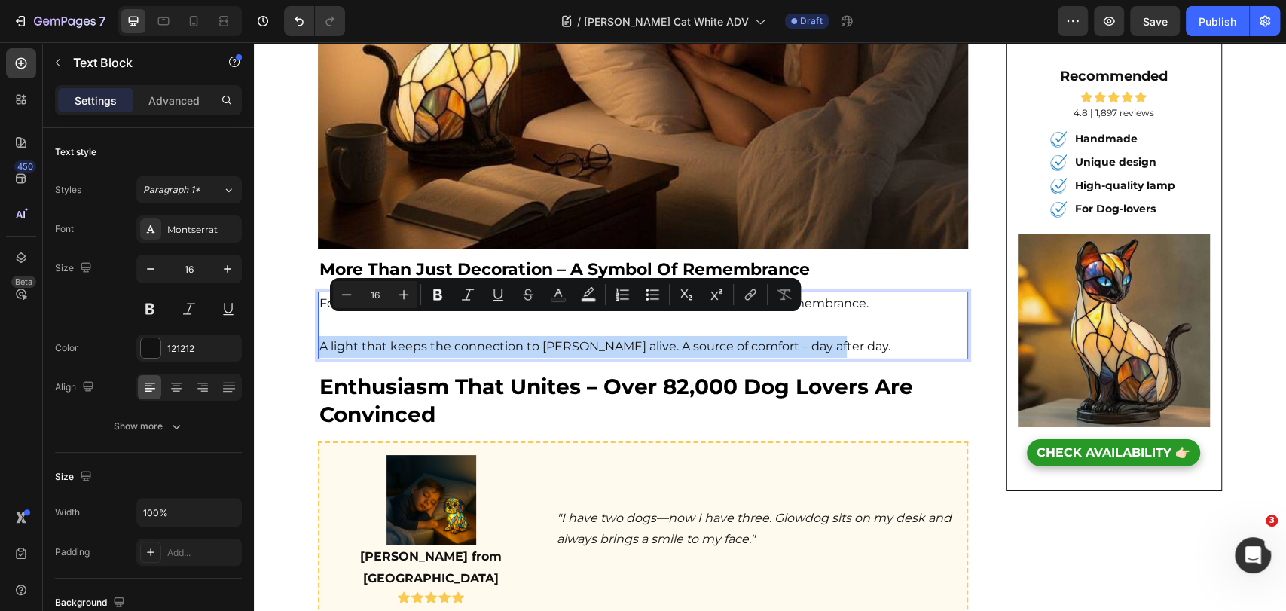
click at [774, 336] on p "A light that keeps the connection to [PERSON_NAME] alive. A source of comfort –…" at bounding box center [642, 347] width 647 height 22
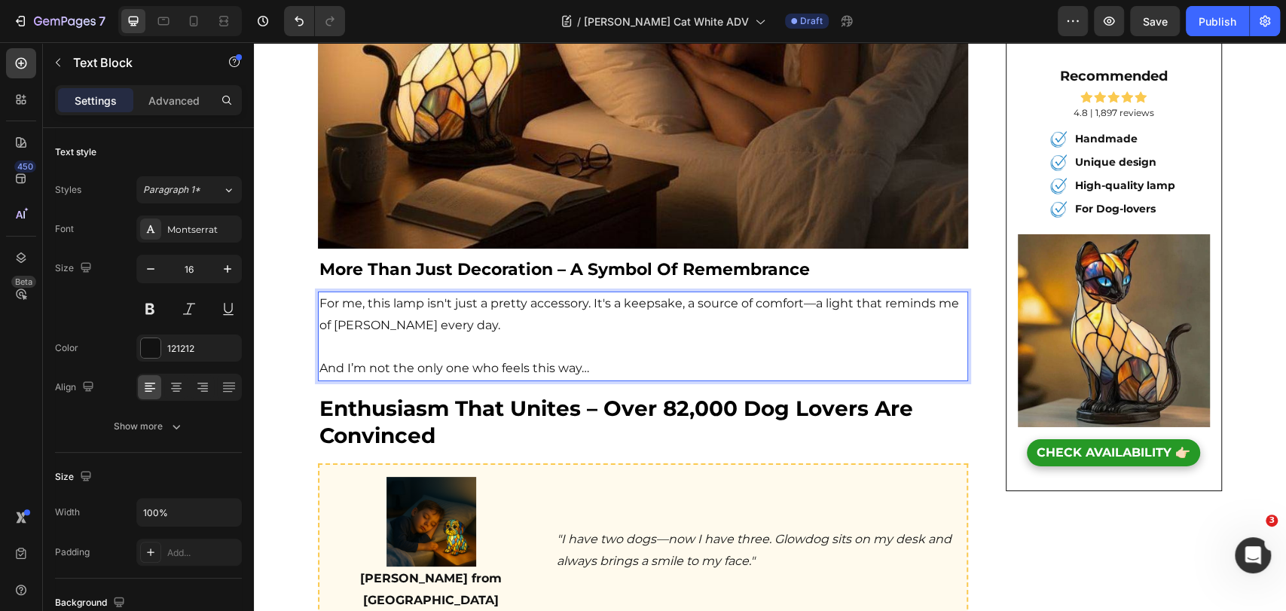
click at [899, 217] on img at bounding box center [643, 54] width 650 height 390
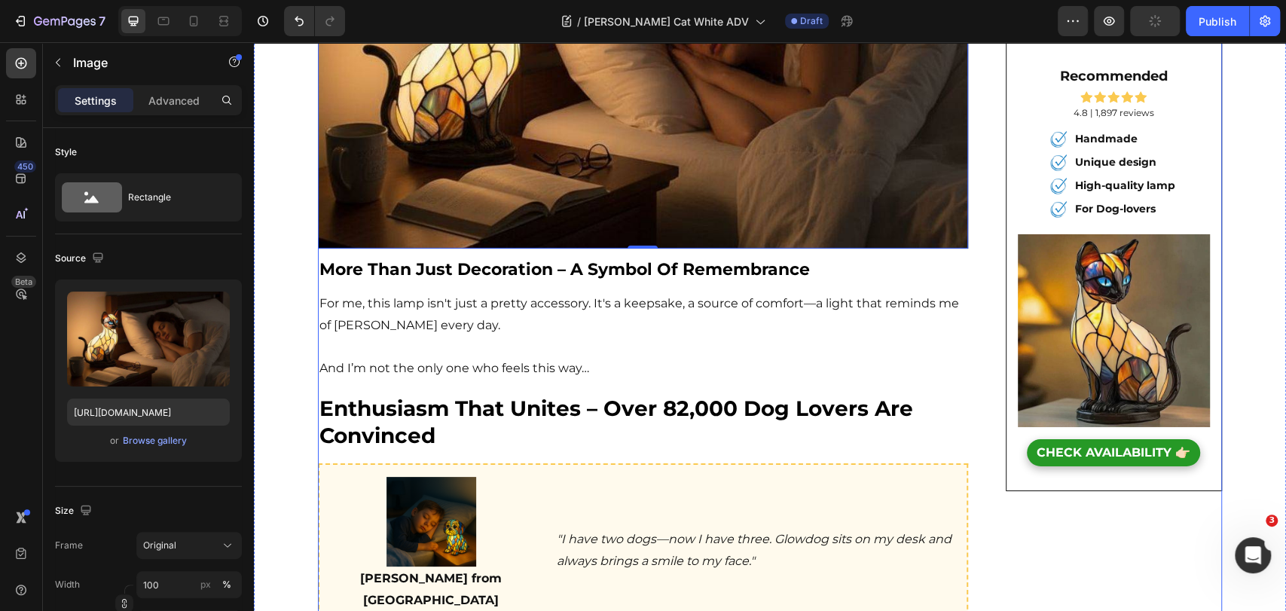
click at [514, 259] on strong "More than just decoration – a symbol of remembrance" at bounding box center [564, 269] width 490 height 20
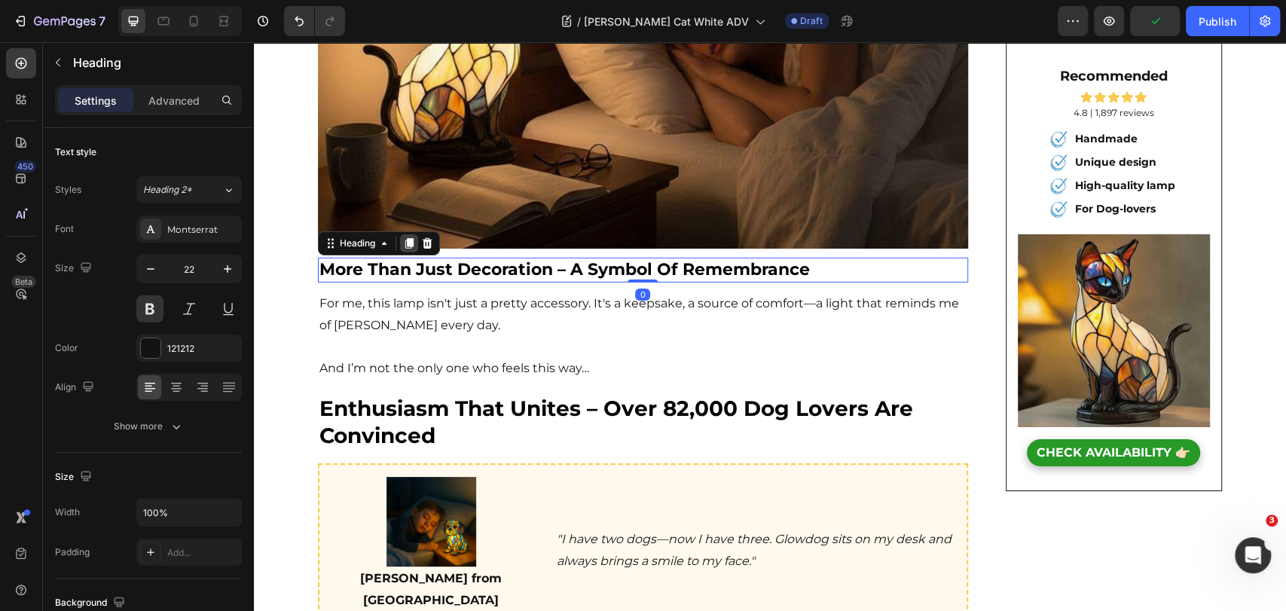
click at [403, 237] on icon at bounding box center [409, 243] width 12 height 12
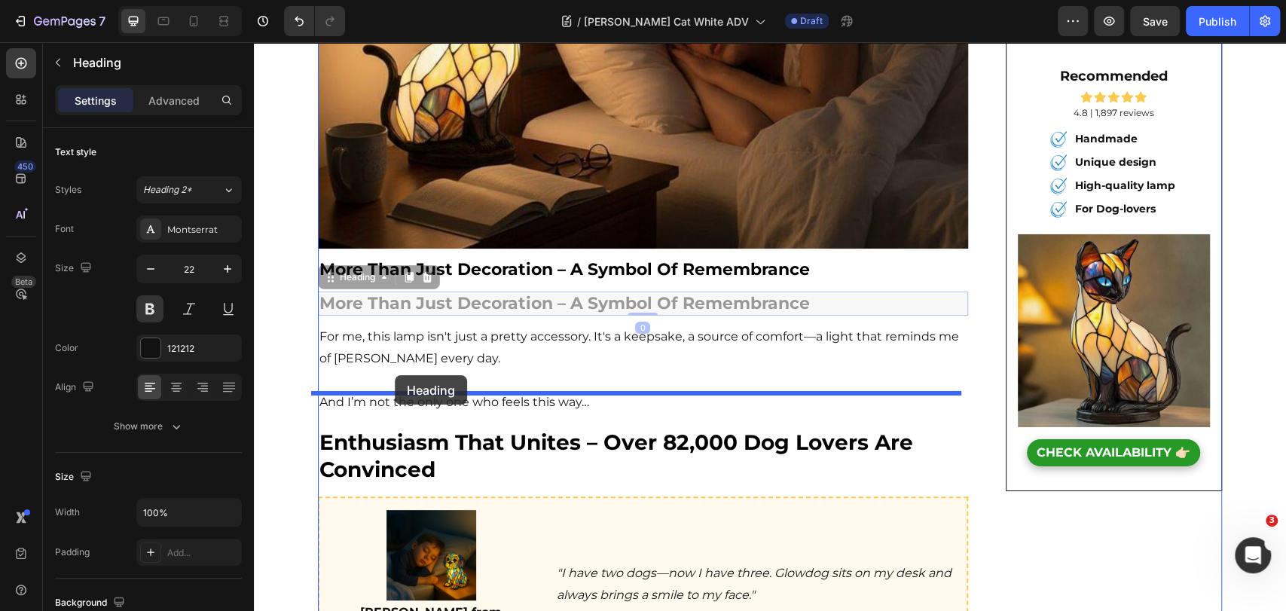
drag, startPoint x: 370, startPoint y: 262, endPoint x: 395, endPoint y: 375, distance: 115.7
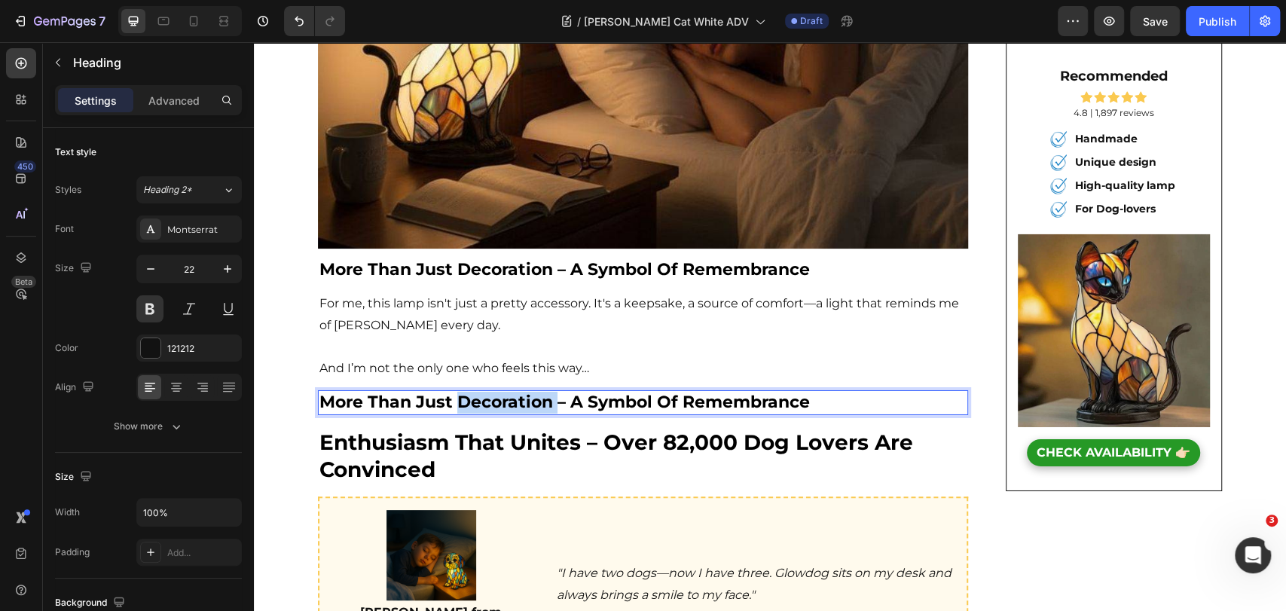
click at [471, 392] on strong "more than just decoration – a symbol of remembrance" at bounding box center [564, 402] width 490 height 20
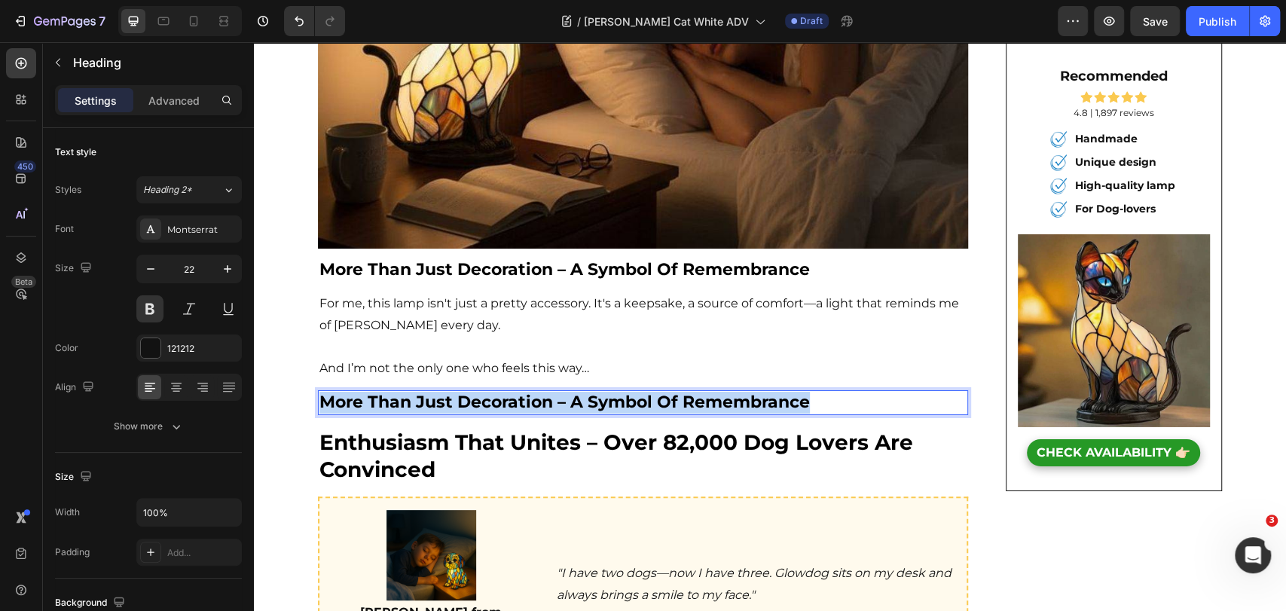
click at [471, 392] on strong "more than just decoration – a symbol of remembrance" at bounding box center [564, 402] width 490 height 20
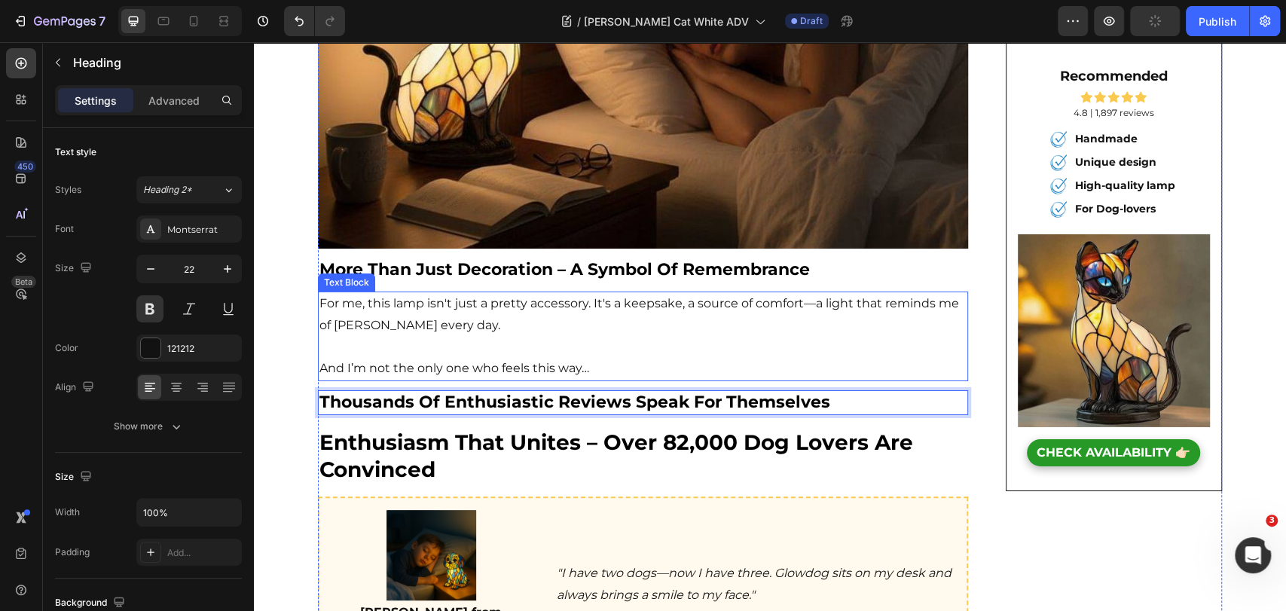
click at [472, 358] on p "And I’m not the only one who feels this way…" at bounding box center [642, 369] width 647 height 22
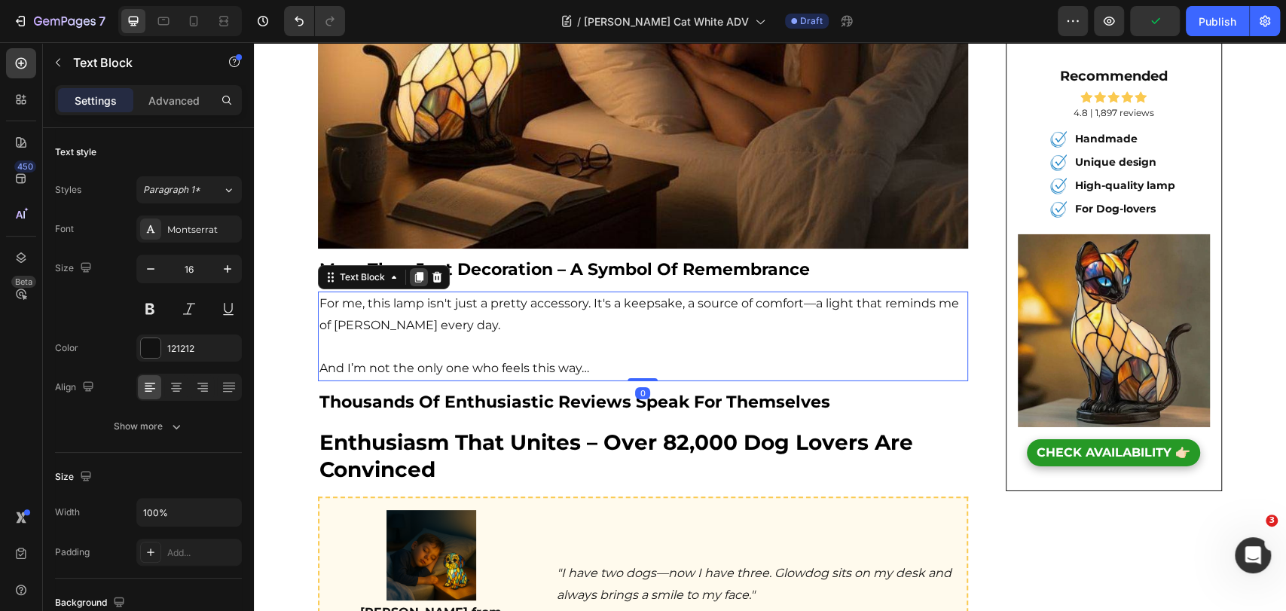
click at [415, 272] on icon at bounding box center [419, 277] width 8 height 11
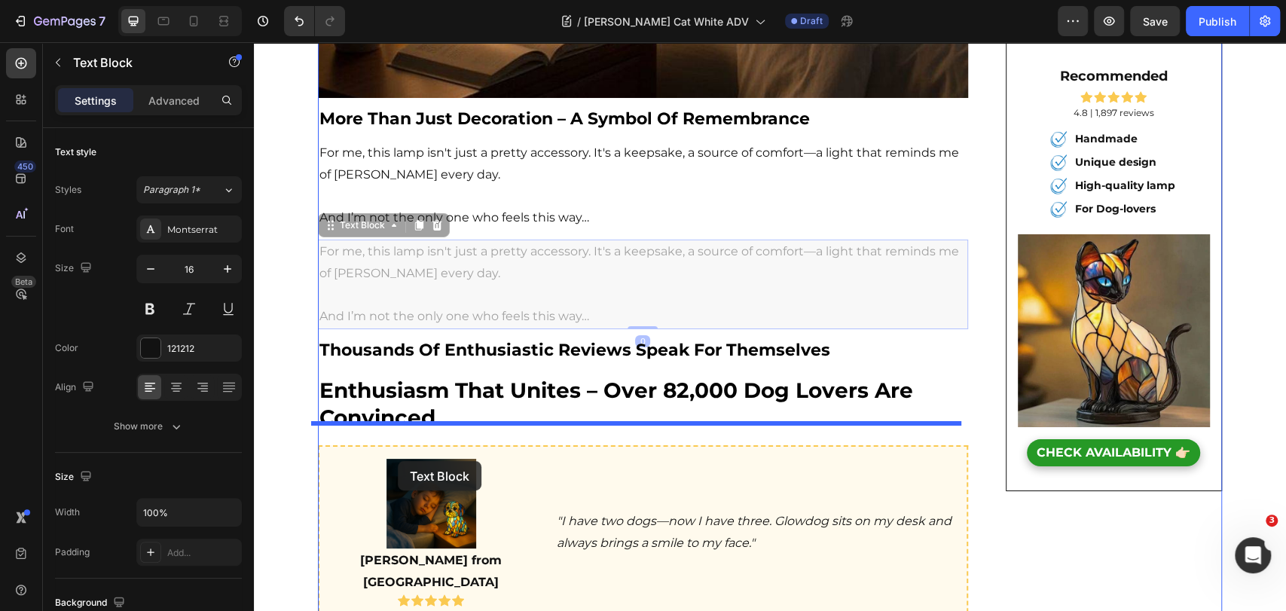
scroll to position [3502, 0]
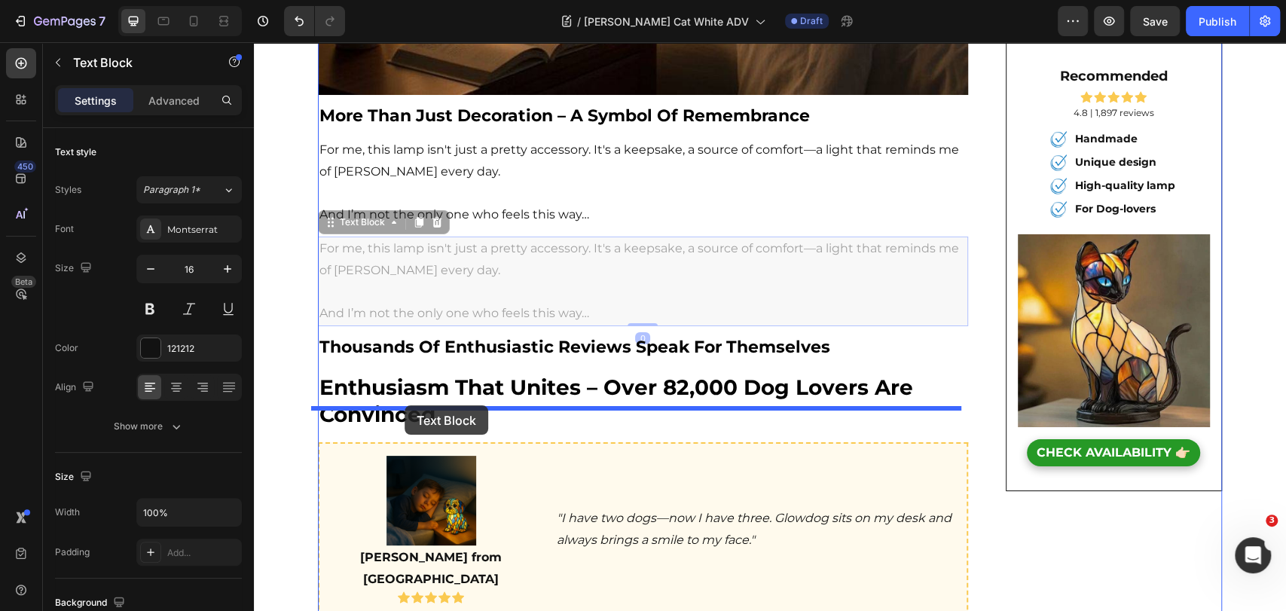
drag, startPoint x: 344, startPoint y: 357, endPoint x: 405, endPoint y: 405, distance: 77.8
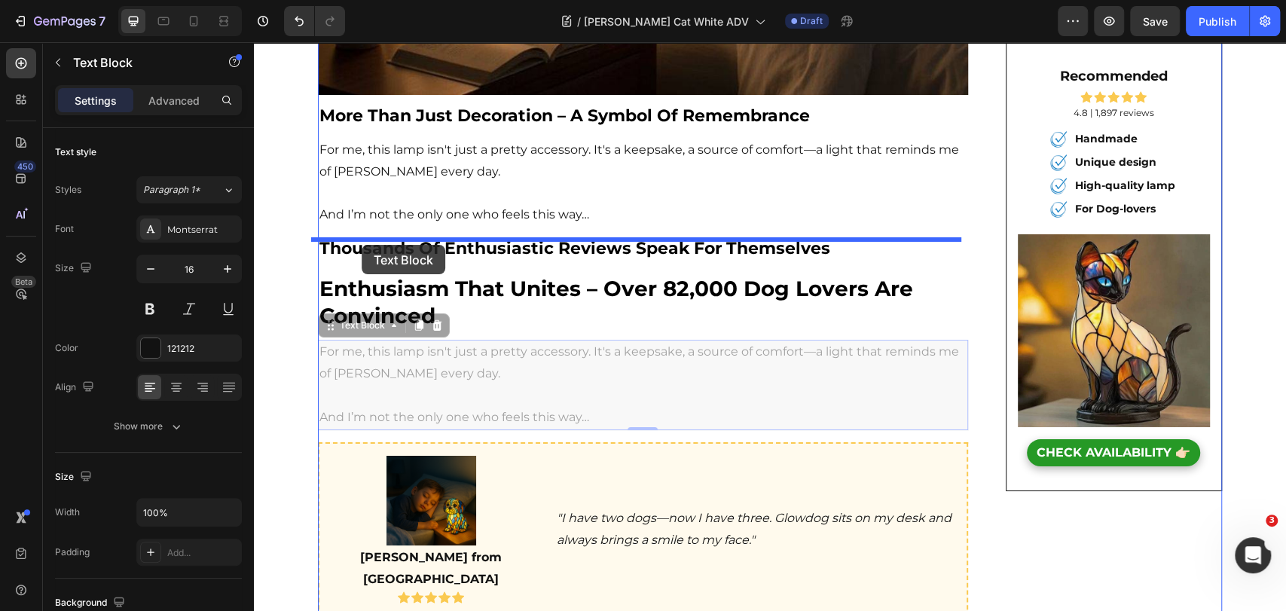
drag, startPoint x: 330, startPoint y: 310, endPoint x: 361, endPoint y: 244, distance: 72.5
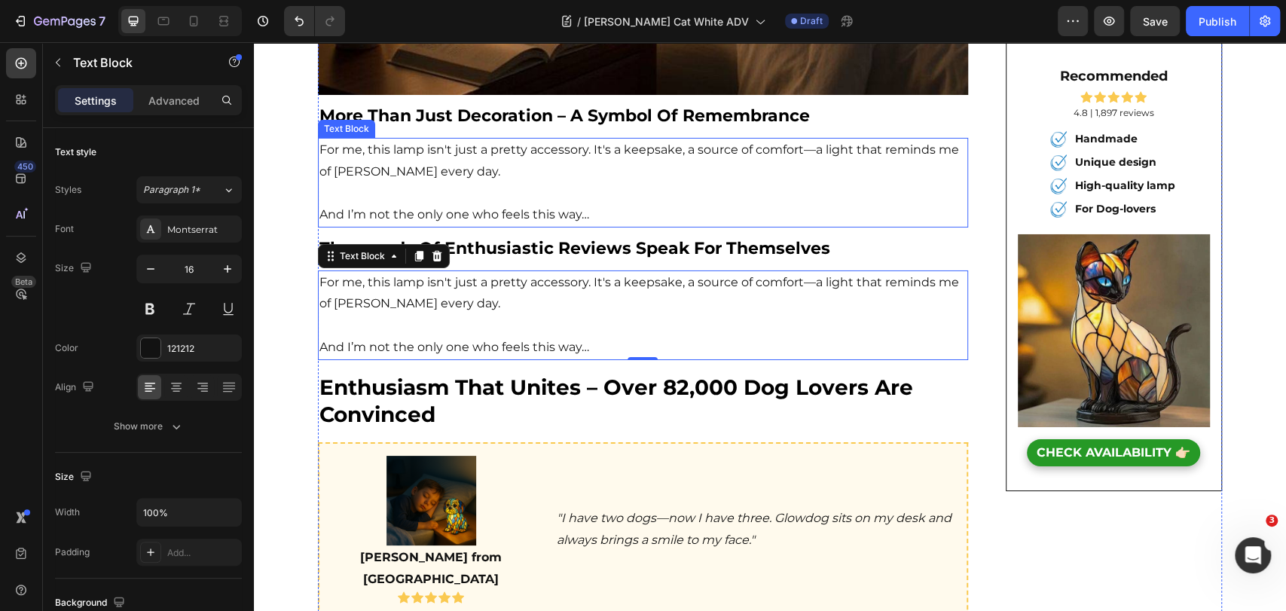
click at [496, 315] on p at bounding box center [642, 326] width 647 height 22
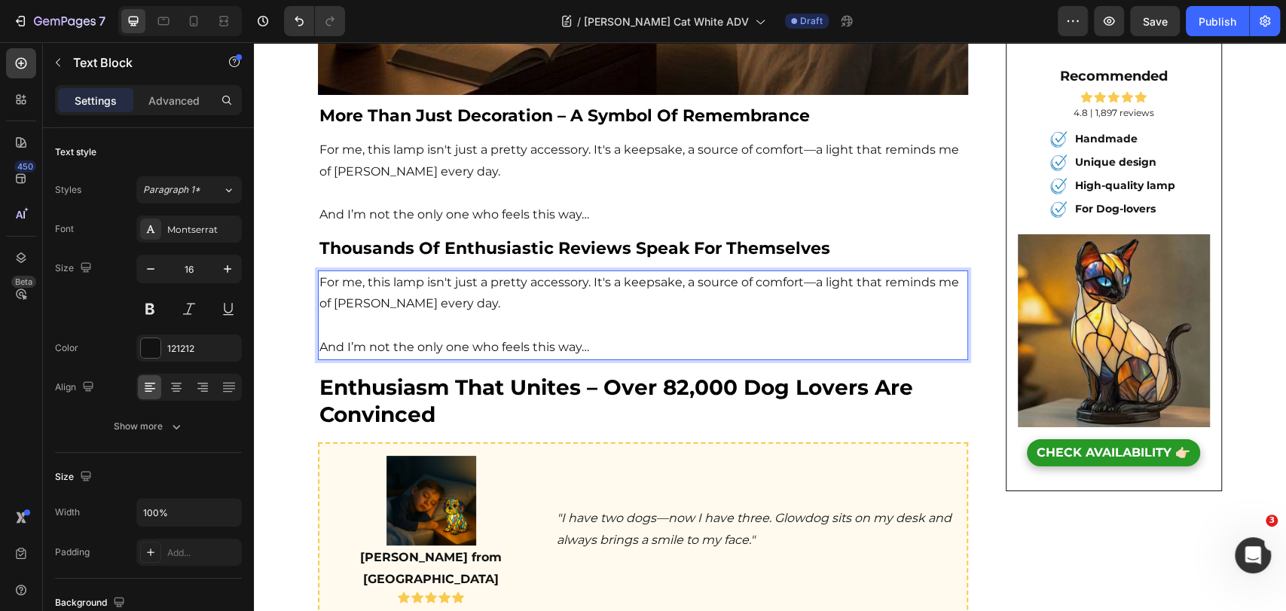
click at [651, 374] on strong "enthusiasm that unites – over 82,000 dog lovers are convinced" at bounding box center [616, 400] width 594 height 53
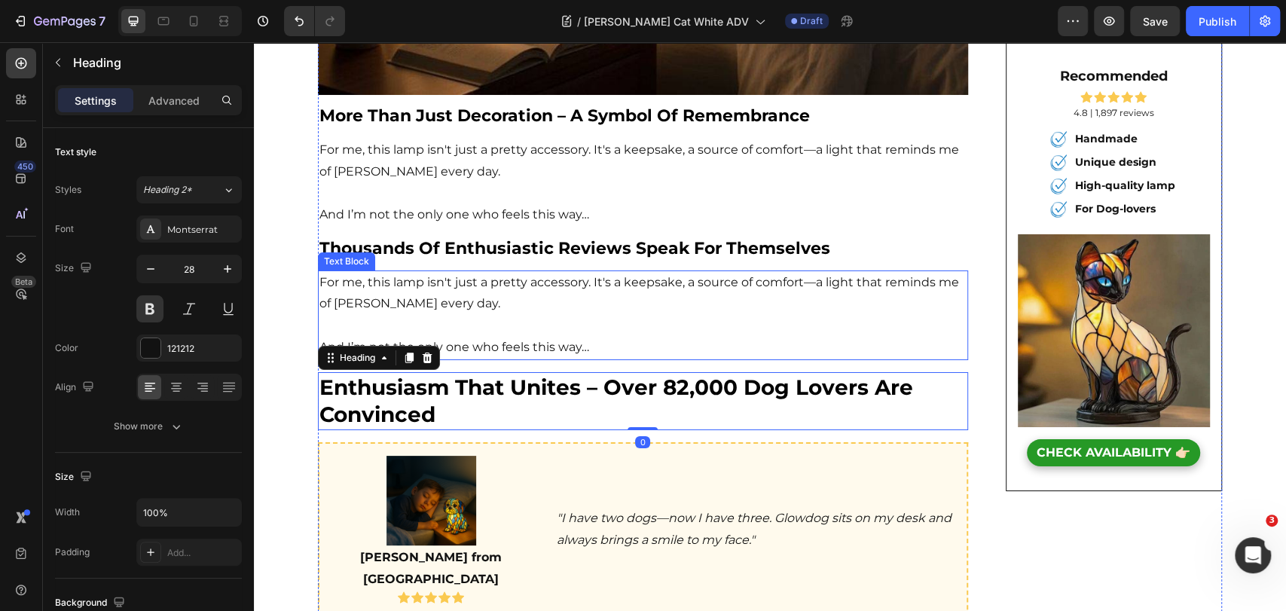
click at [622, 337] on p "And I’m not the only one who feels this way…" at bounding box center [642, 348] width 647 height 22
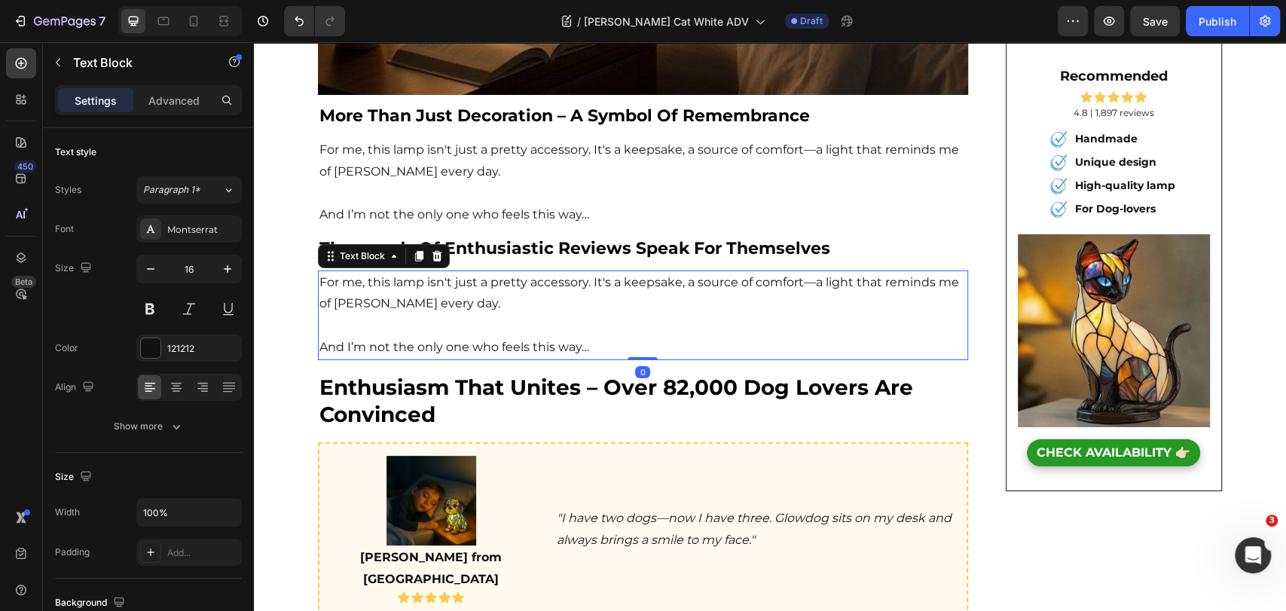
click at [622, 337] on p "And I’m not the only one who feels this way…" at bounding box center [642, 348] width 647 height 22
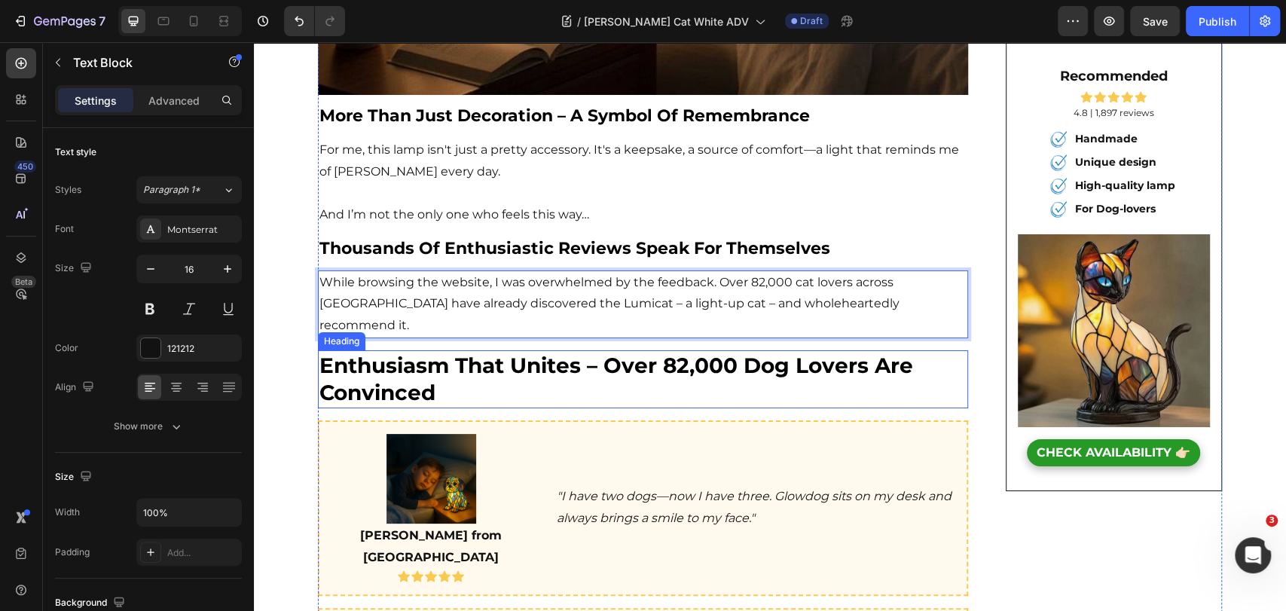
click at [460, 353] on strong "enthusiasm that unites – over 82,000 dog lovers are convinced" at bounding box center [616, 379] width 594 height 53
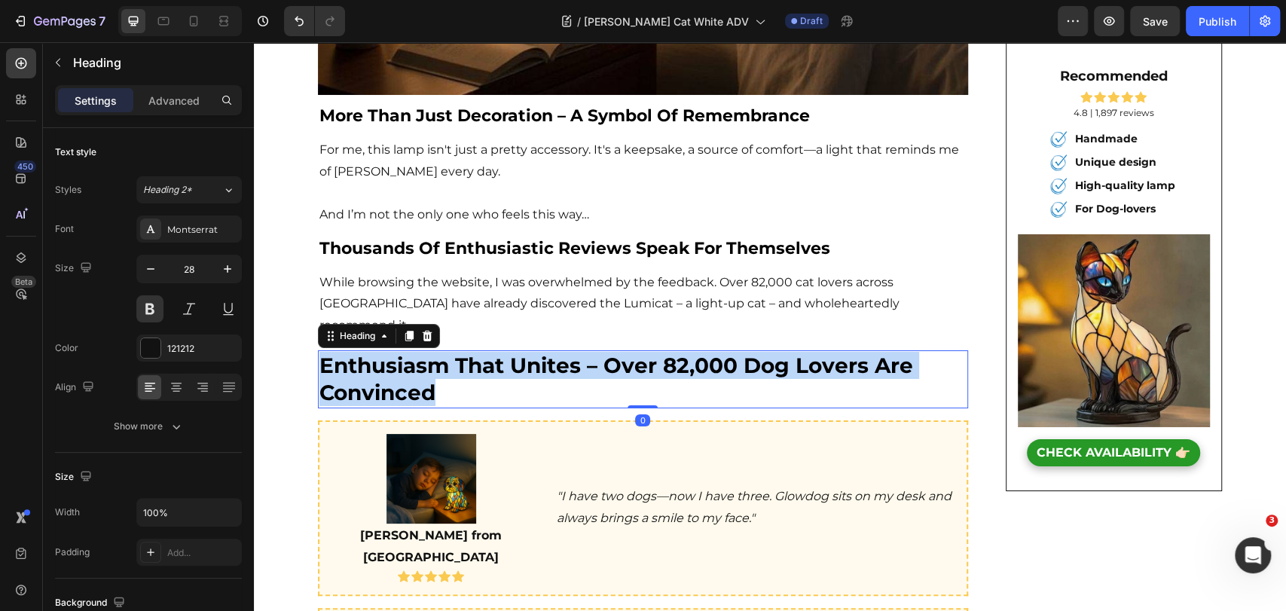
click at [460, 353] on strong "enthusiasm that unites – over 82,000 dog lovers are convinced" at bounding box center [616, 379] width 594 height 53
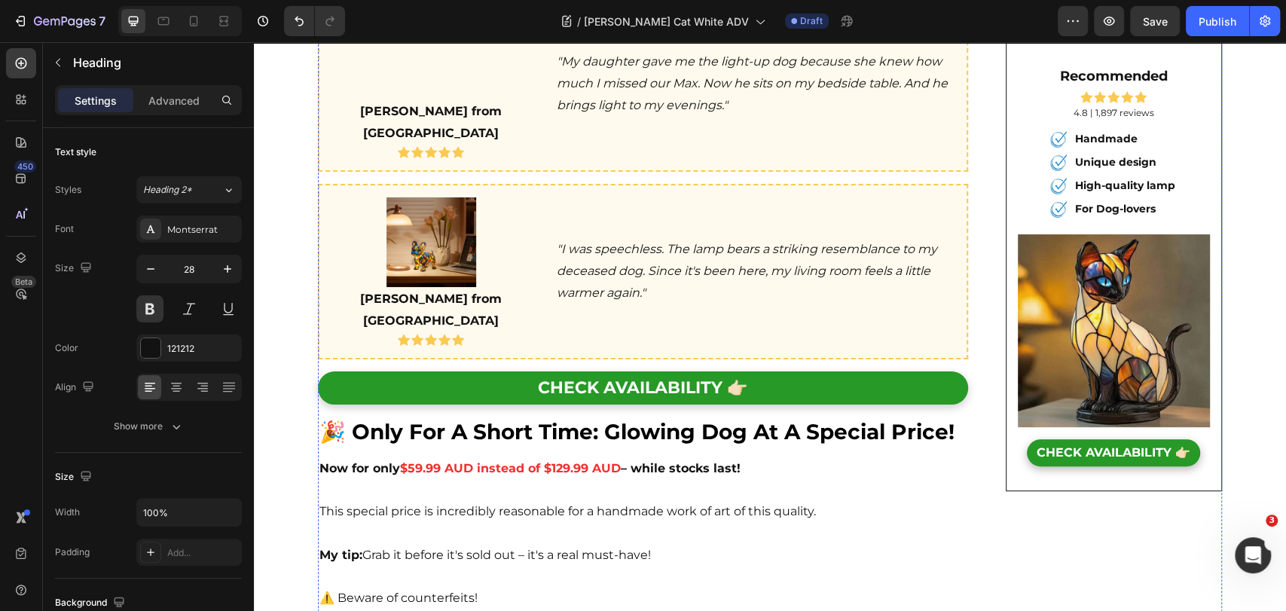
scroll to position [4088, 0]
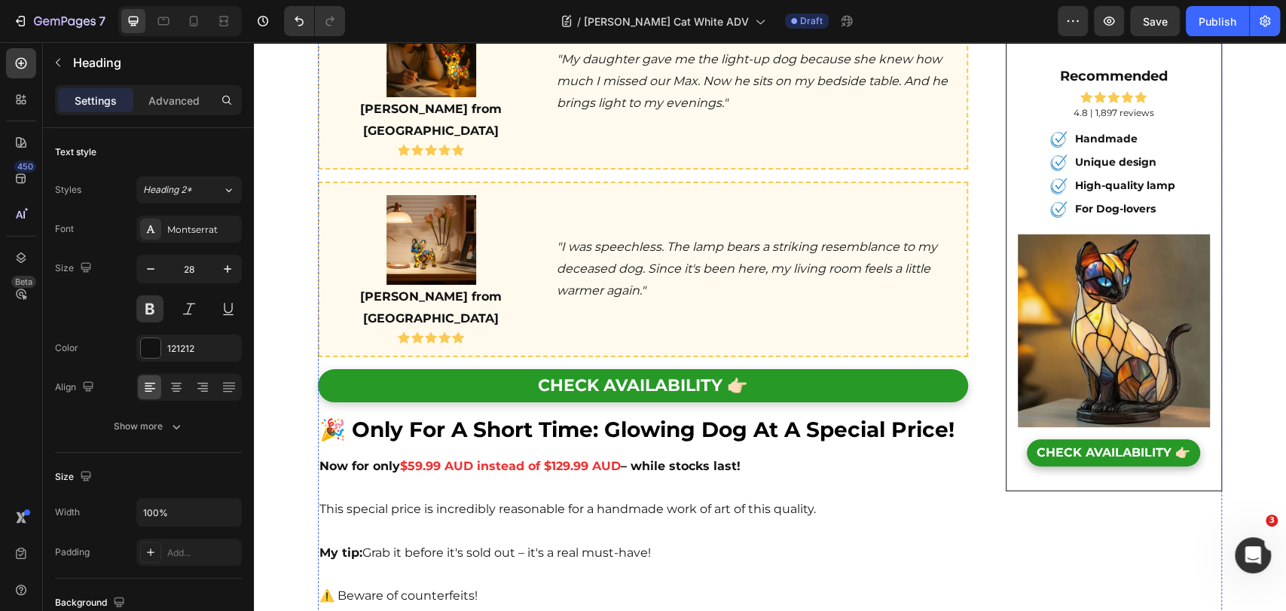
click at [595, 369] on link "CHECK AVAILABILITY 👉🏻" at bounding box center [643, 386] width 650 height 34
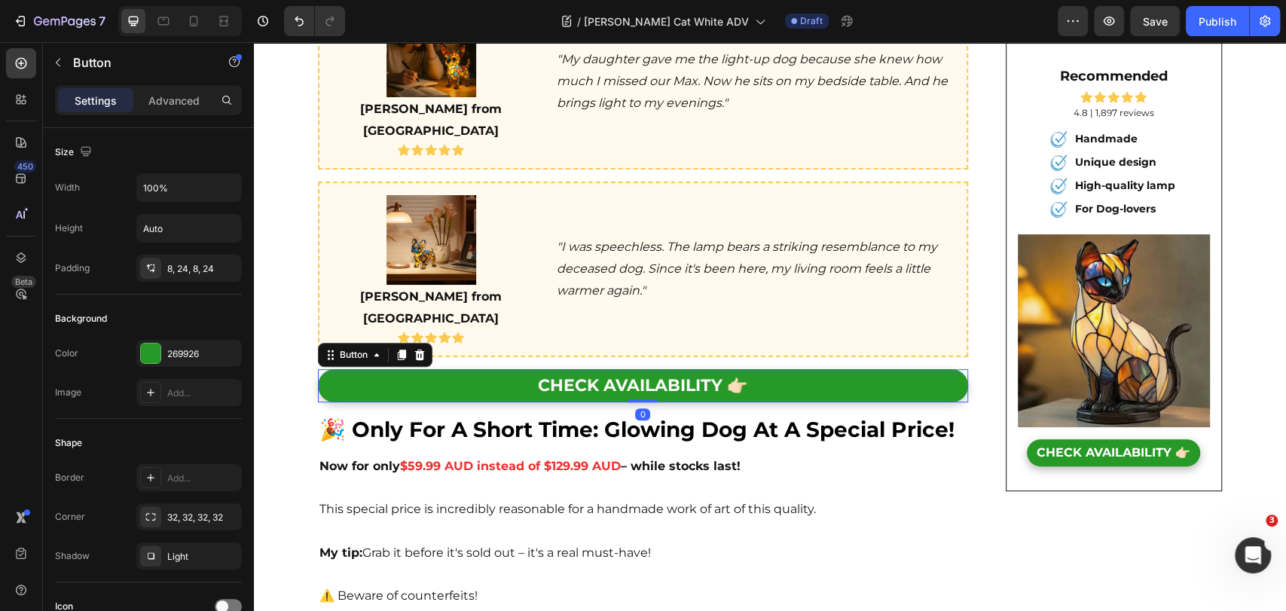
click at [459, 369] on link "CHECK AVAILABILITY 👉🏻" at bounding box center [643, 386] width 650 height 34
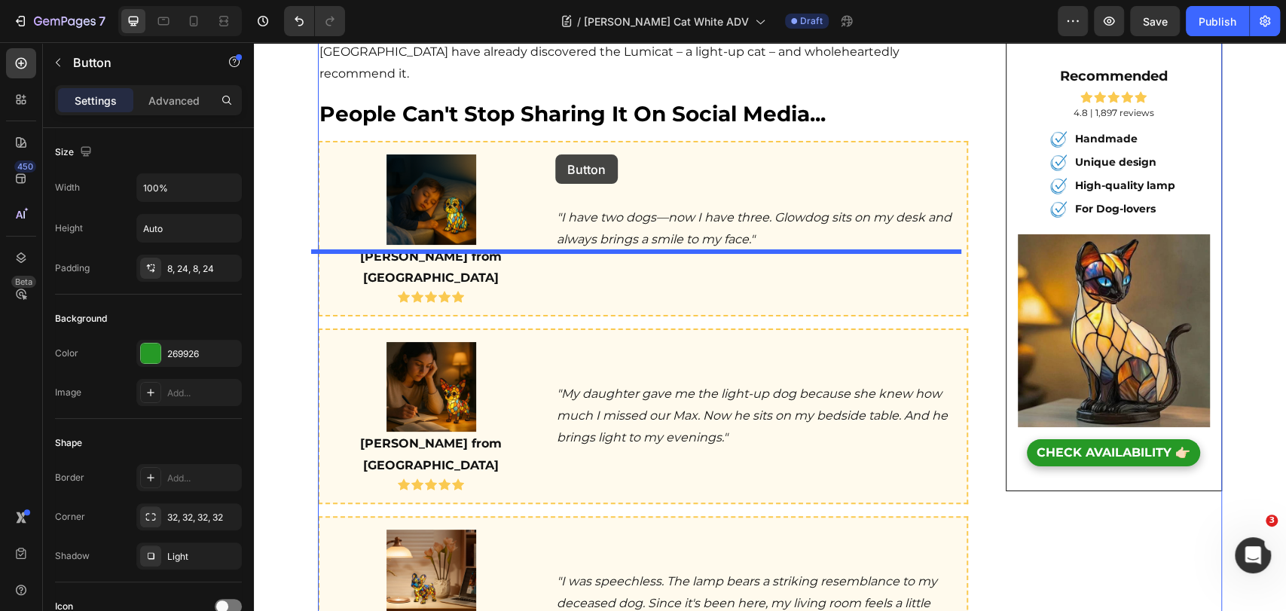
scroll to position [3586, 0]
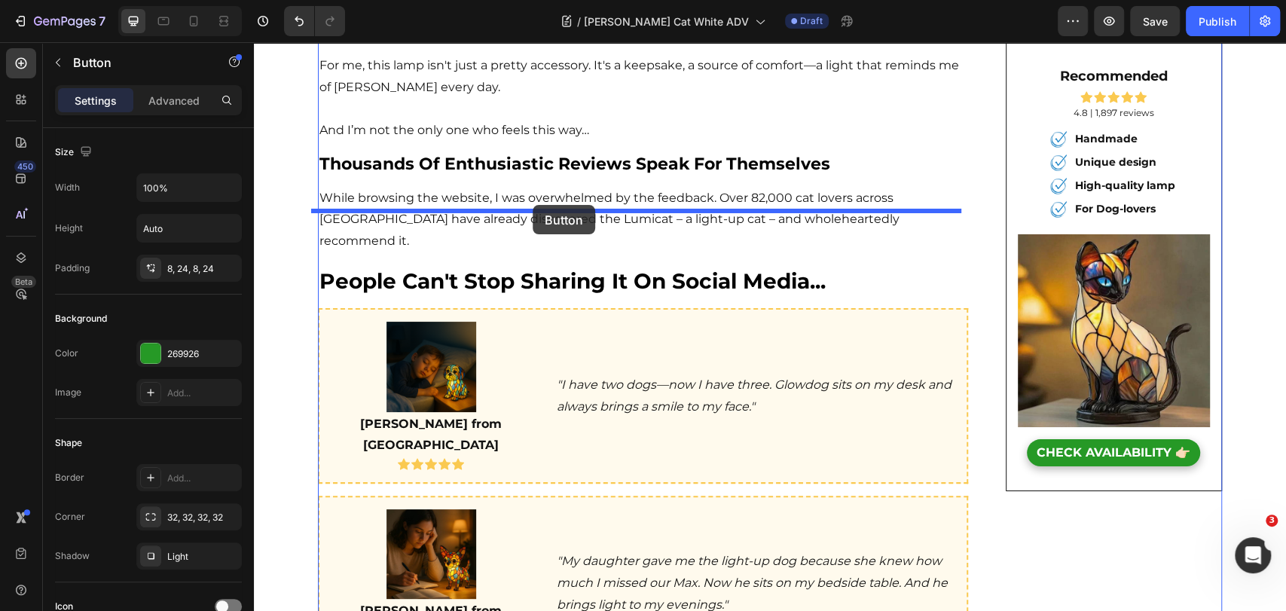
drag, startPoint x: 361, startPoint y: 245, endPoint x: 533, endPoint y: 205, distance: 176.4
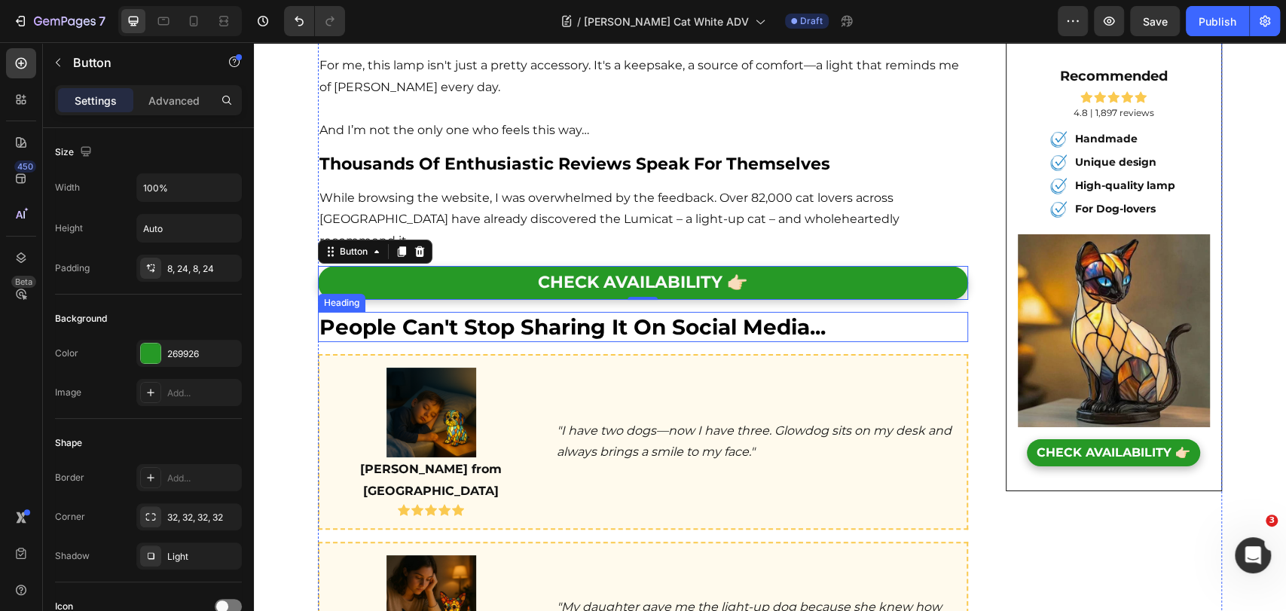
click at [423, 368] on img at bounding box center [431, 413] width 90 height 90
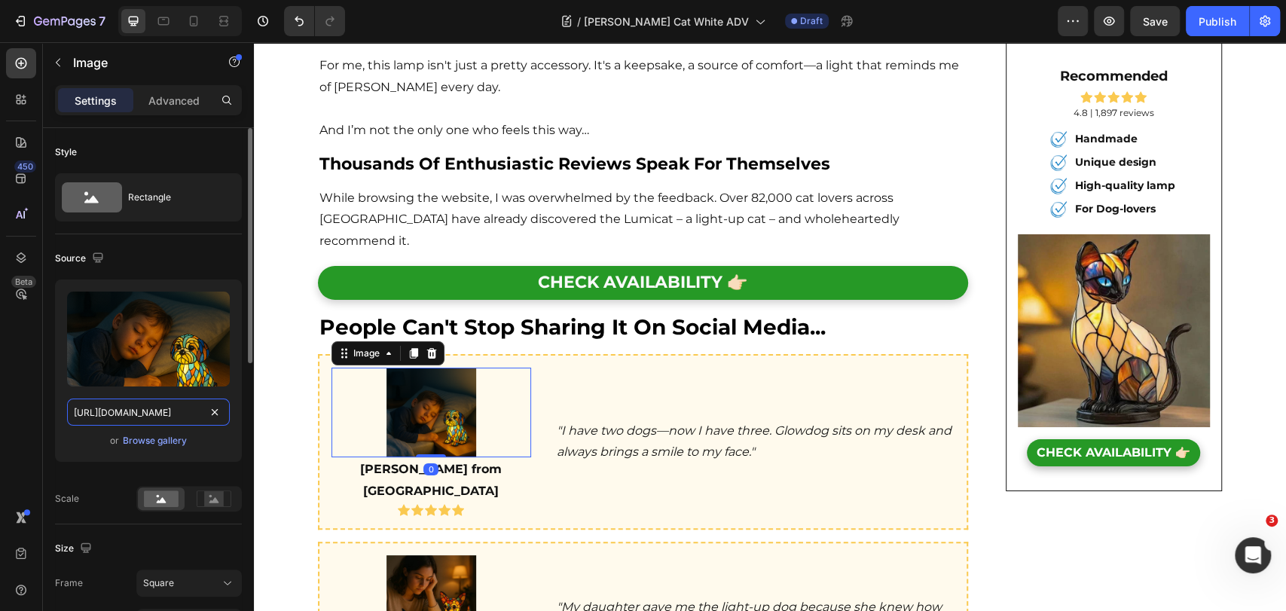
click at [151, 416] on input "[URL][DOMAIN_NAME]" at bounding box center [148, 412] width 163 height 27
paste input "[DOMAIN_NAME][URL][DATE]"
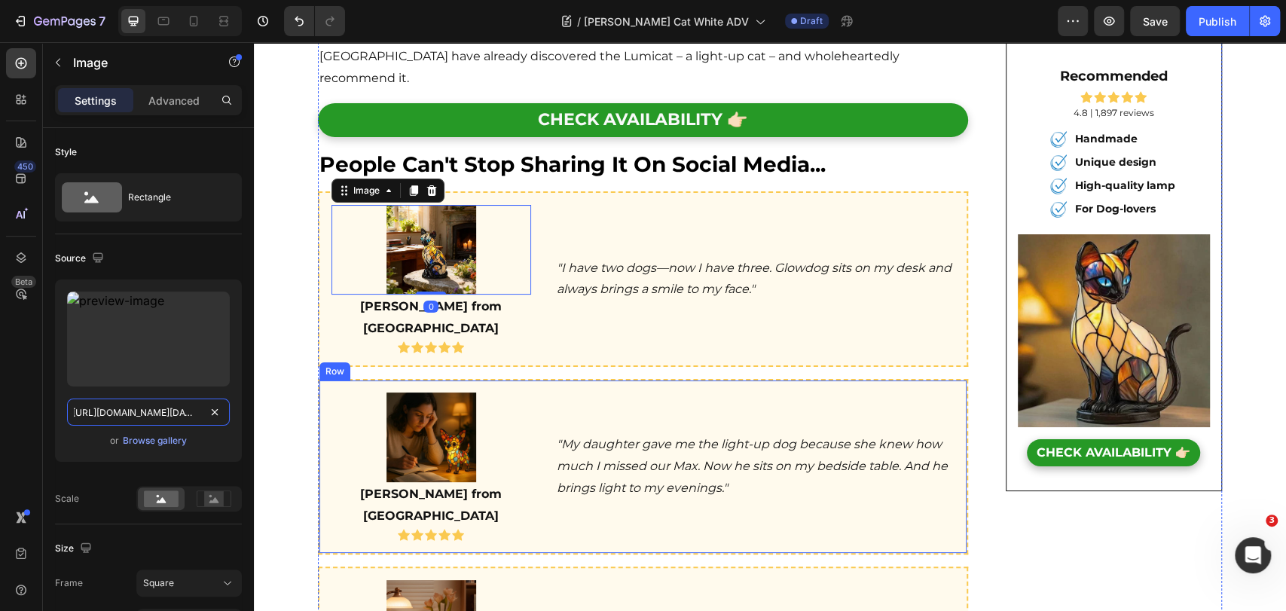
scroll to position [3753, 0]
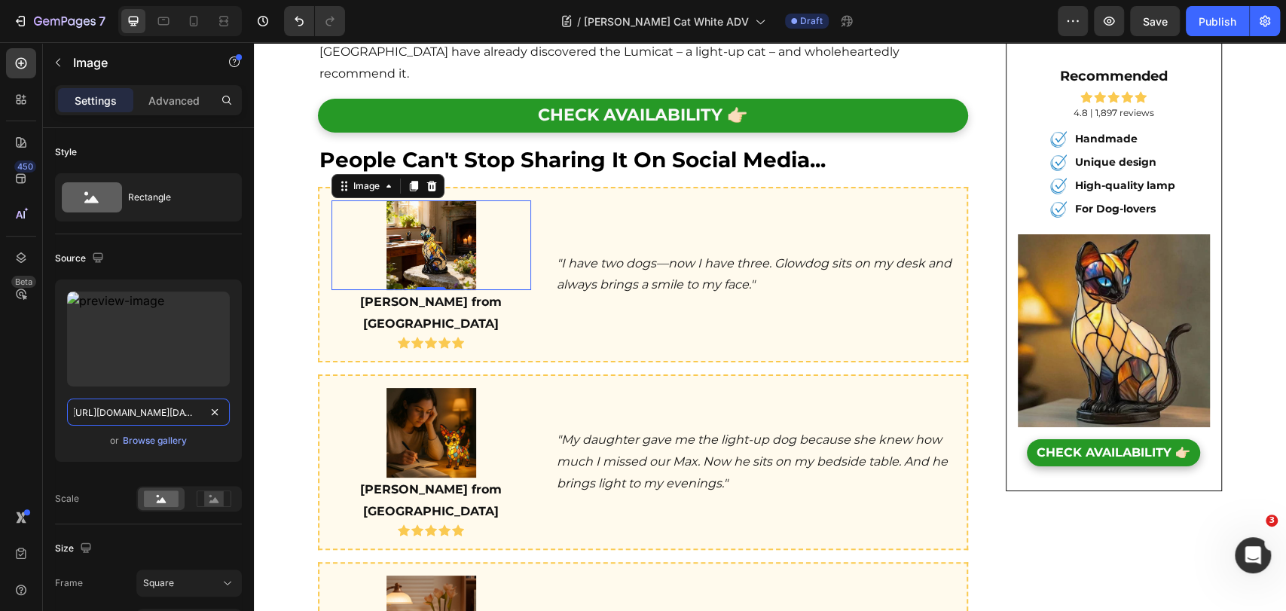
type input "[URL][DOMAIN_NAME][DATE]"
click at [414, 388] on img at bounding box center [431, 433] width 90 height 90
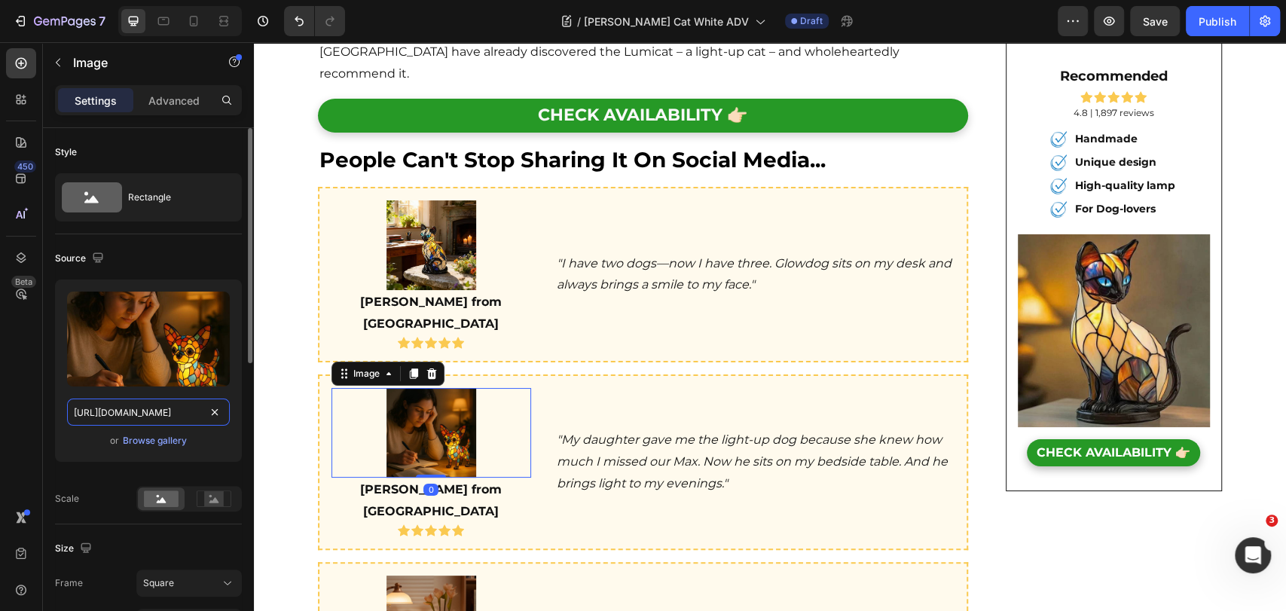
click at [170, 409] on input "[URL][DOMAIN_NAME]" at bounding box center [148, 412] width 163 height 27
paste input "[DOMAIN_NAME][URL]"
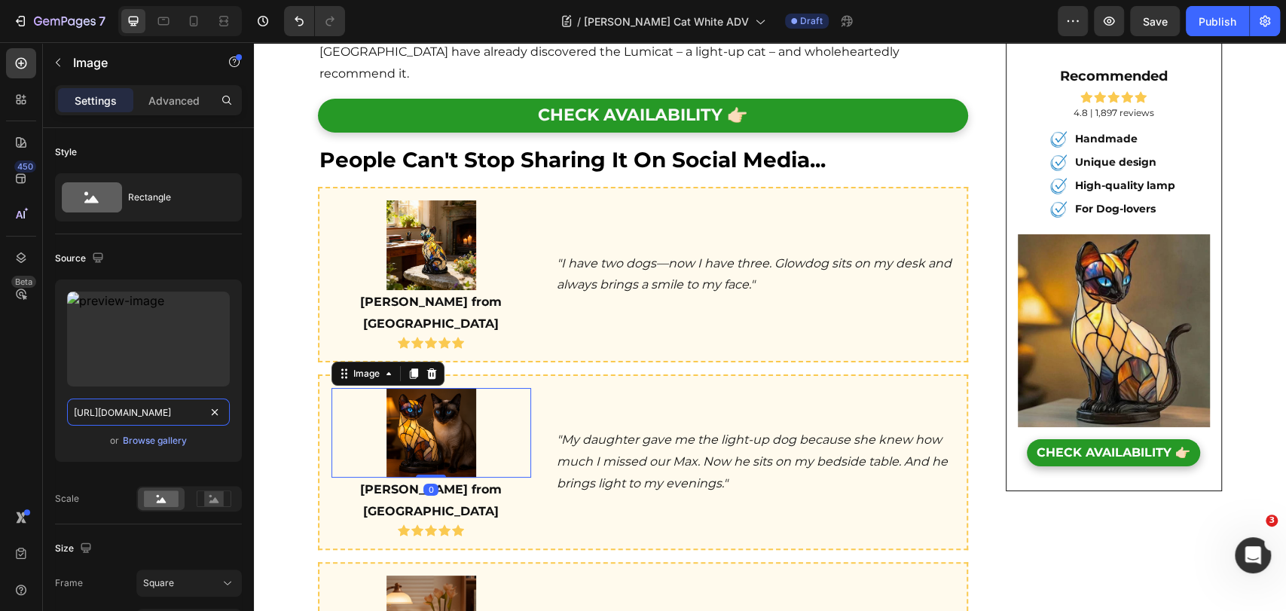
type input "[URL][DOMAIN_NAME]"
click at [423, 576] on img at bounding box center [431, 621] width 90 height 90
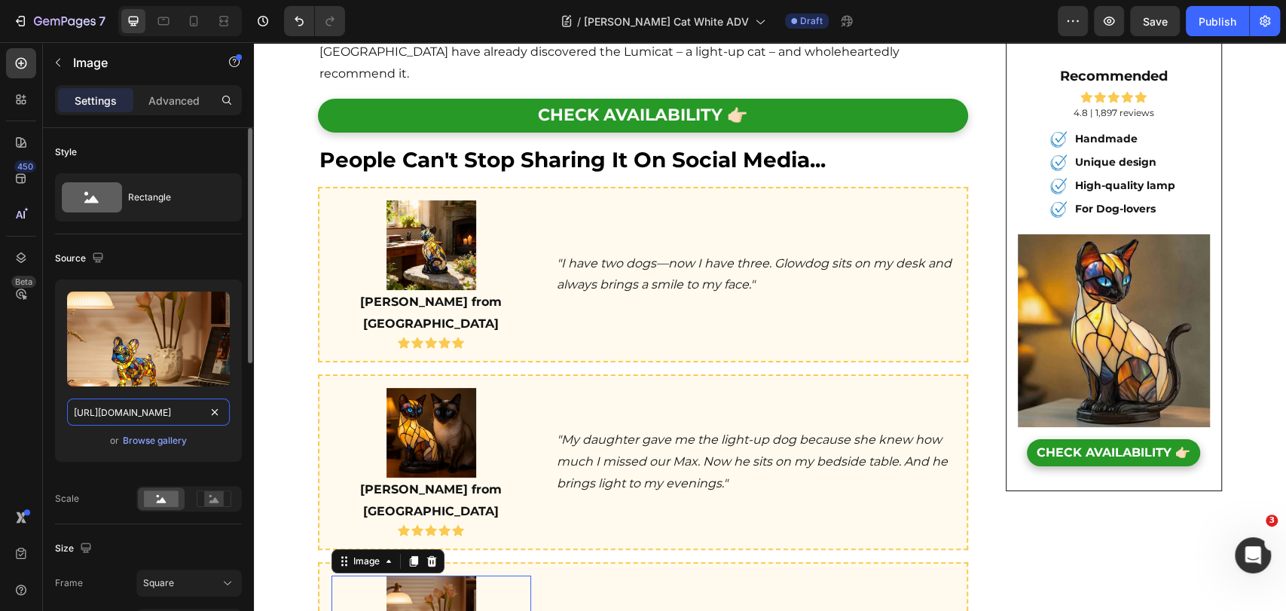
click at [182, 413] on input "[URL][DOMAIN_NAME]" at bounding box center [148, 412] width 163 height 27
paste input "[DOMAIN_NAME][URL][DATE]"
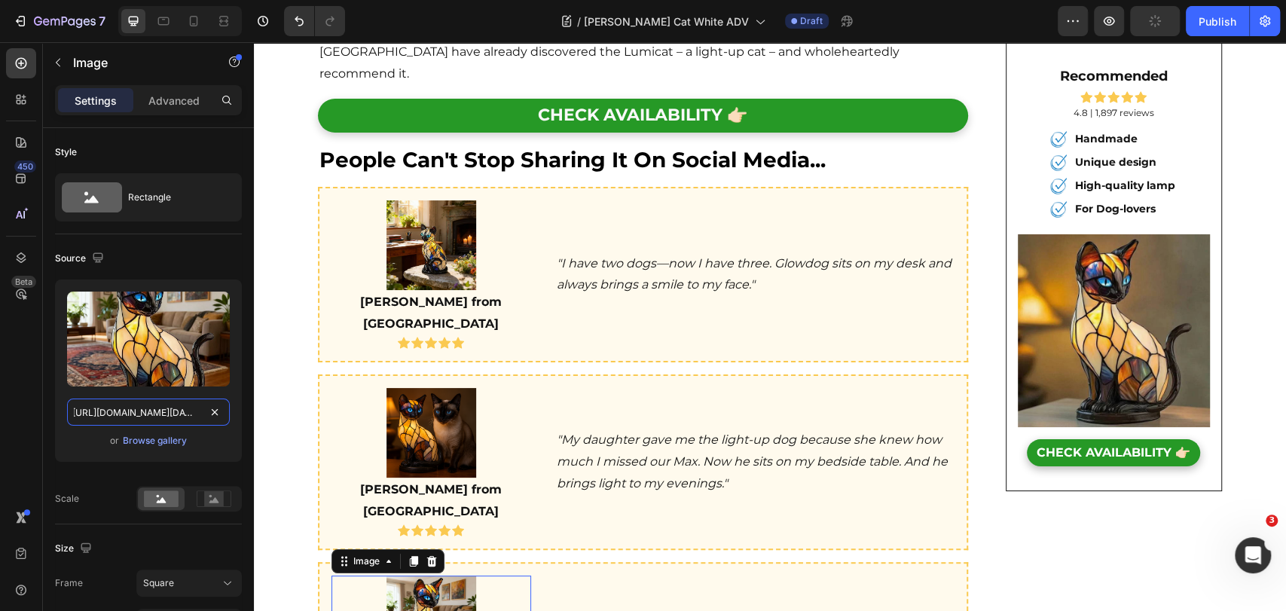
type input "[URL][DOMAIN_NAME][DATE]"
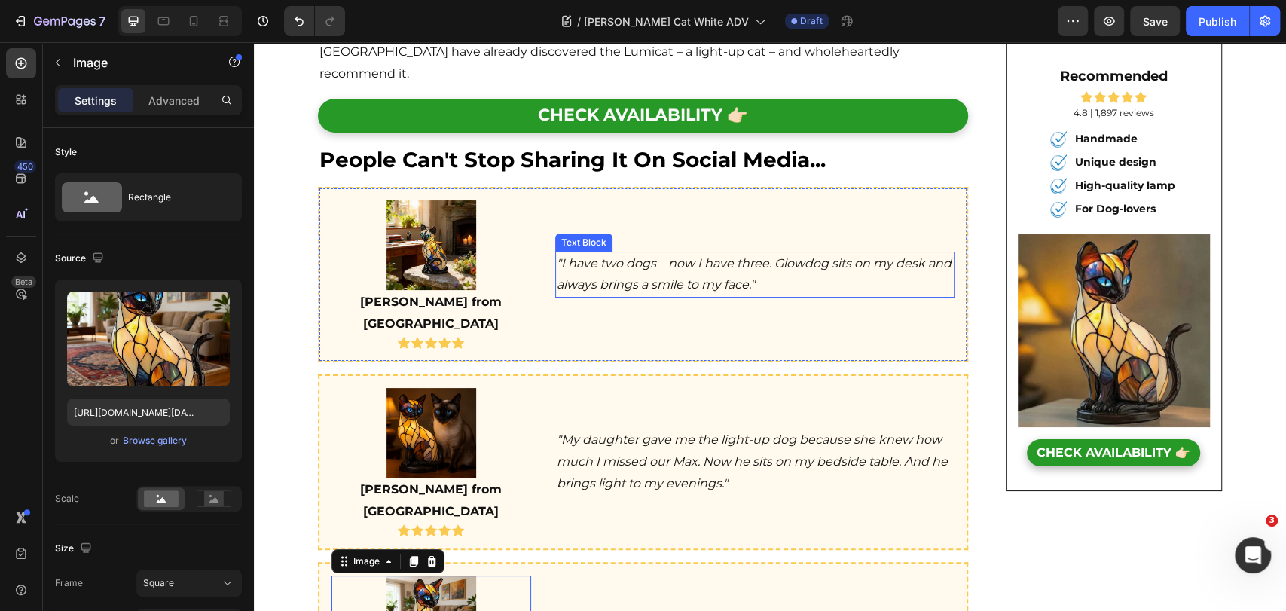
click at [597, 256] on icon ""I have two dogs—now I have three. Glowdog sits on my desk and always brings a …" at bounding box center [754, 274] width 395 height 36
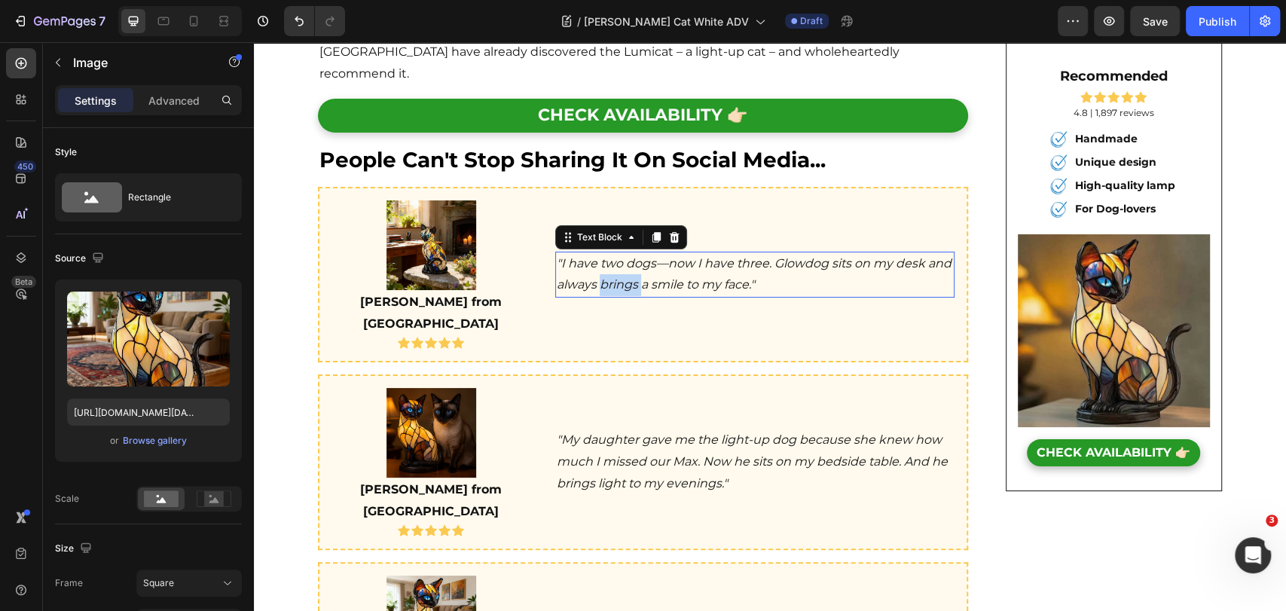
click at [597, 256] on icon ""I have two dogs—now I have three. Glowdog sits on my desk and always brings a …" at bounding box center [754, 274] width 395 height 36
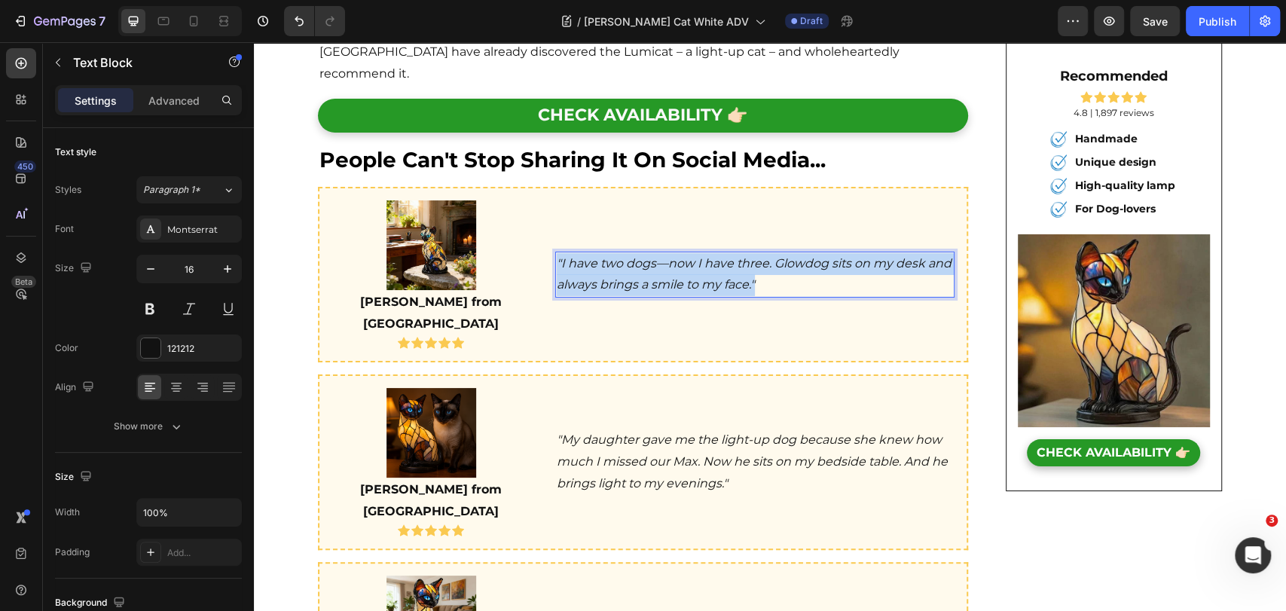
click at [597, 256] on icon ""I have two dogs—now I have three. Glowdog sits on my desk and always brings a …" at bounding box center [754, 274] width 395 height 36
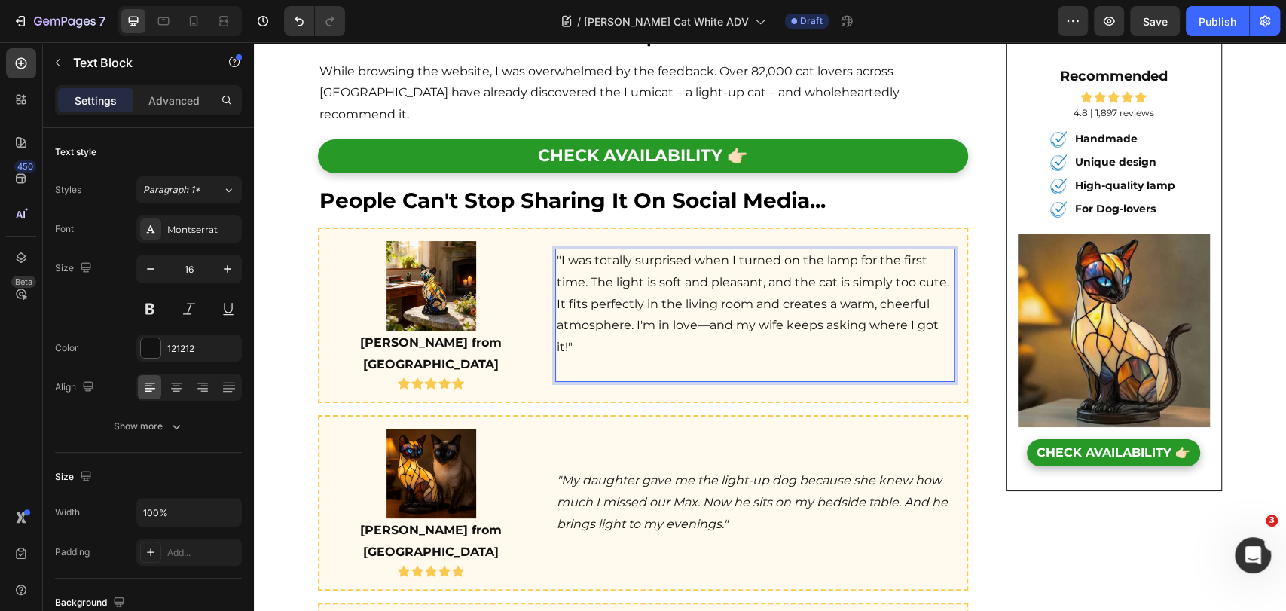
scroll to position [3720, 0]
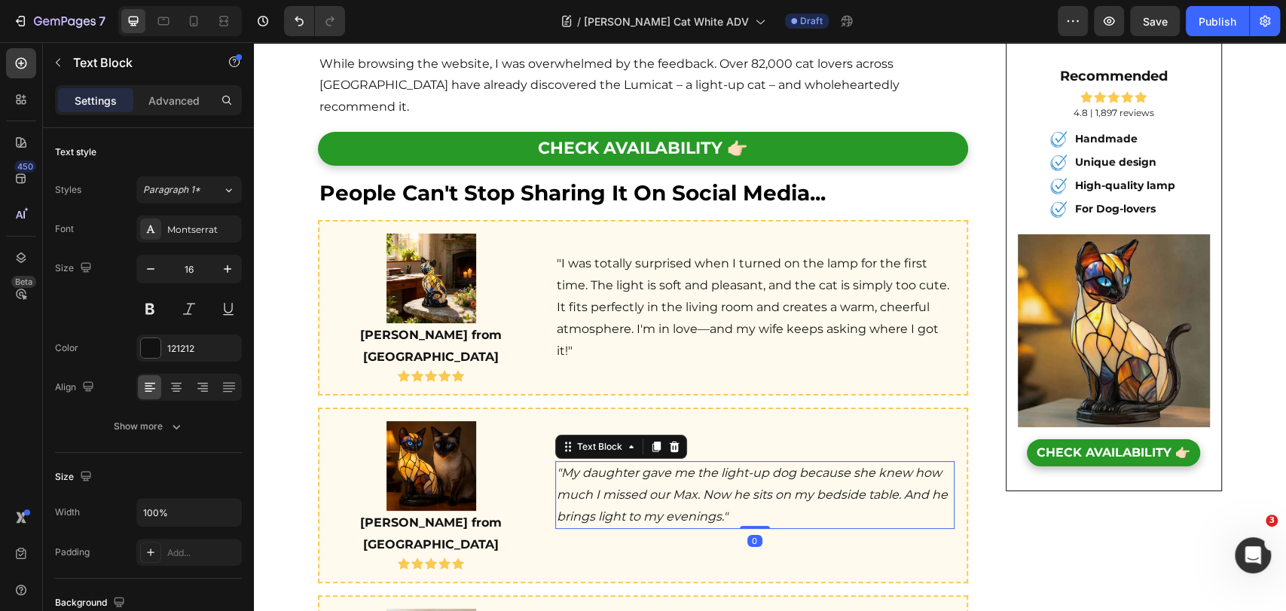
click at [610, 466] on icon ""My daughter gave me the light-up dog because she knew how much I missed our Ma…" at bounding box center [752, 495] width 391 height 58
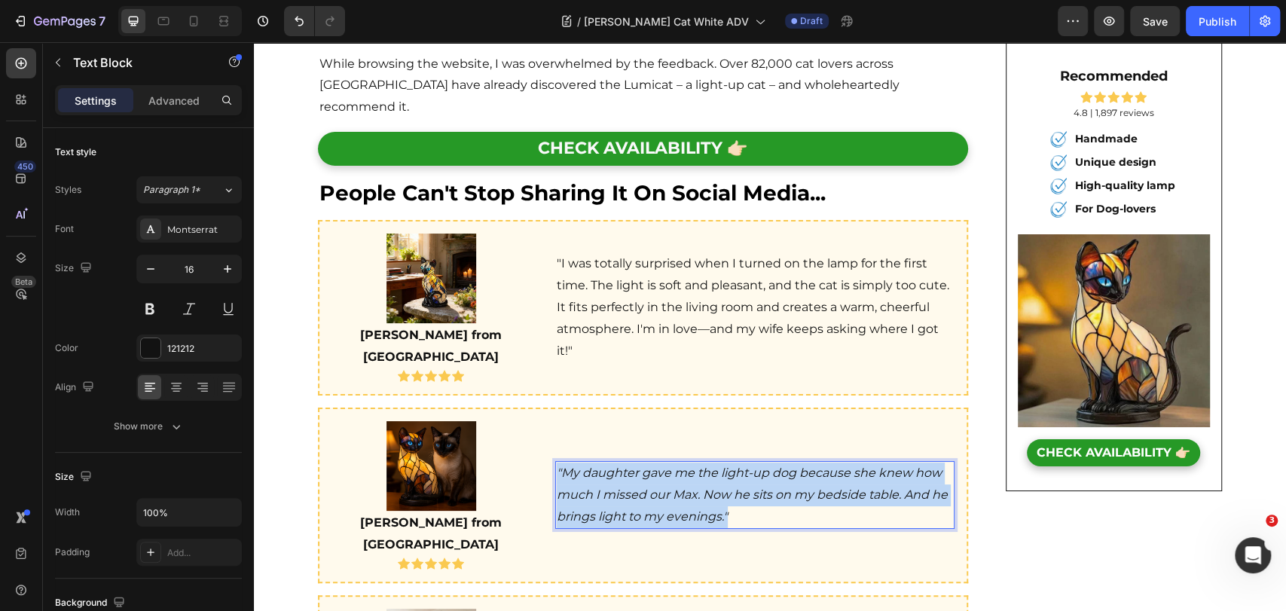
click at [610, 466] on icon ""My daughter gave me the light-up dog because she knew how much I missed our Ma…" at bounding box center [752, 495] width 391 height 58
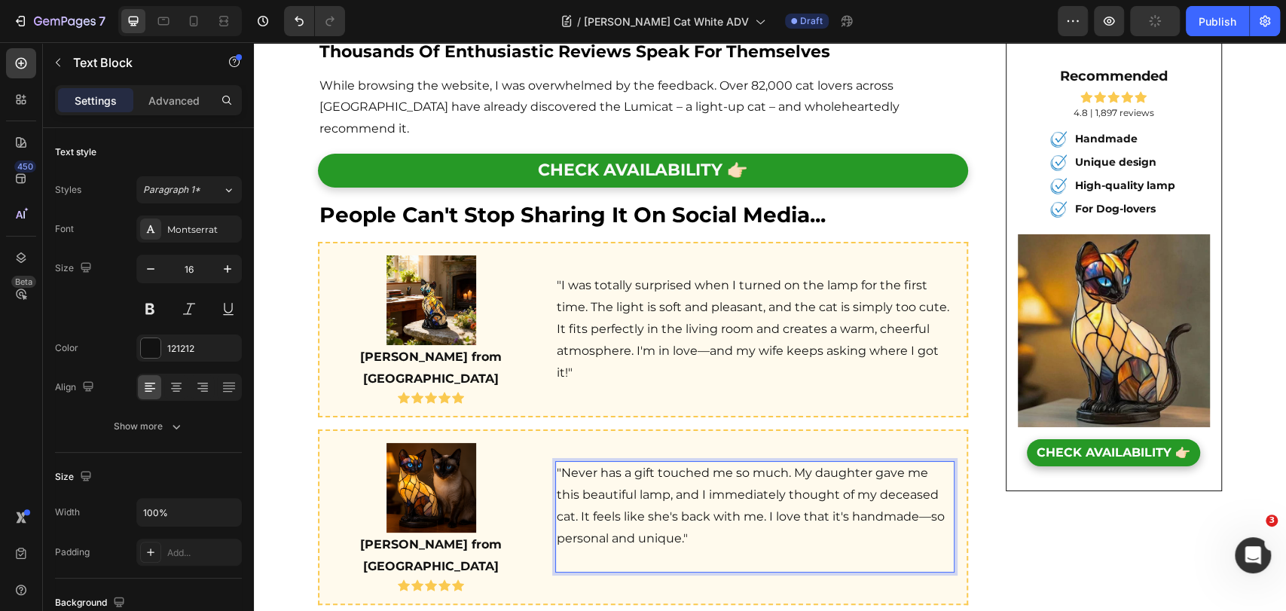
scroll to position [3710, 0]
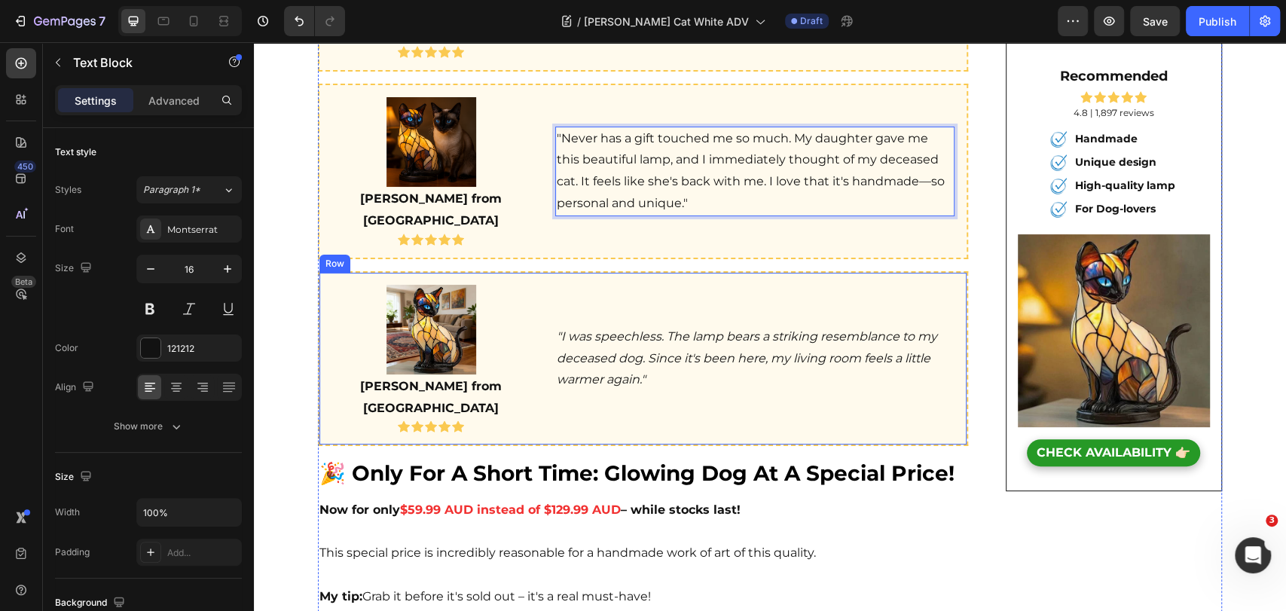
click at [658, 329] on icon ""I was speechless. The lamp bears a striking resemblance to my deceased dog. Si…" at bounding box center [747, 358] width 380 height 58
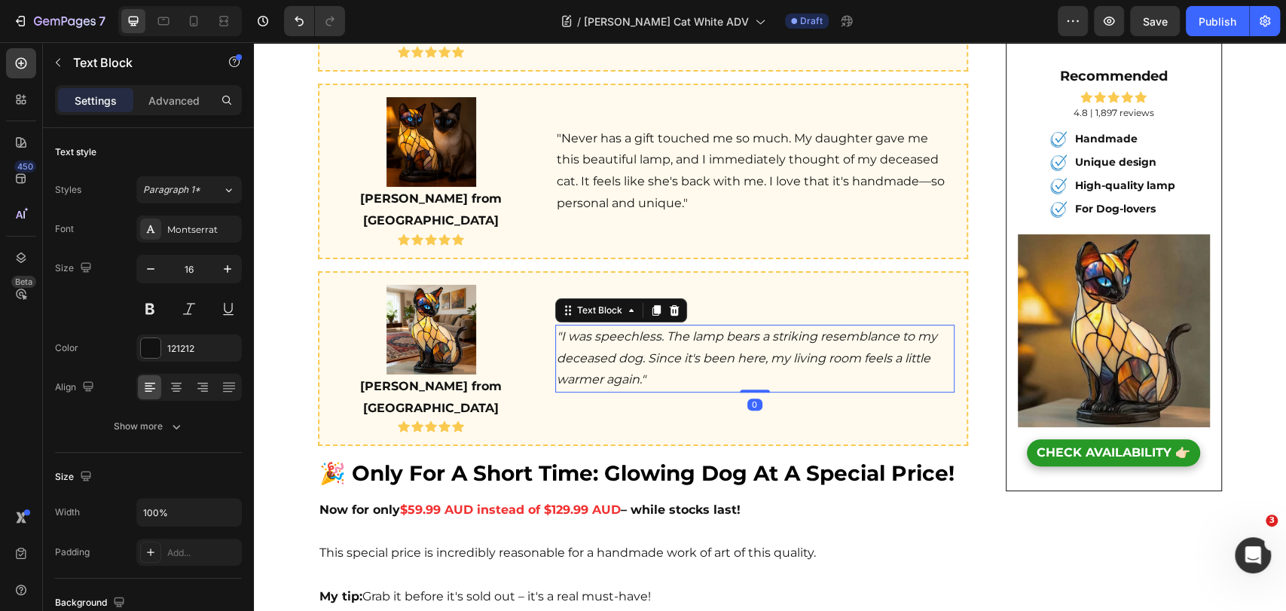
click at [658, 329] on icon ""I was speechless. The lamp bears a striking resemblance to my deceased dog. Si…" at bounding box center [747, 358] width 380 height 58
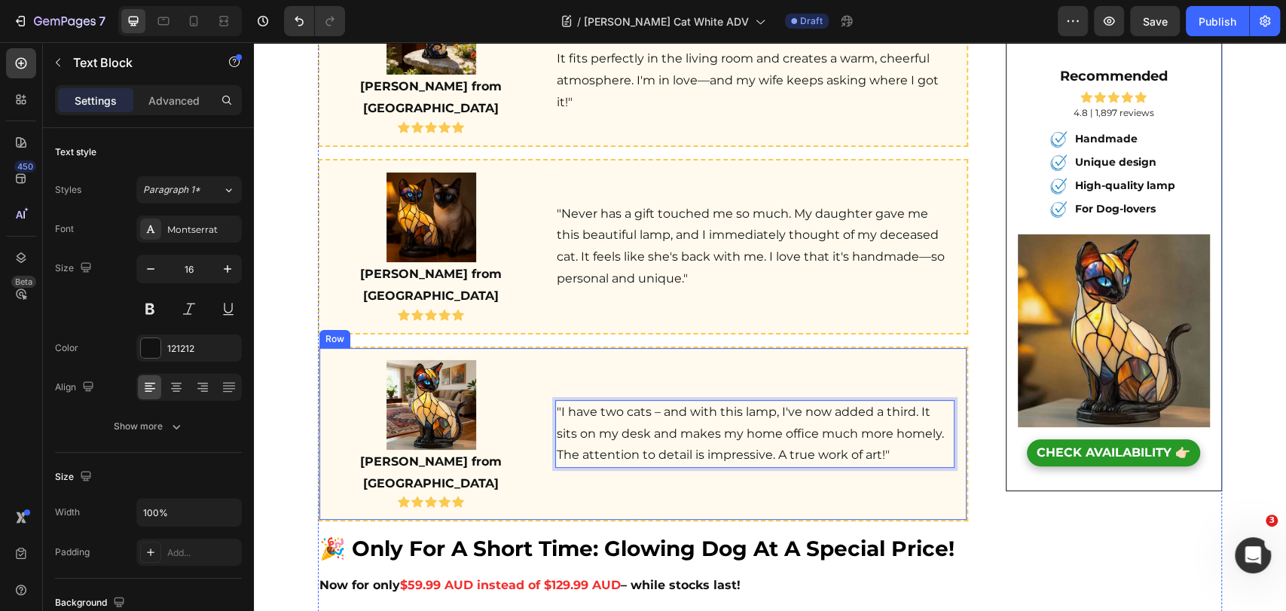
scroll to position [3793, 0]
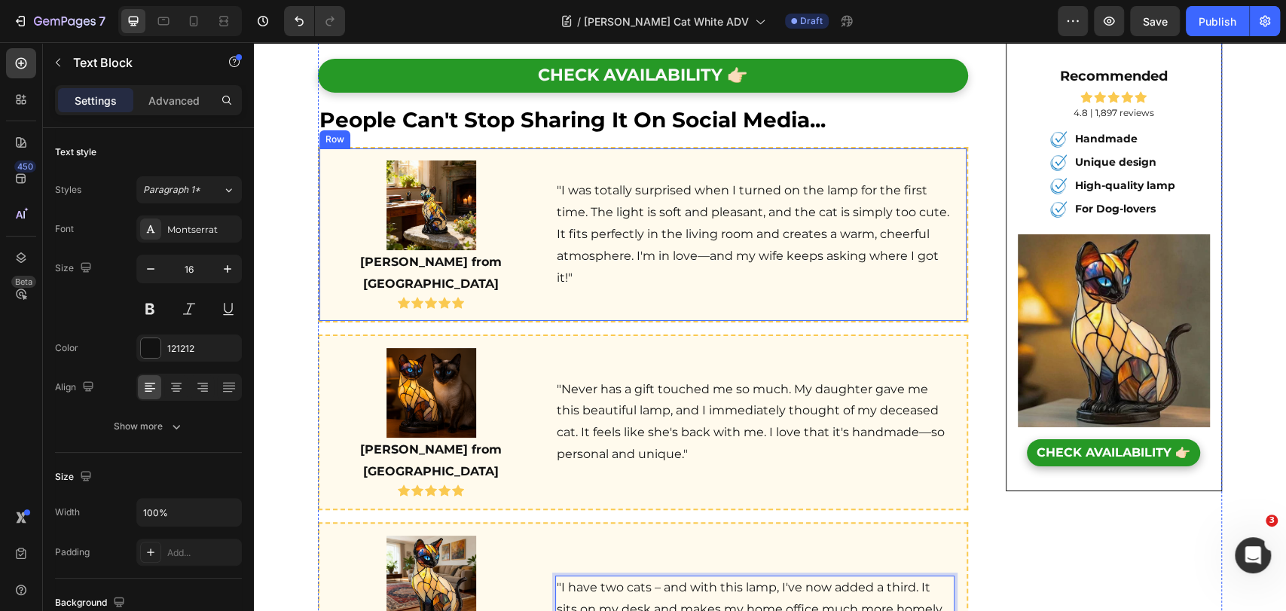
click at [721, 191] on p ""I was totally surprised when I turned on the lamp for the first time. The ligh…" at bounding box center [755, 234] width 396 height 108
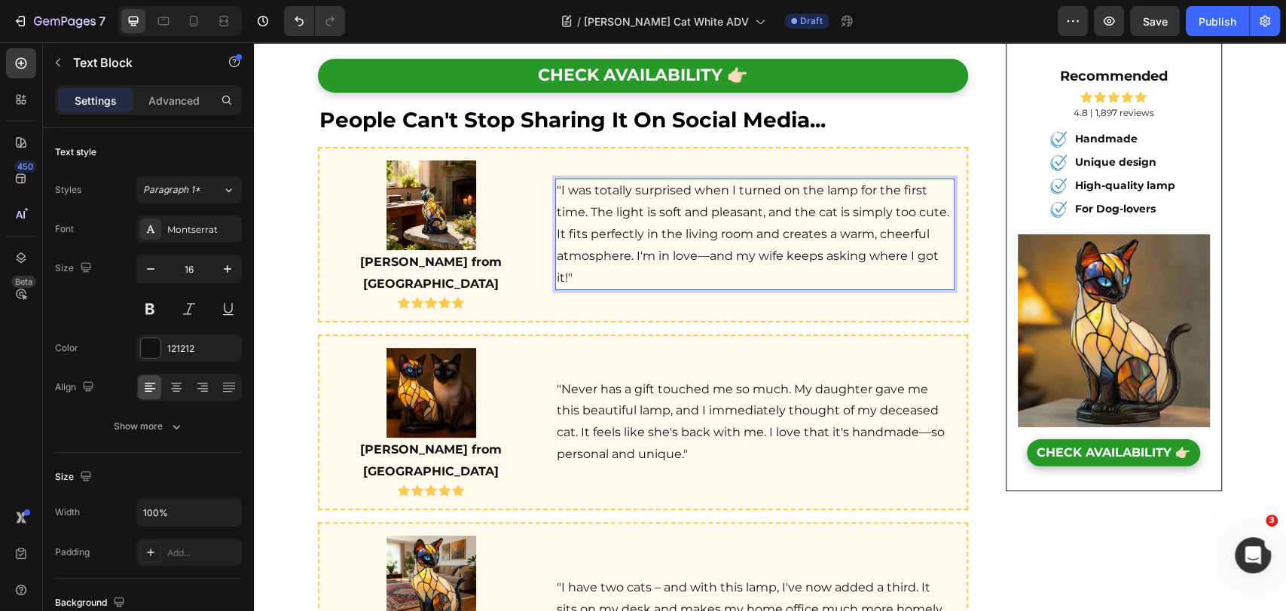
click at [720, 191] on p ""I was totally surprised when I turned on the lamp for the first time. The ligh…" at bounding box center [755, 234] width 396 height 108
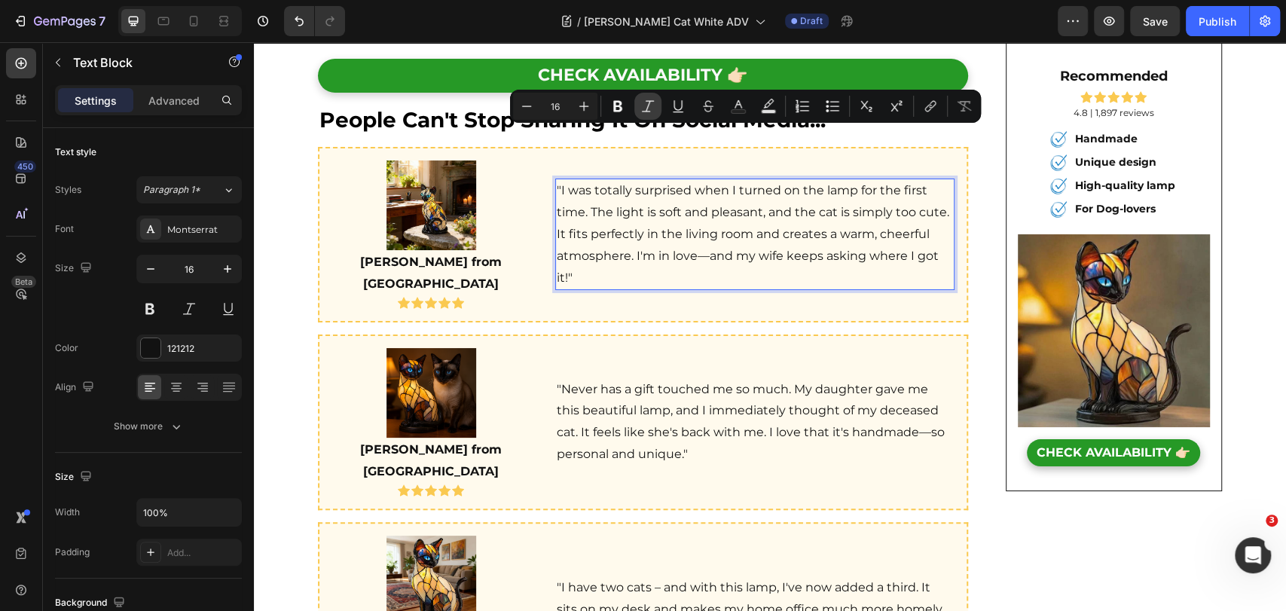
click at [653, 107] on icon "Editor contextual toolbar" at bounding box center [647, 106] width 15 height 15
click at [661, 379] on p ""Never has a gift touched me so much. My daughter gave me this beautiful lamp, …" at bounding box center [755, 422] width 396 height 87
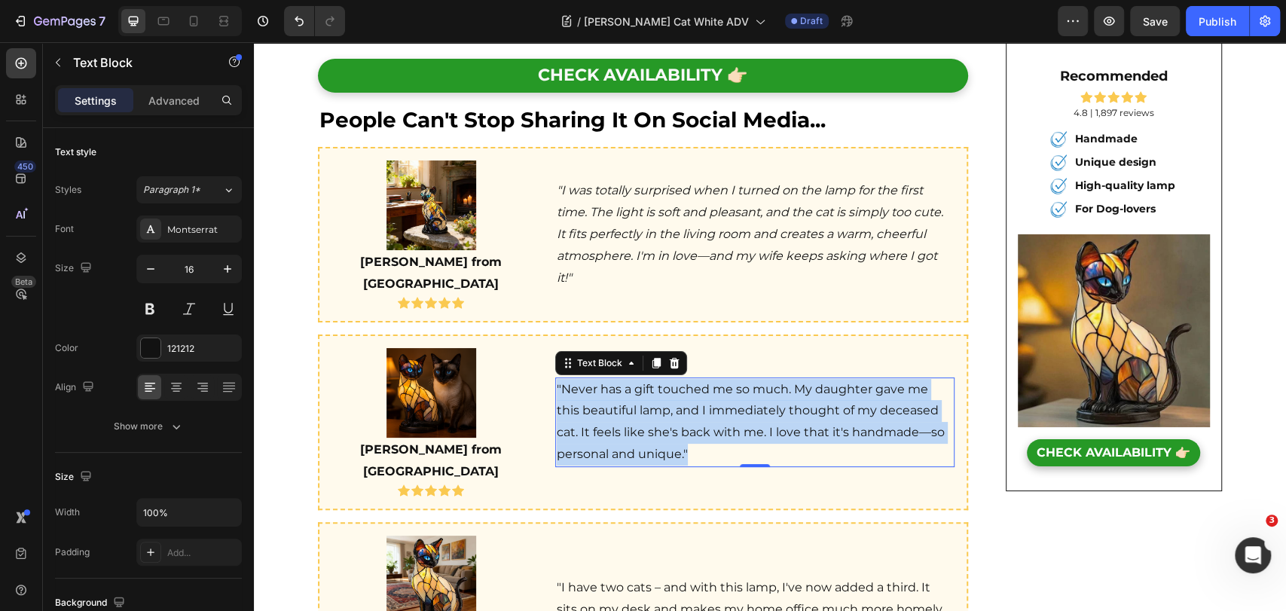
click at [661, 379] on p ""Never has a gift touched me so much. My daughter gave me this beautiful lamp, …" at bounding box center [755, 422] width 396 height 87
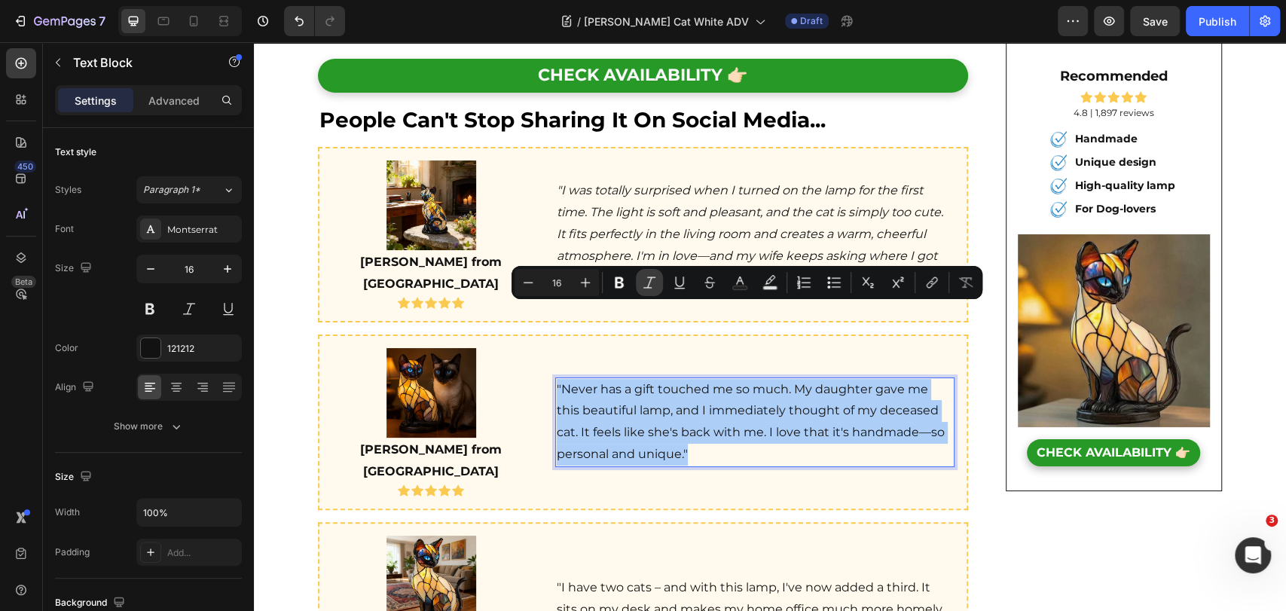
click at [652, 283] on icon "Editor contextual toolbar" at bounding box center [649, 282] width 15 height 15
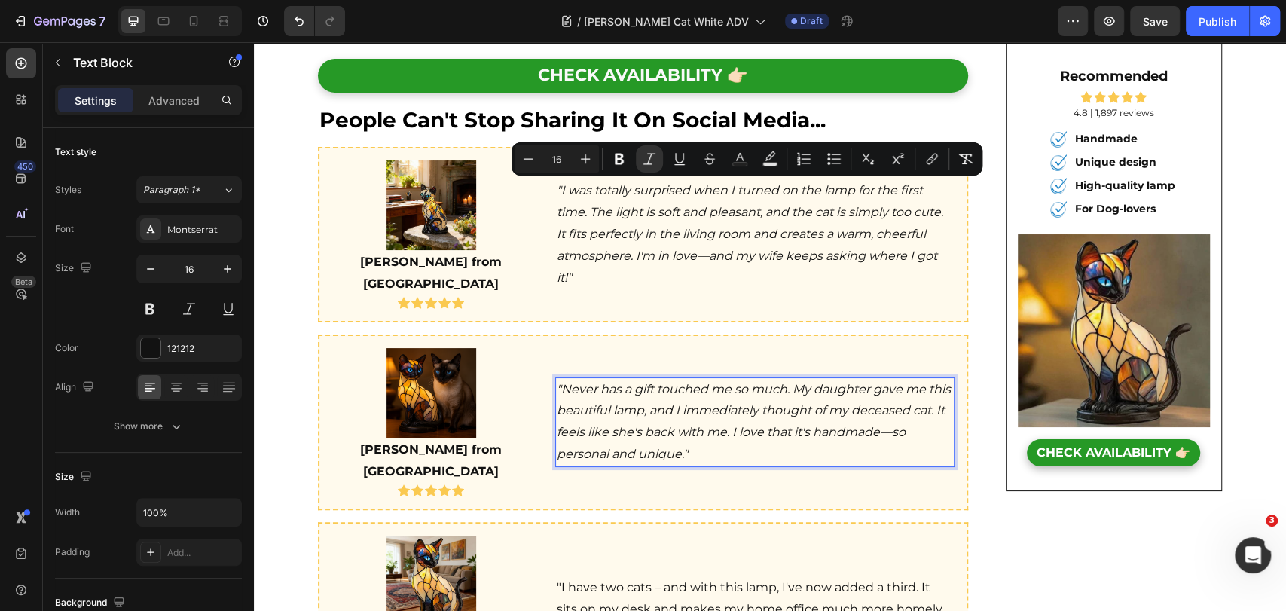
scroll to position [4044, 0]
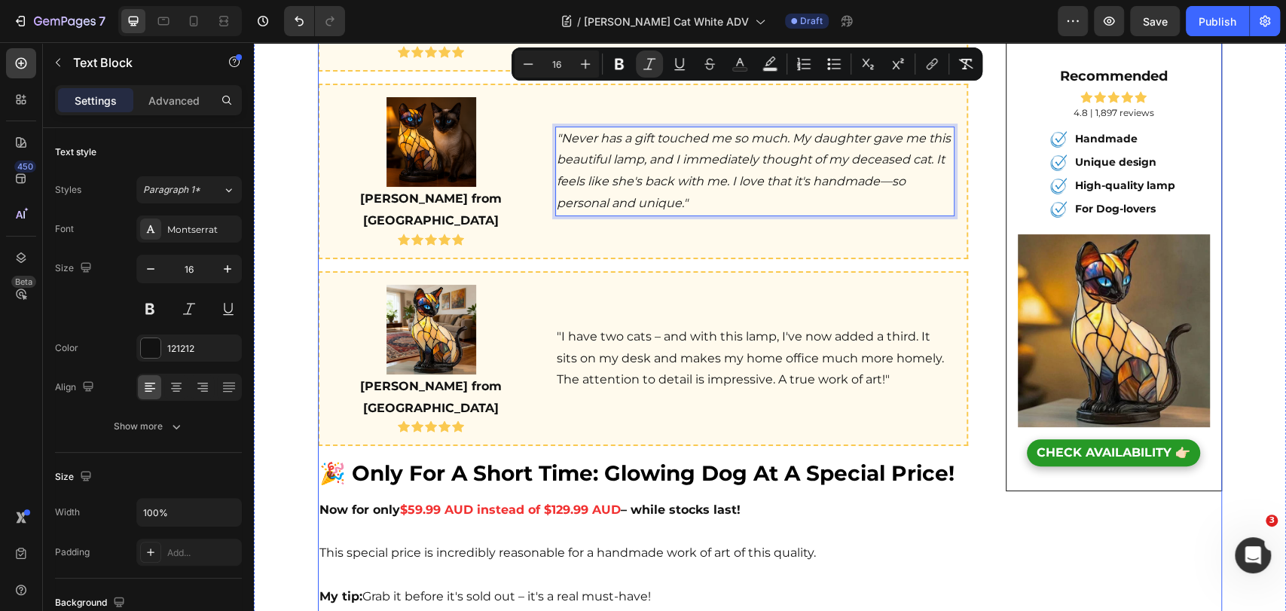
click at [652, 326] on p ""I have two cats – and with this lamp, I've now added a third. It sits on my de…" at bounding box center [755, 358] width 396 height 65
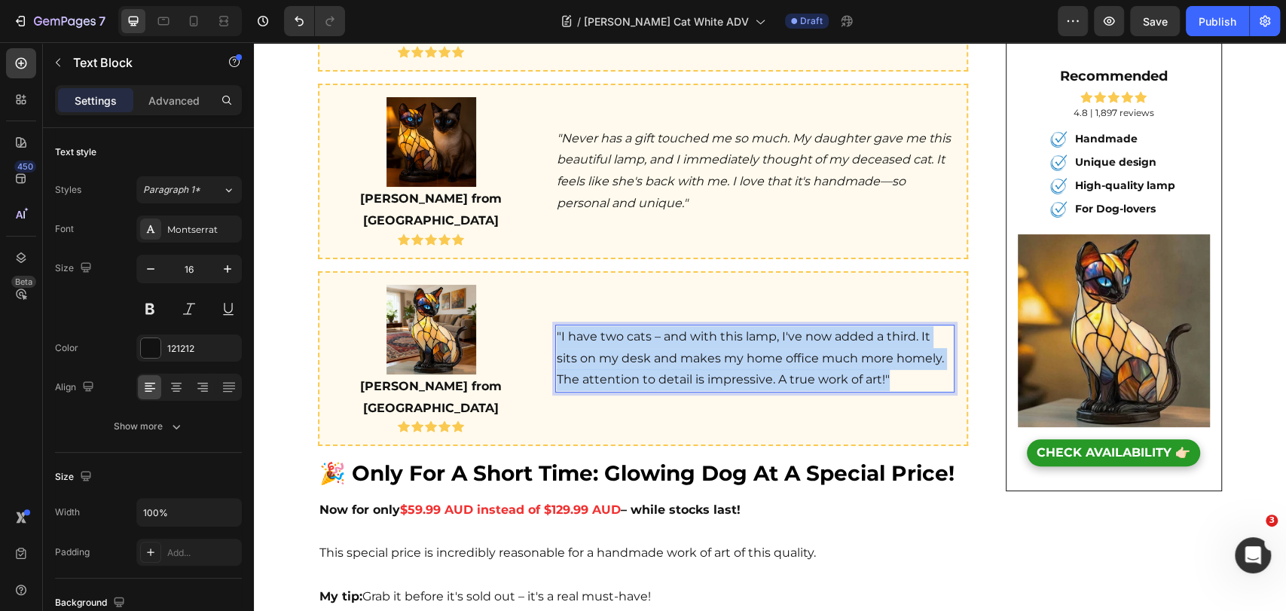
click at [652, 326] on p ""I have two cats – and with this lamp, I've now added a third. It sits on my de…" at bounding box center [755, 358] width 396 height 65
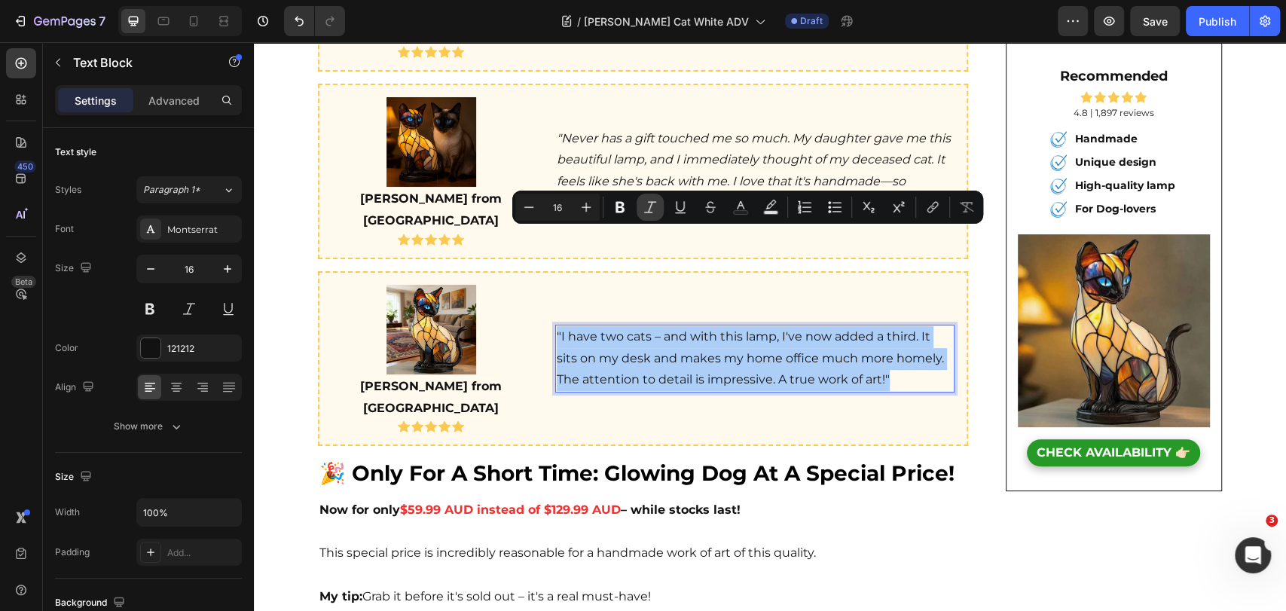
click at [646, 214] on icon "Editor contextual toolbar" at bounding box center [650, 207] width 15 height 15
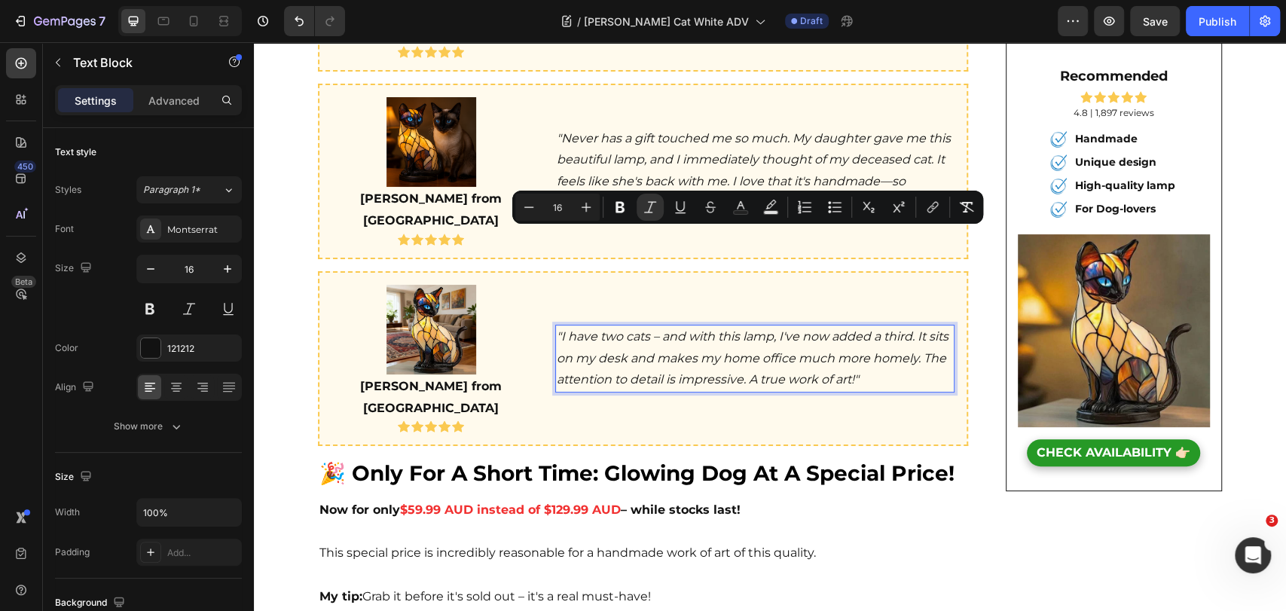
click at [658, 503] on strong "– while stocks last!" at bounding box center [681, 510] width 120 height 14
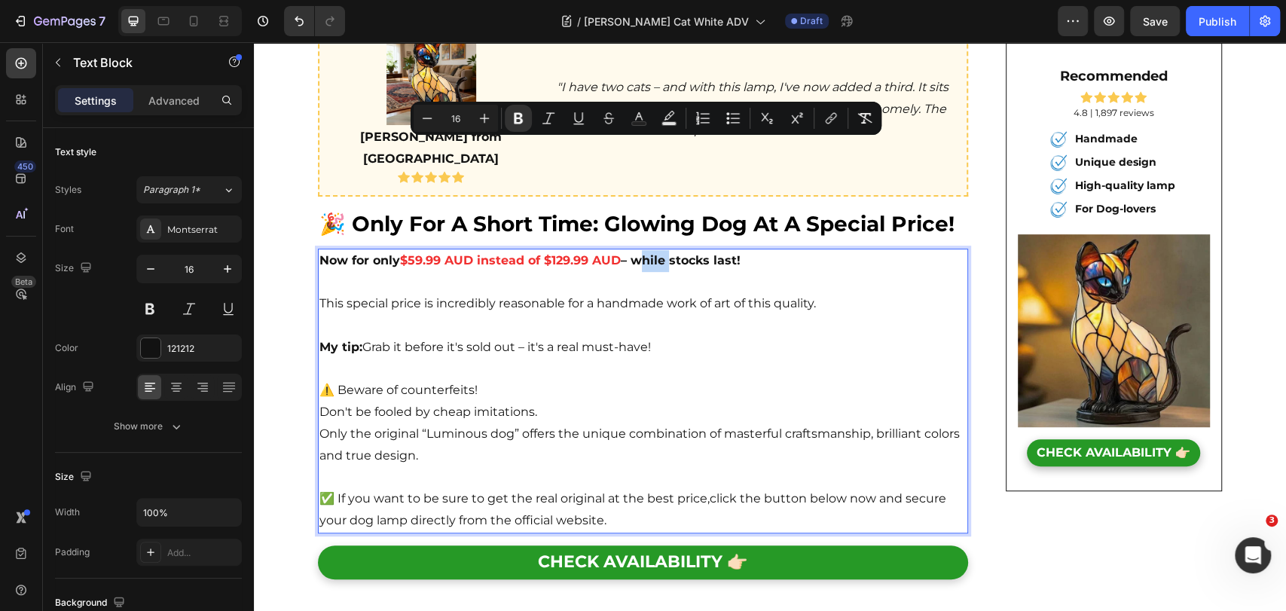
scroll to position [4296, 0]
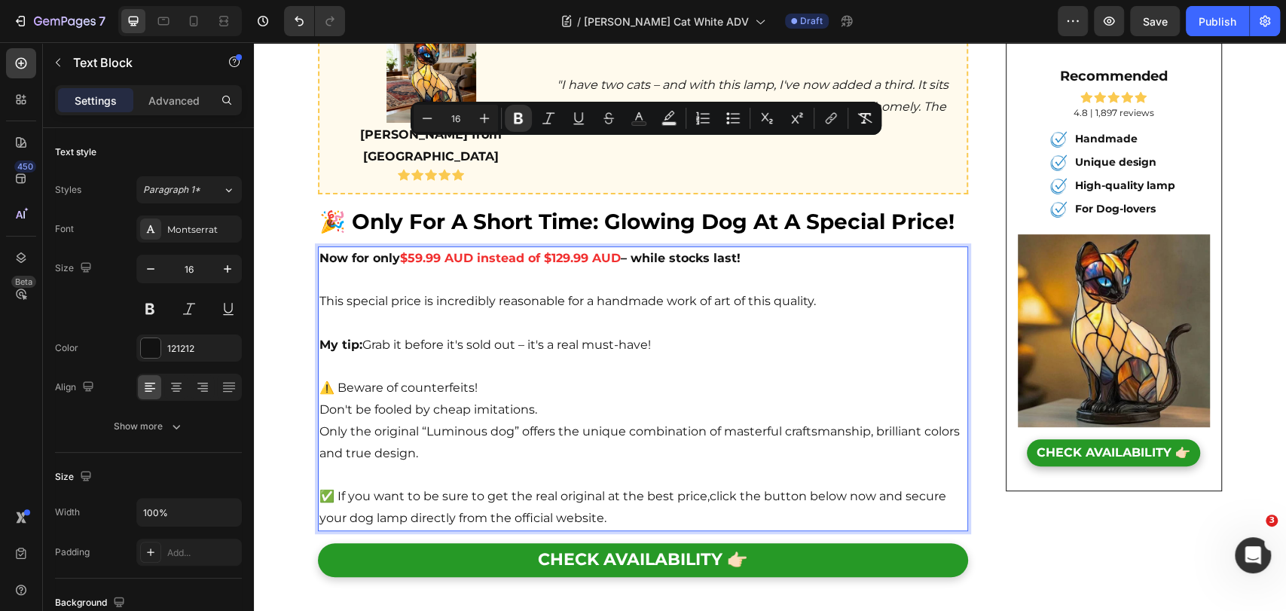
click at [652, 421] on p "Only the original “Luminous dog” offers the unique combination of masterful cra…" at bounding box center [642, 443] width 647 height 44
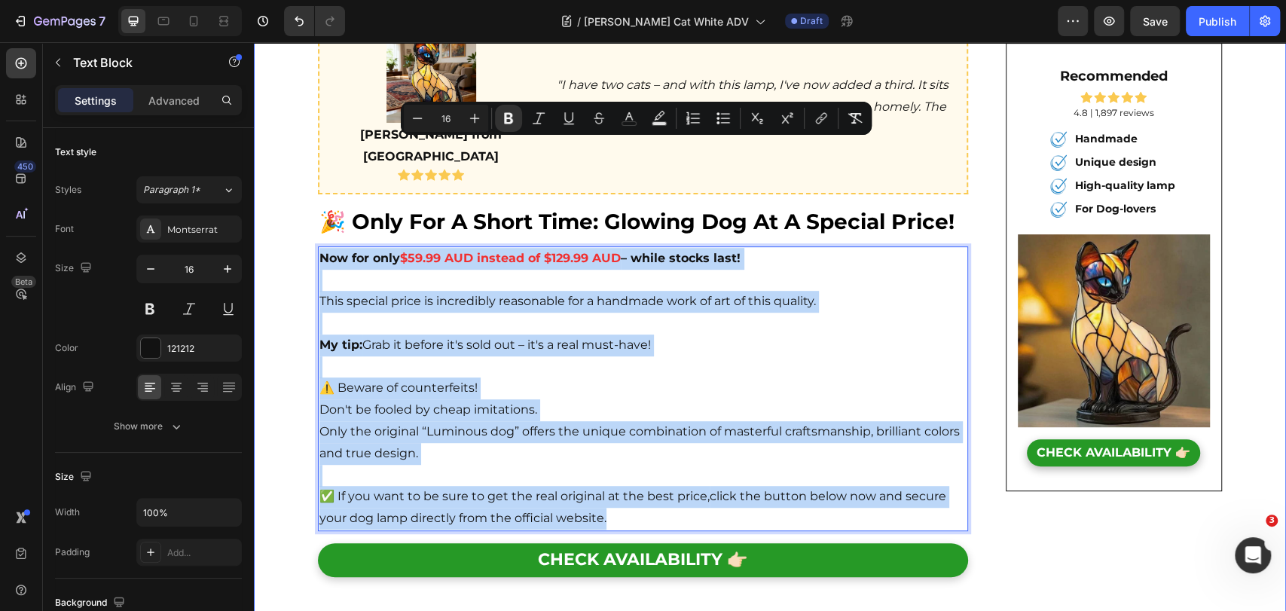
drag, startPoint x: 688, startPoint y: 405, endPoint x: 304, endPoint y: 141, distance: 466.4
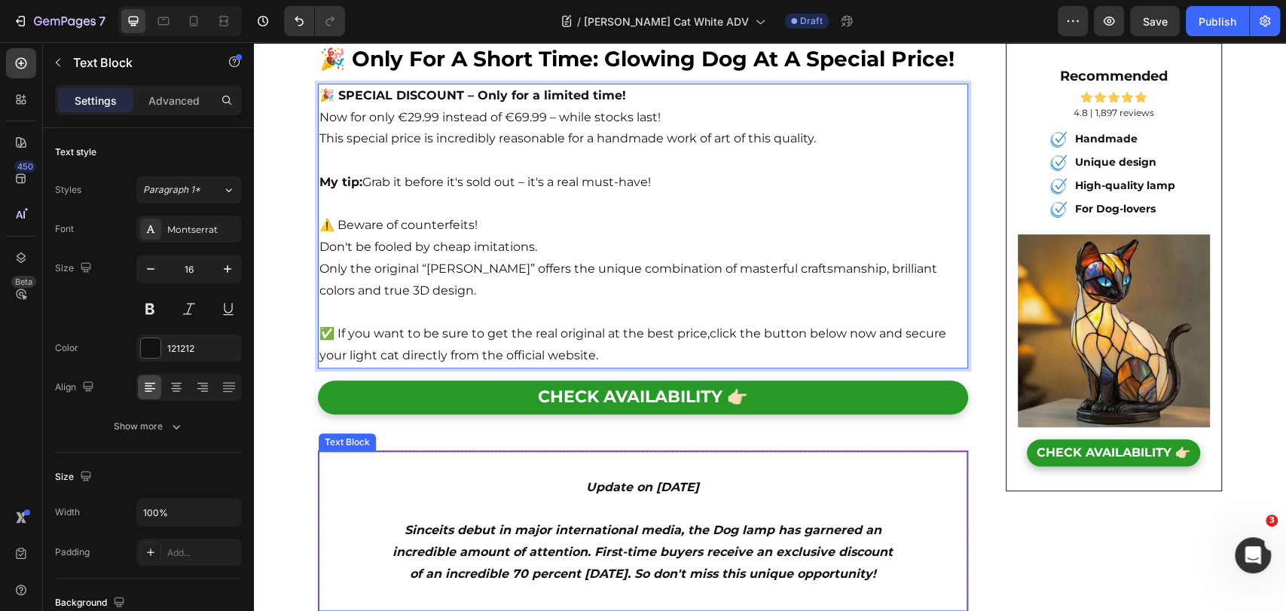
scroll to position [4463, 0]
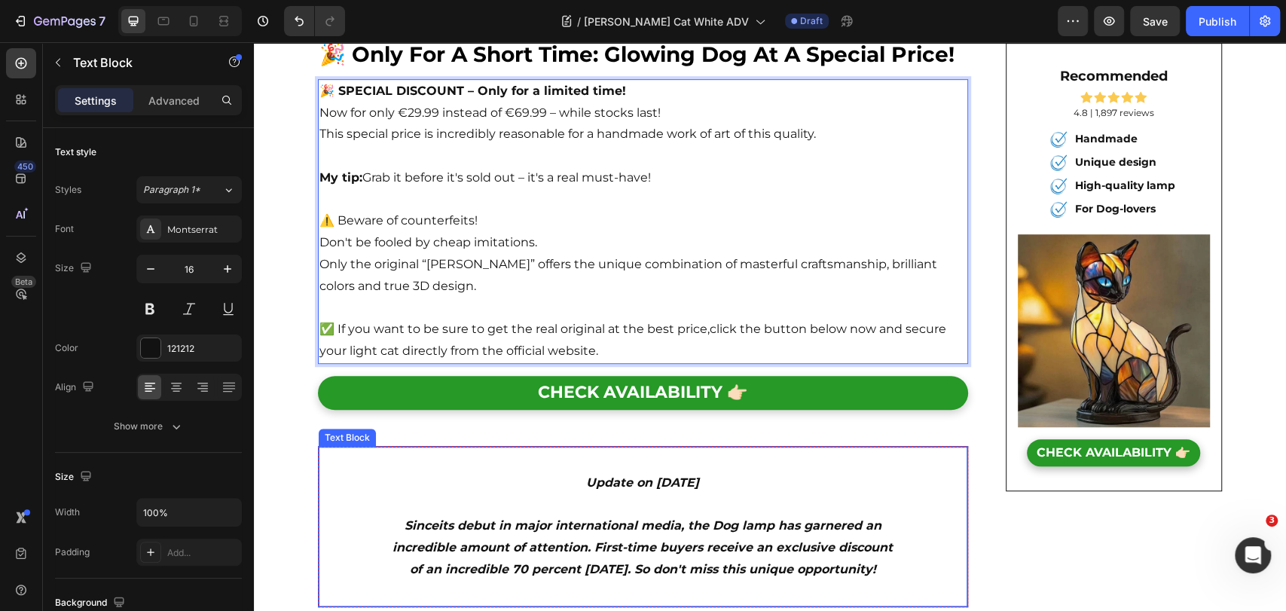
click at [720, 518] on icon "its debut in major international media, the Dog lamp has garnered an incredible…" at bounding box center [643, 547] width 500 height 58
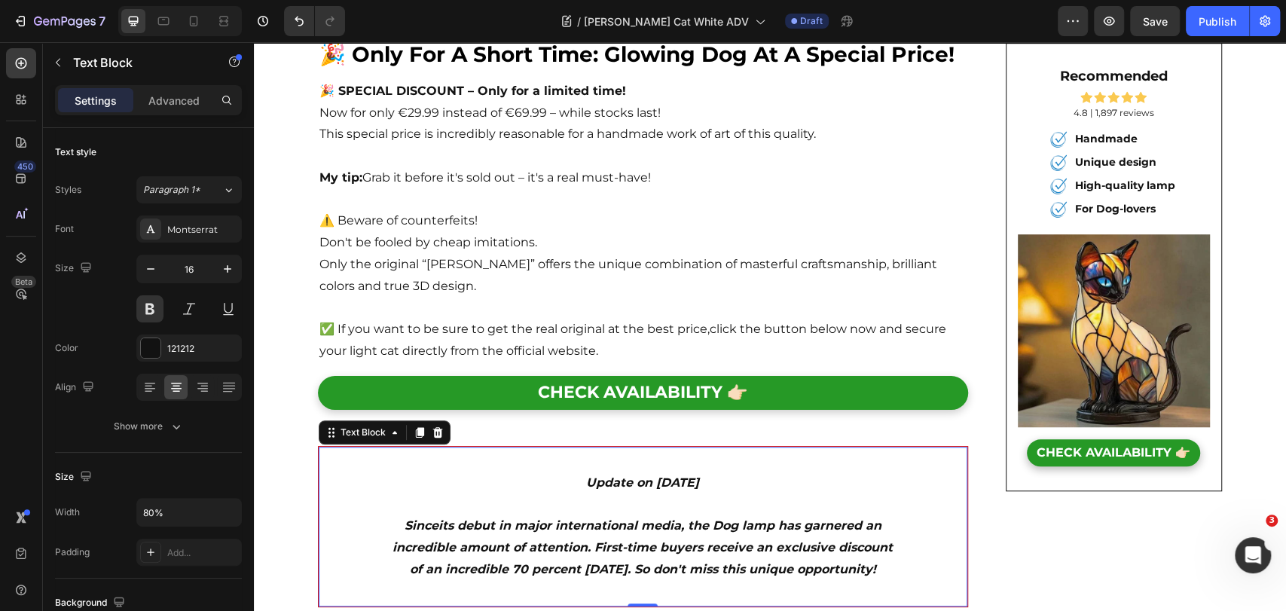
click at [714, 518] on icon "its debut in major international media, the Dog lamp has garnered an incredible…" at bounding box center [643, 547] width 500 height 58
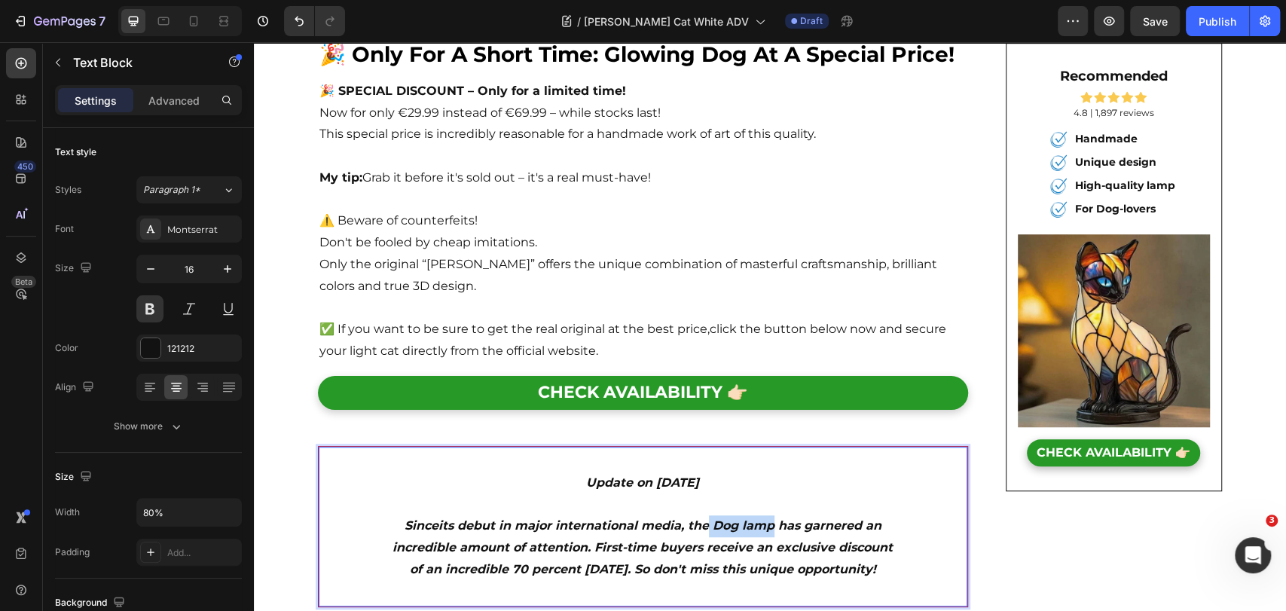
drag, startPoint x: 704, startPoint y: 417, endPoint x: 768, endPoint y: 414, distance: 64.8
click at [769, 518] on icon "its debut in major international media, the Dog lamp has garnered an incredible…" at bounding box center [643, 547] width 500 height 58
click at [726, 518] on strong "Luna" at bounding box center [710, 525] width 32 height 14
click at [694, 518] on icon "its debut in major international media, the" at bounding box center [558, 525] width 270 height 14
click at [726, 518] on strong "Luna" at bounding box center [710, 525] width 32 height 14
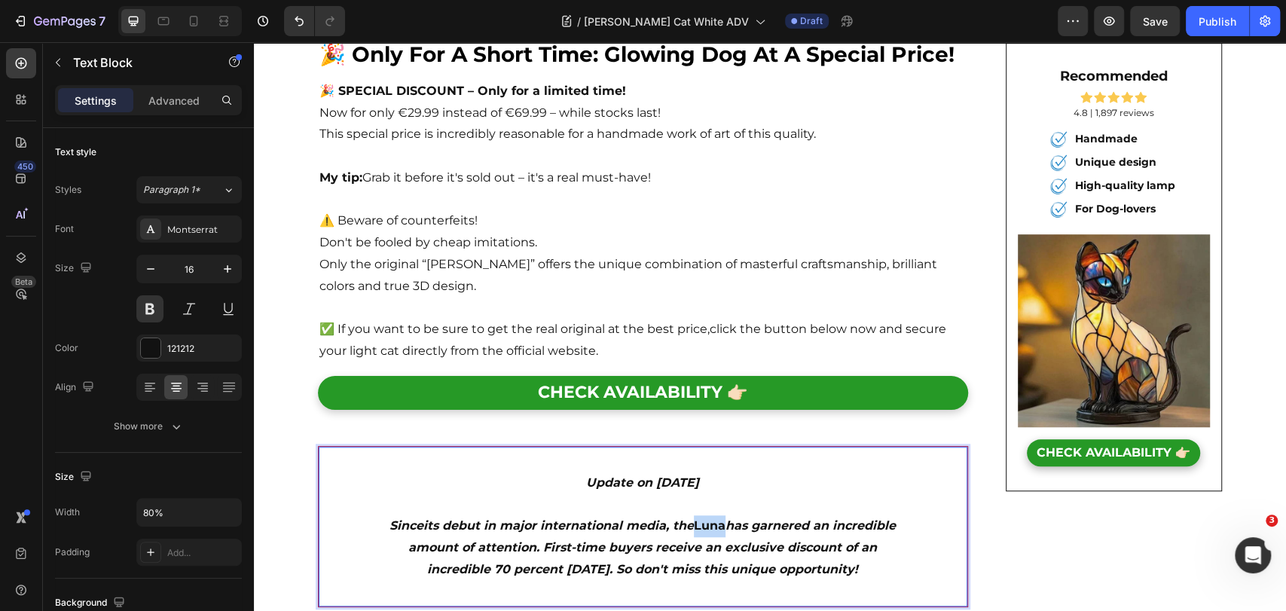
click at [726, 518] on strong "Luna" at bounding box center [710, 525] width 32 height 14
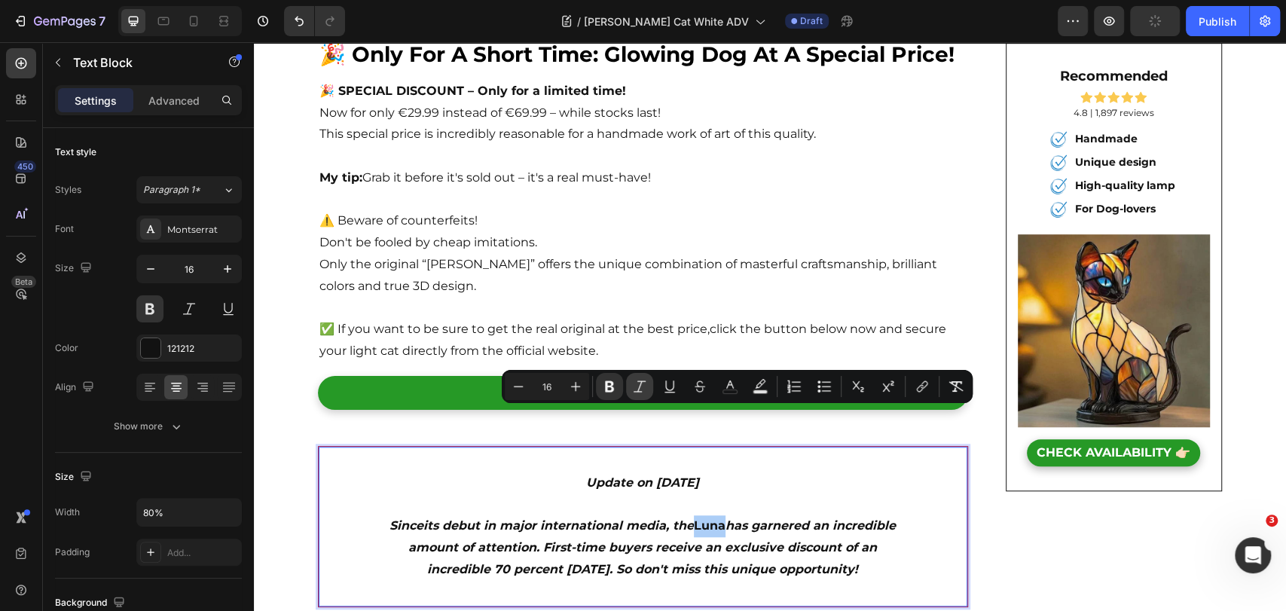
click at [650, 387] on button "Italic" at bounding box center [639, 386] width 27 height 27
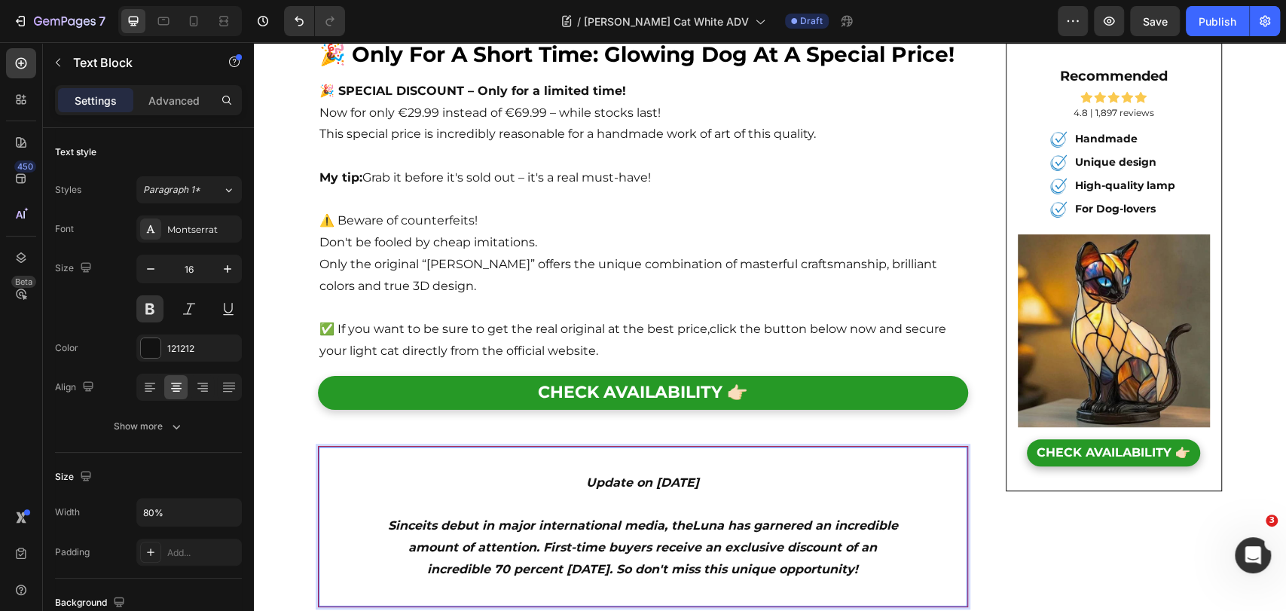
click at [773, 518] on icon "has garnered an incredible amount of attention. First-time buyers receive an ex…" at bounding box center [653, 547] width 490 height 58
click at [762, 518] on icon "has garnered an incredible amount of attention. First-time buyers receive an ex…" at bounding box center [653, 547] width 490 height 58
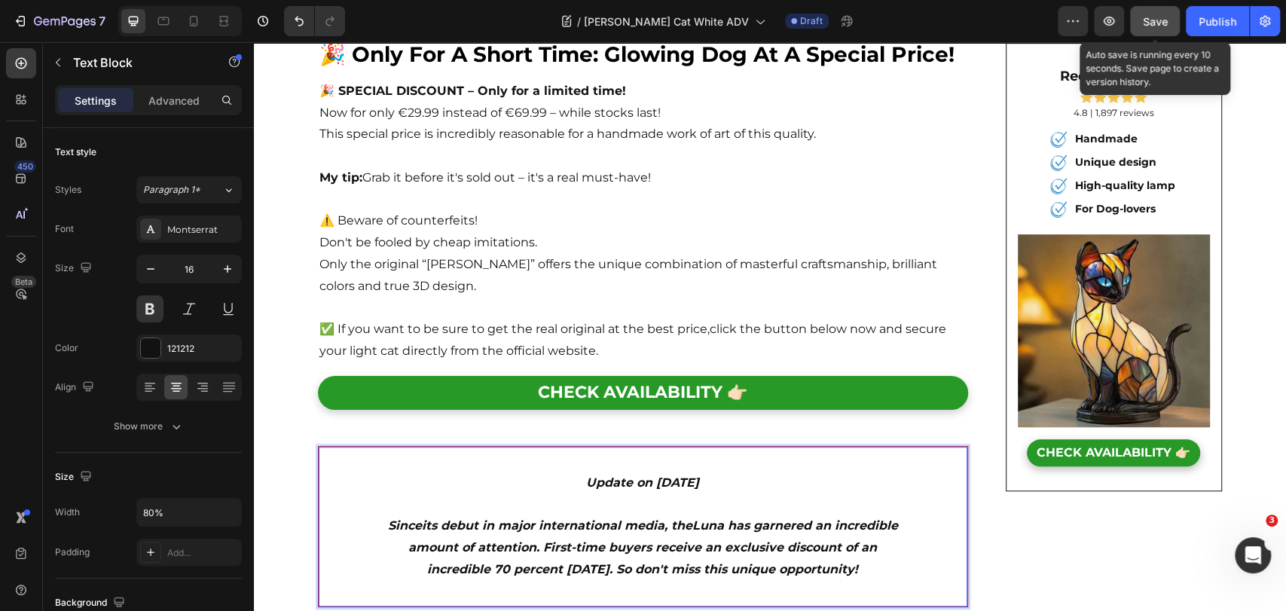
click at [1159, 19] on span "Save" at bounding box center [1155, 21] width 25 height 13
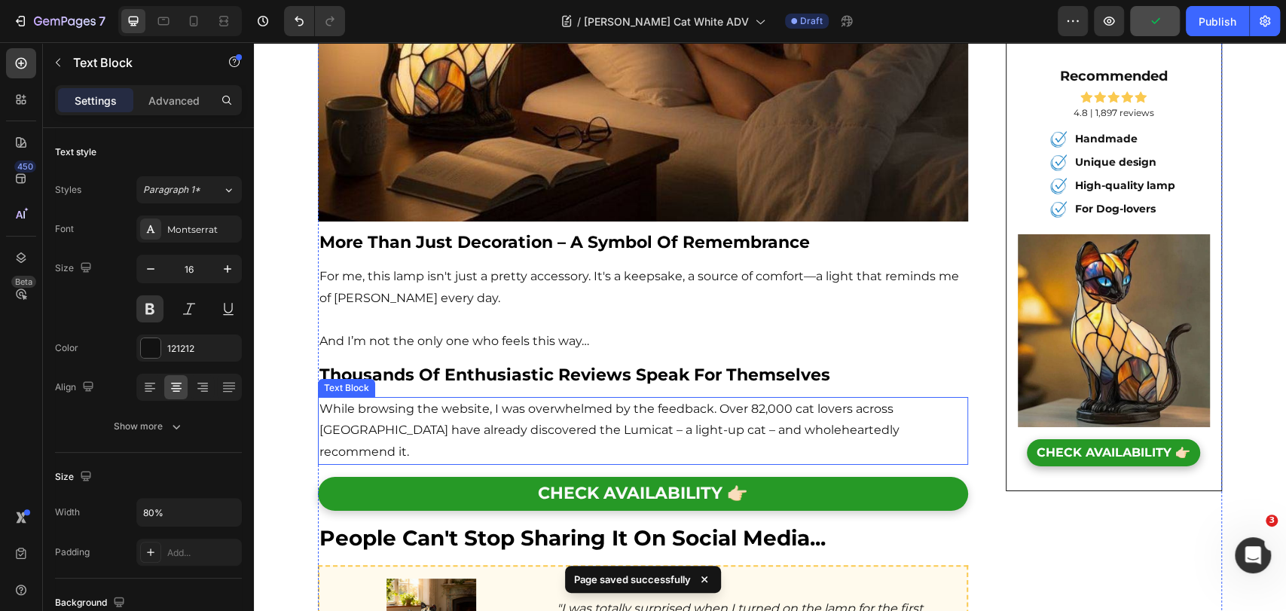
scroll to position [2956, 0]
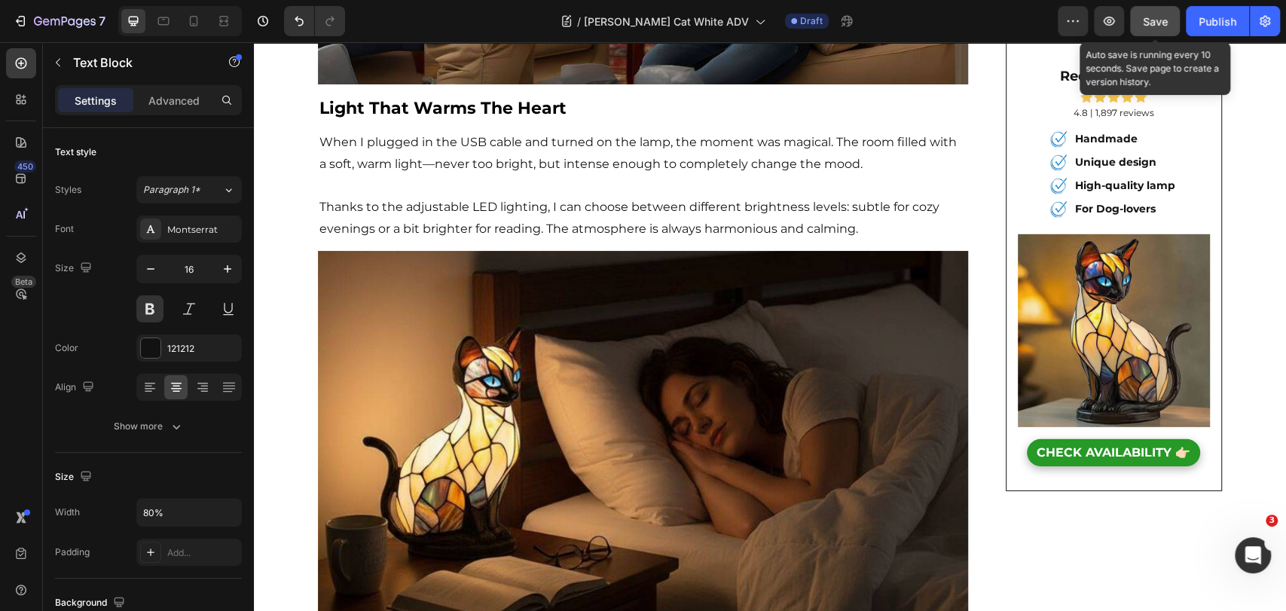
click at [1141, 18] on button "Save" at bounding box center [1155, 21] width 50 height 30
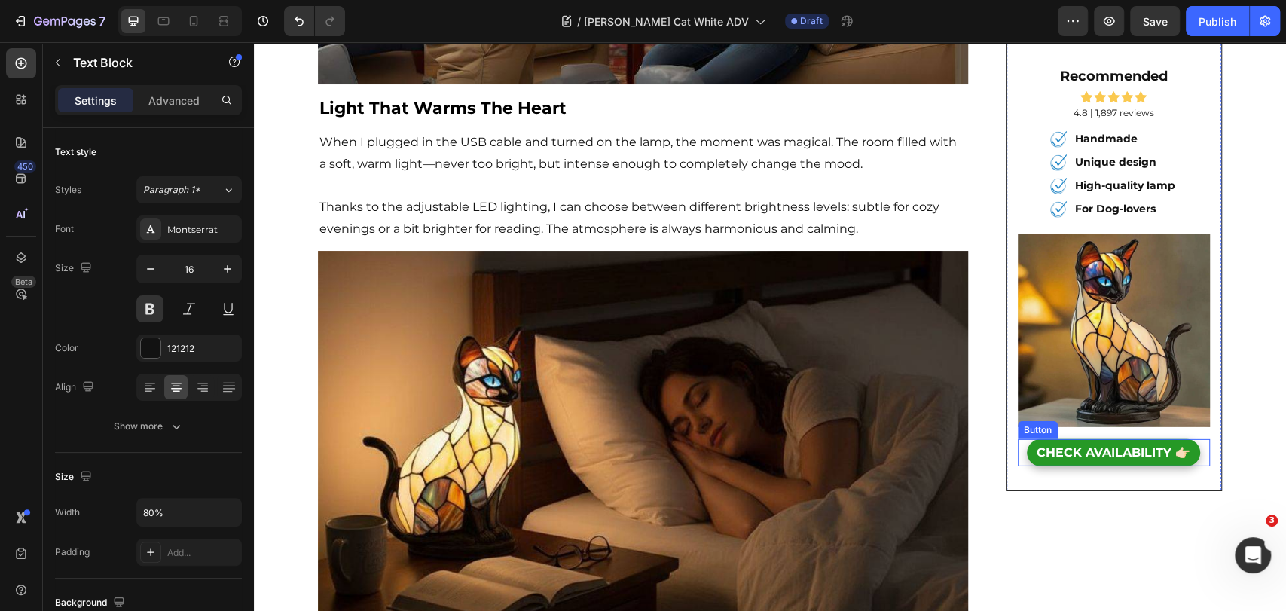
click at [1102, 439] on link "CHECK AVAILABILITY 👉🏻" at bounding box center [1113, 453] width 173 height 28
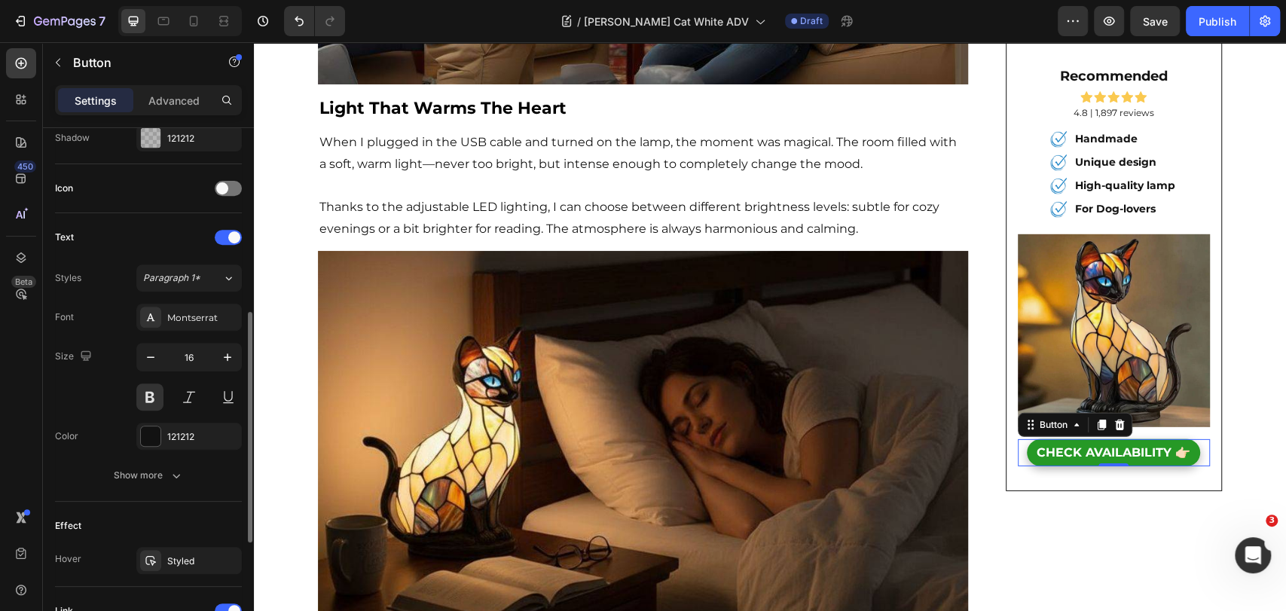
scroll to position [671, 0]
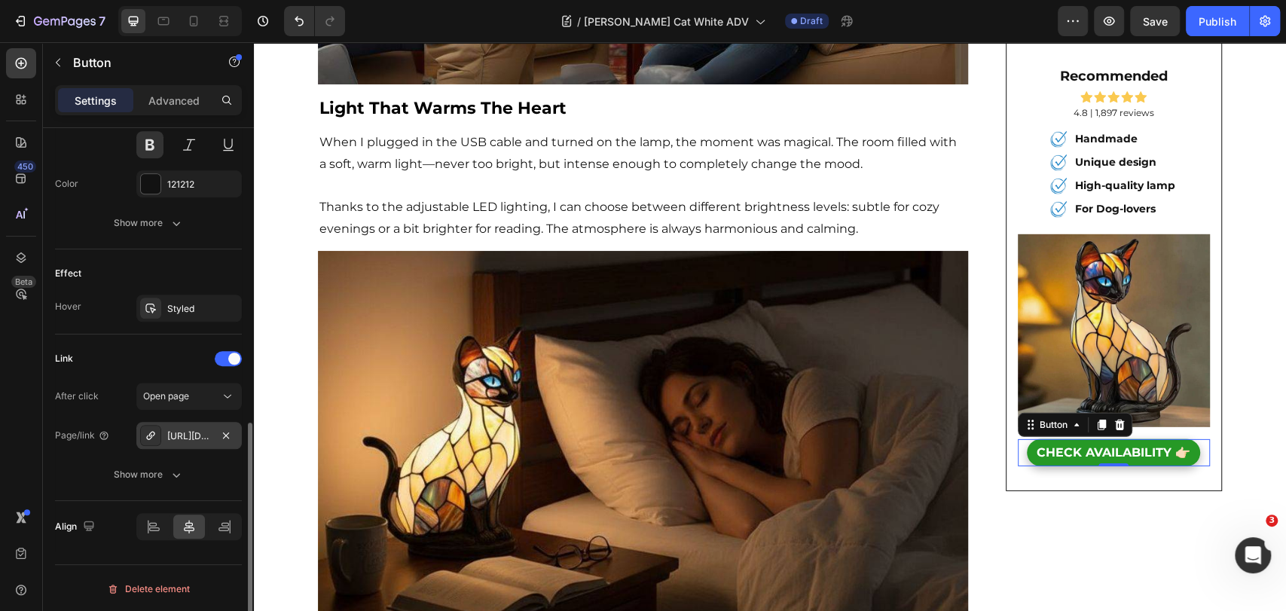
click at [193, 436] on div "[URL][DOMAIN_NAME]" at bounding box center [189, 436] width 44 height 14
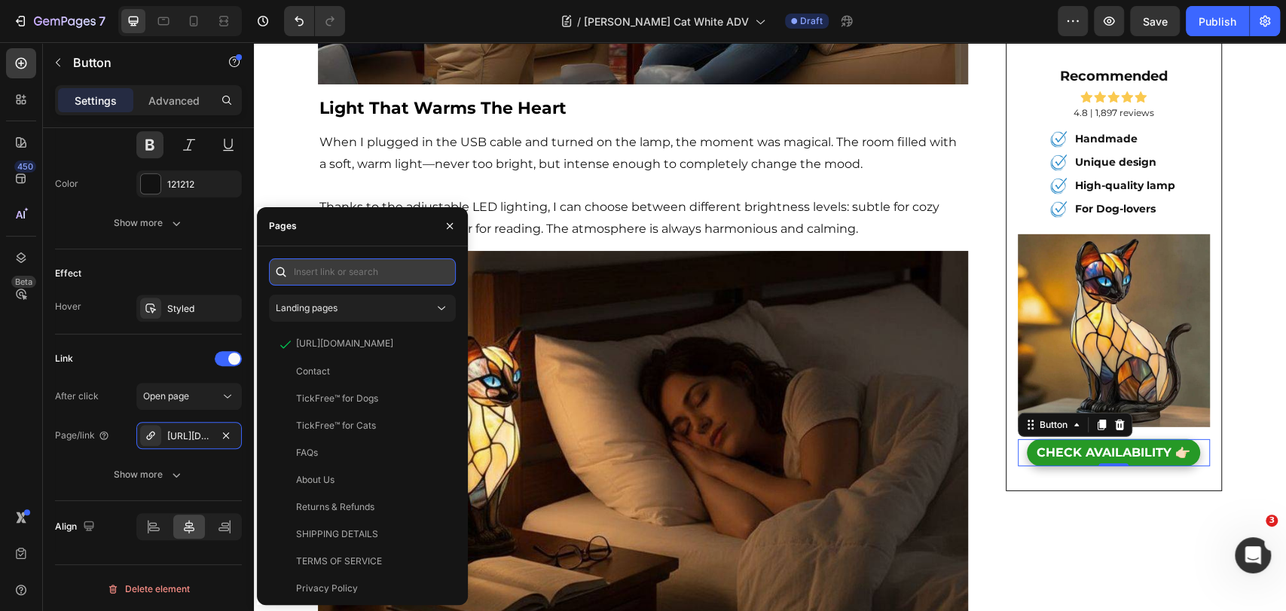
click at [369, 274] on input "text" at bounding box center [362, 271] width 187 height 27
paste input "[URL][DOMAIN_NAME]"
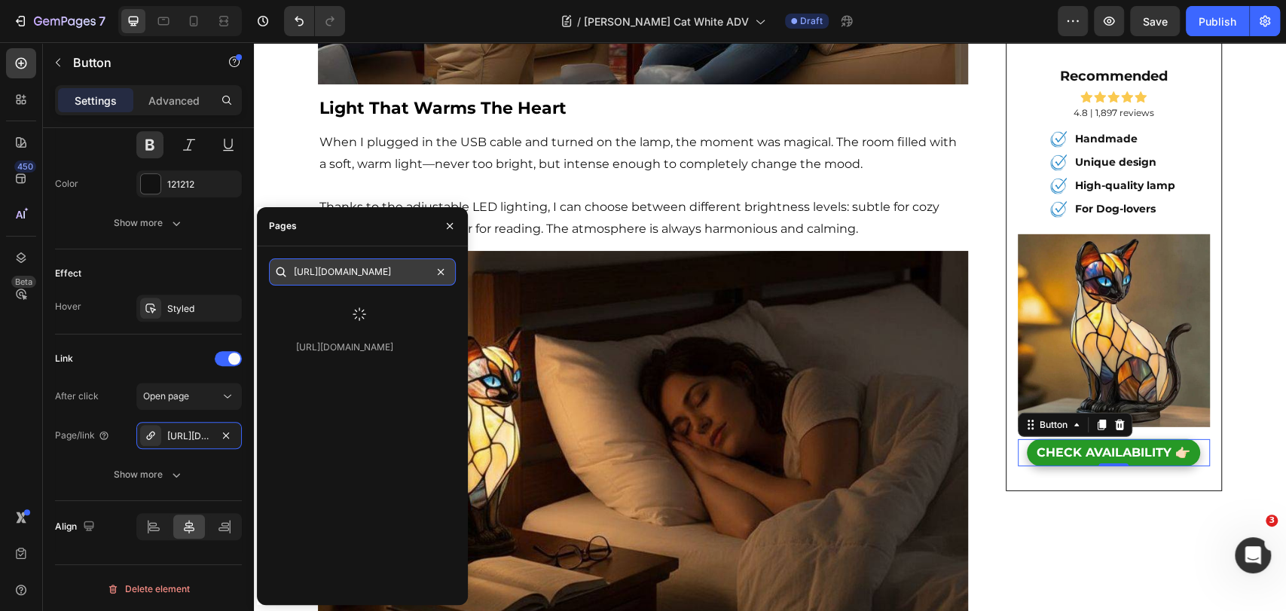
type input "[URL][DOMAIN_NAME]"
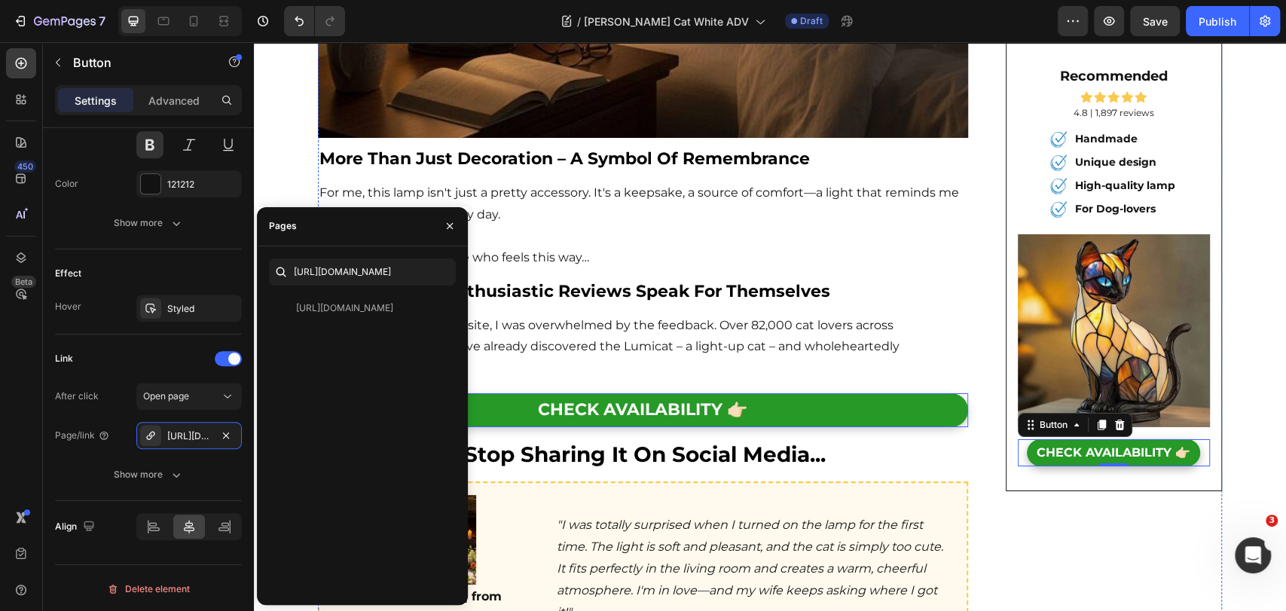
click at [774, 393] on link "CHECK AVAILABILITY 👉🏻" at bounding box center [643, 410] width 650 height 34
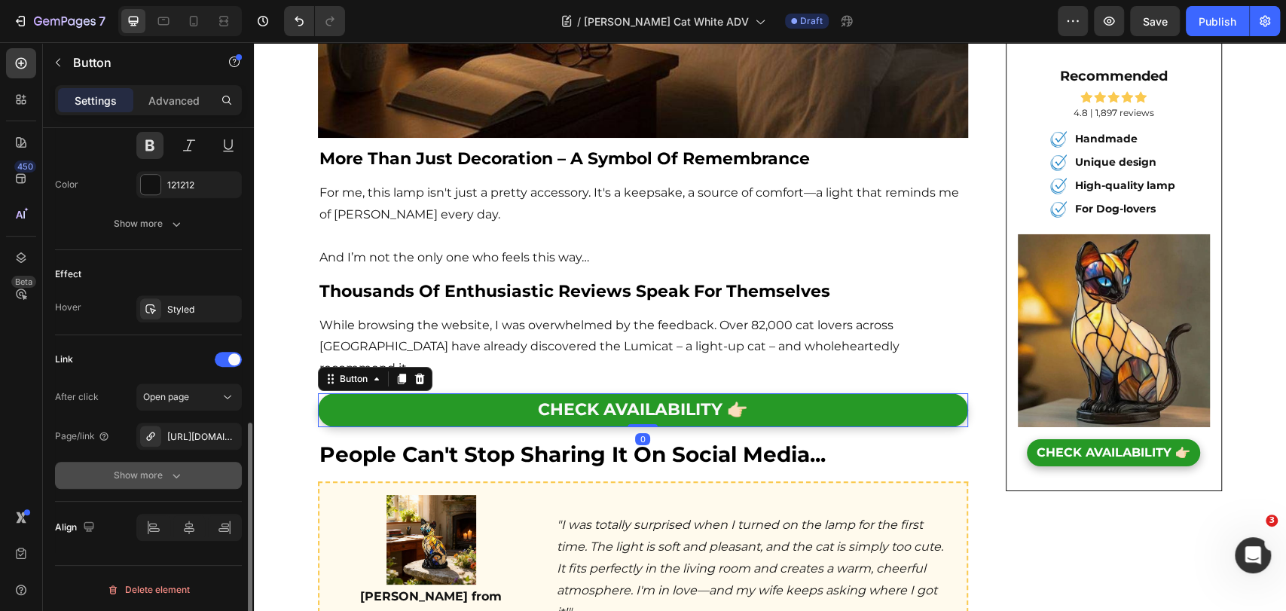
scroll to position [671, 0]
click at [206, 432] on div "[URL][DOMAIN_NAME]" at bounding box center [189, 436] width 44 height 14
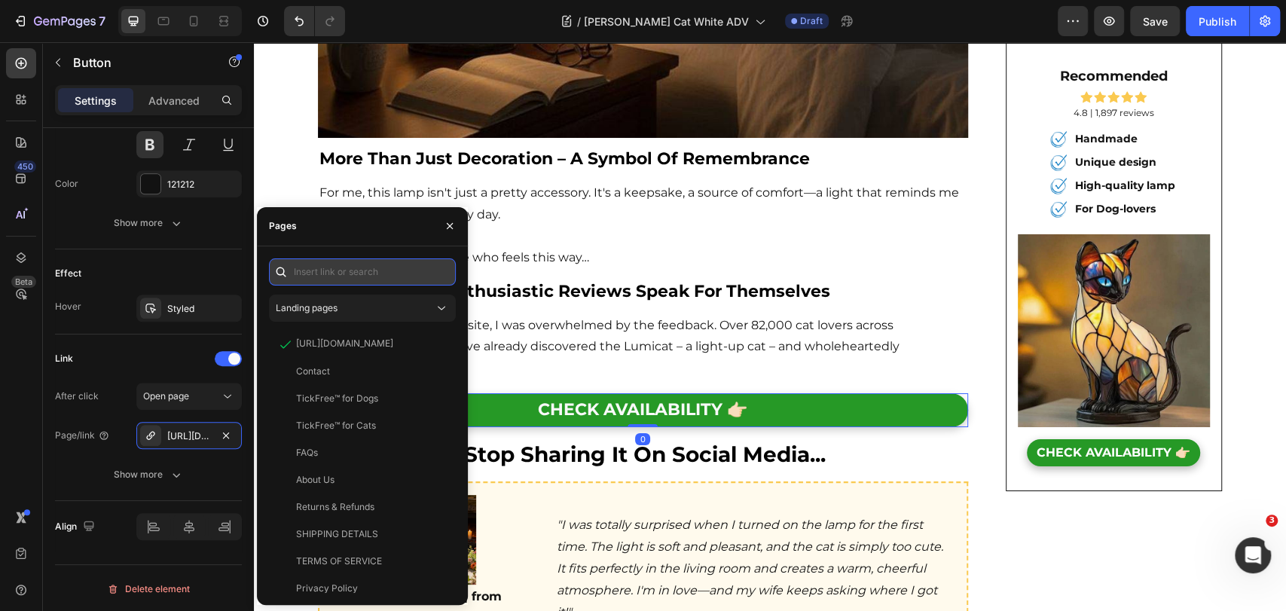
click at [330, 267] on input "text" at bounding box center [362, 271] width 187 height 27
paste input "[URL][DOMAIN_NAME]"
type input "[URL][DOMAIN_NAME]"
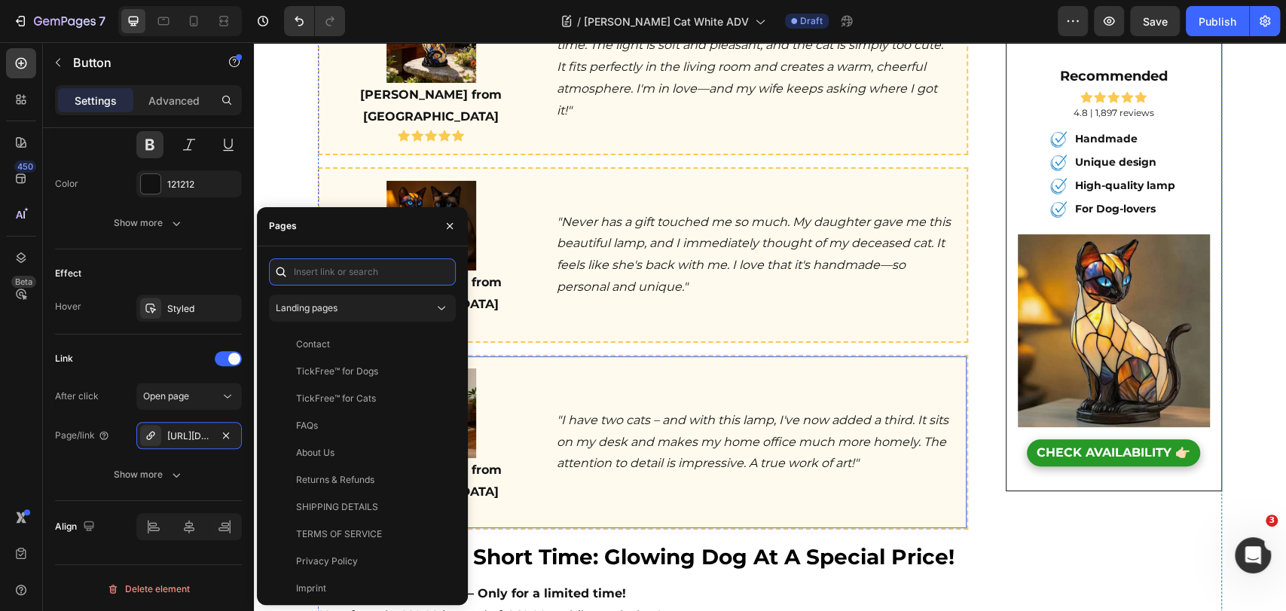
scroll to position [4463, 0]
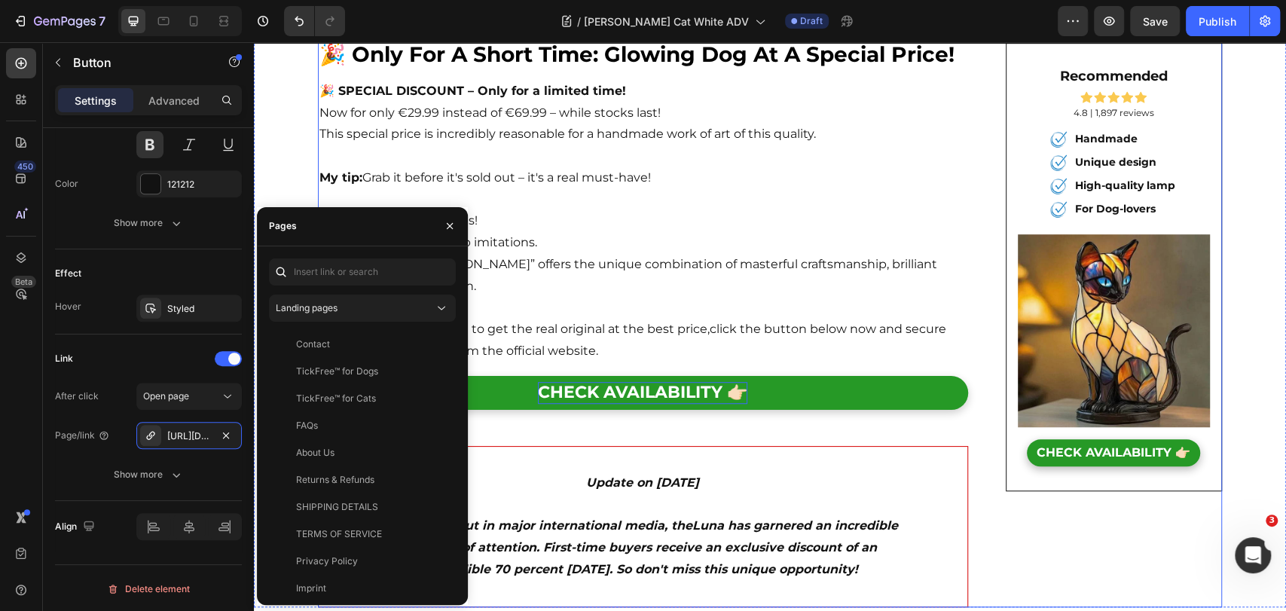
click at [664, 382] on span "CHECK AVAILABILITY 👉🏻" at bounding box center [642, 392] width 209 height 20
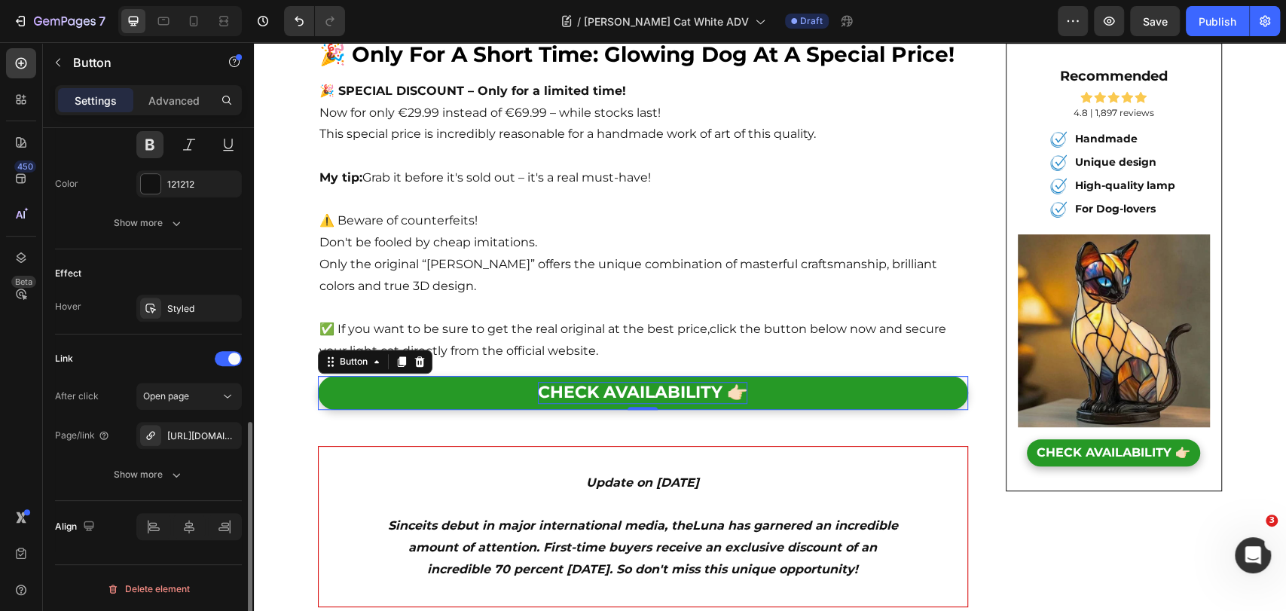
scroll to position [670, 0]
click at [176, 441] on div "[URL][DOMAIN_NAME]" at bounding box center [189, 437] width 44 height 14
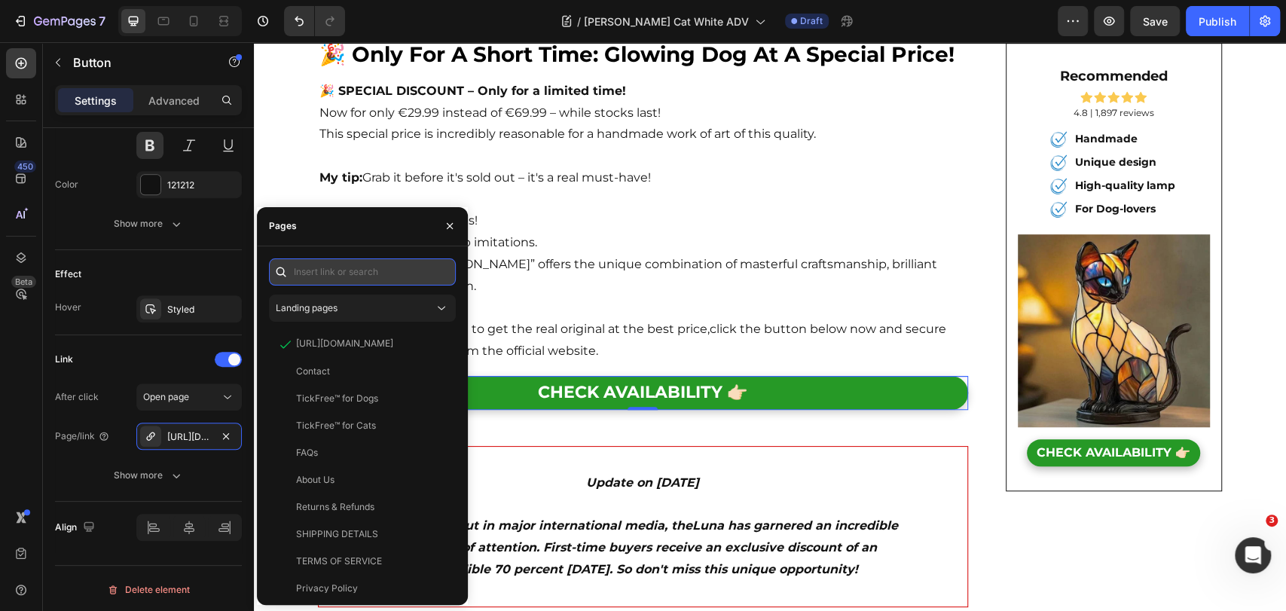
click at [303, 274] on input "text" at bounding box center [362, 271] width 187 height 27
paste input "[URL][DOMAIN_NAME]"
type input "[URL][DOMAIN_NAME]"
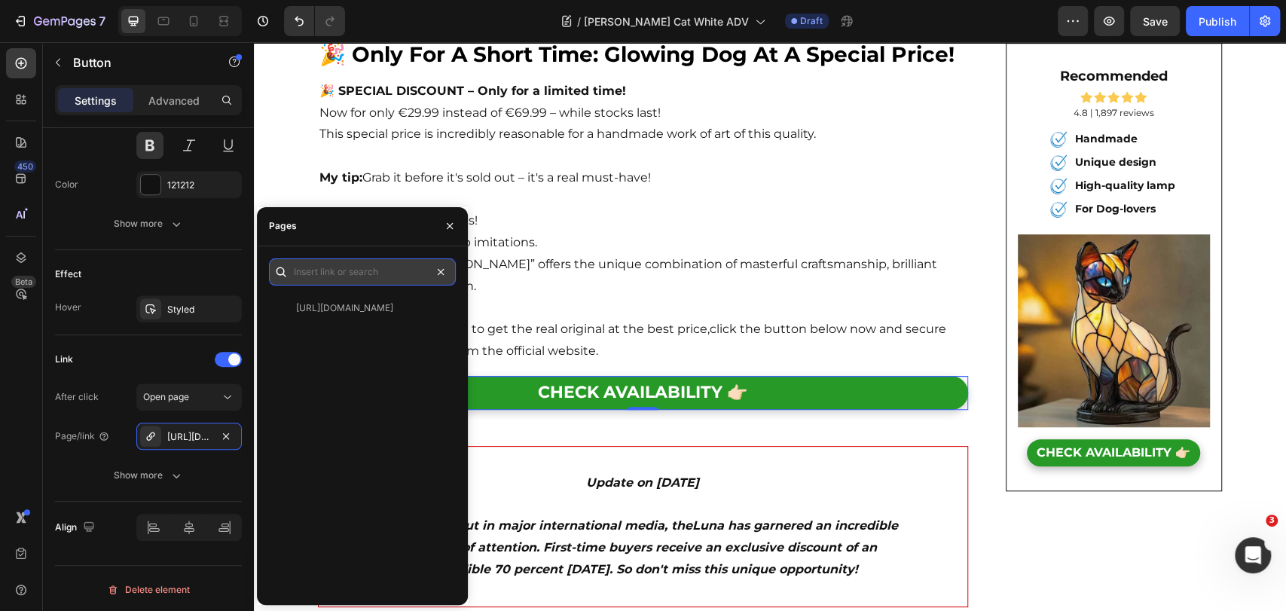
scroll to position [0, 0]
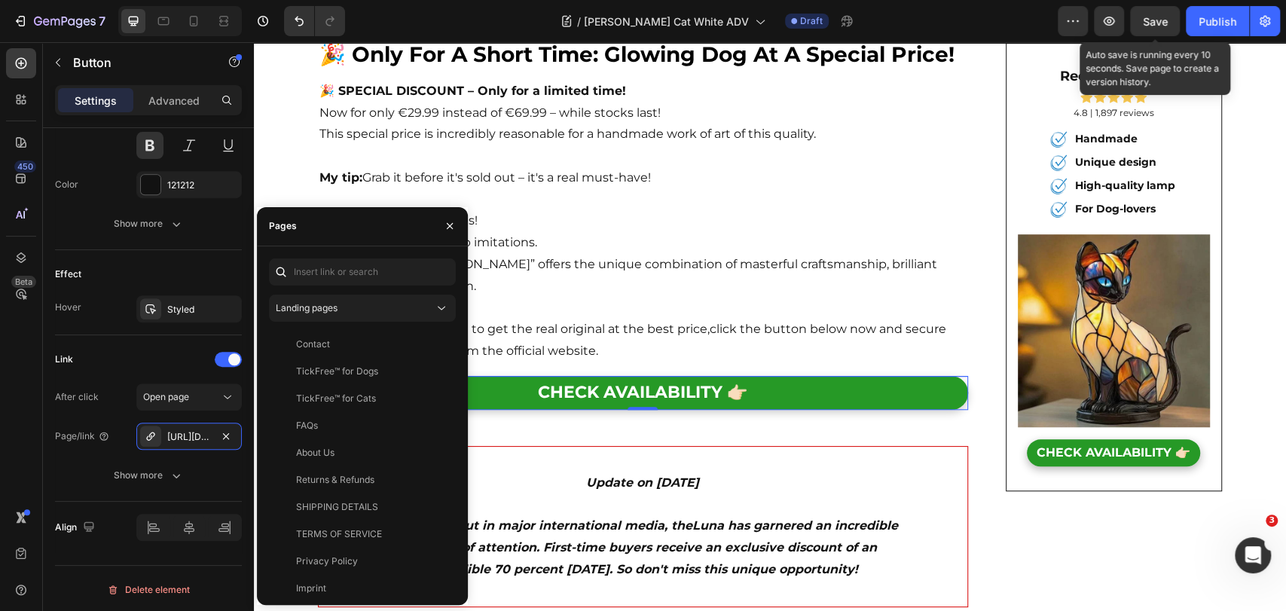
click at [1155, 24] on span "Save" at bounding box center [1155, 21] width 25 height 13
